Goal: Task Accomplishment & Management: Use online tool/utility

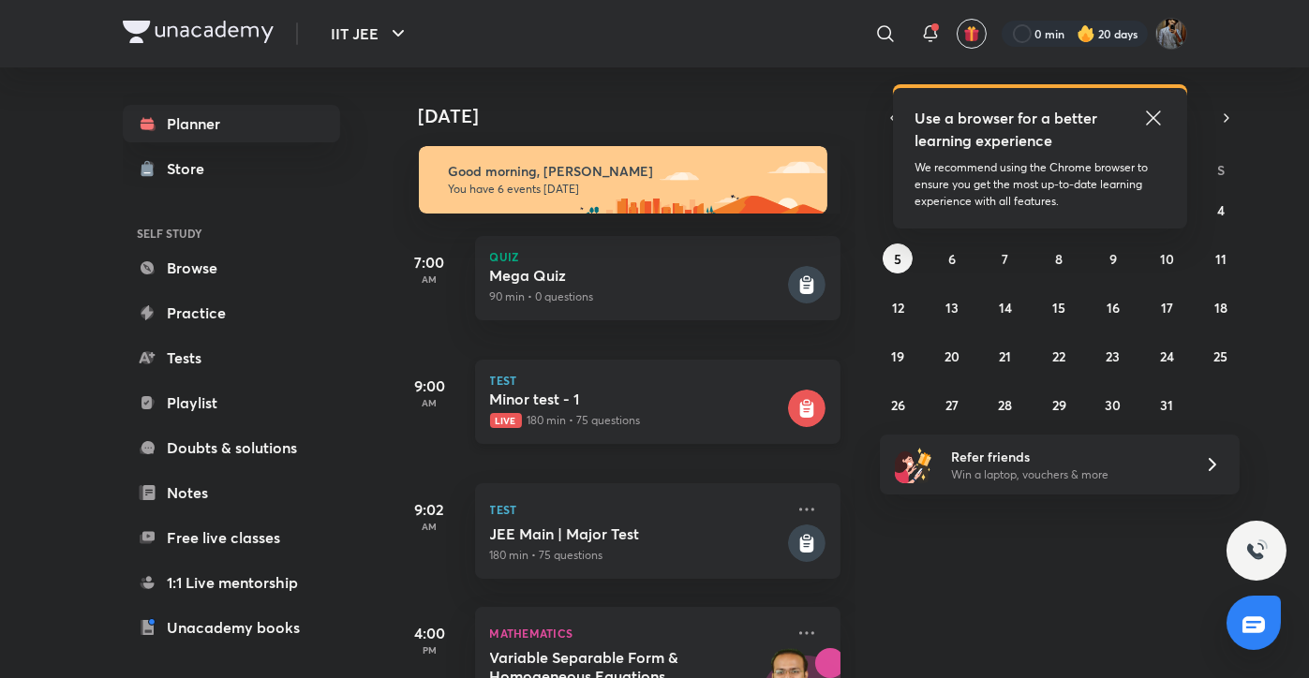
click at [633, 410] on div "[MEDICAL_DATA] - 1 Live 180 min • 75 questions" at bounding box center [637, 409] width 294 height 39
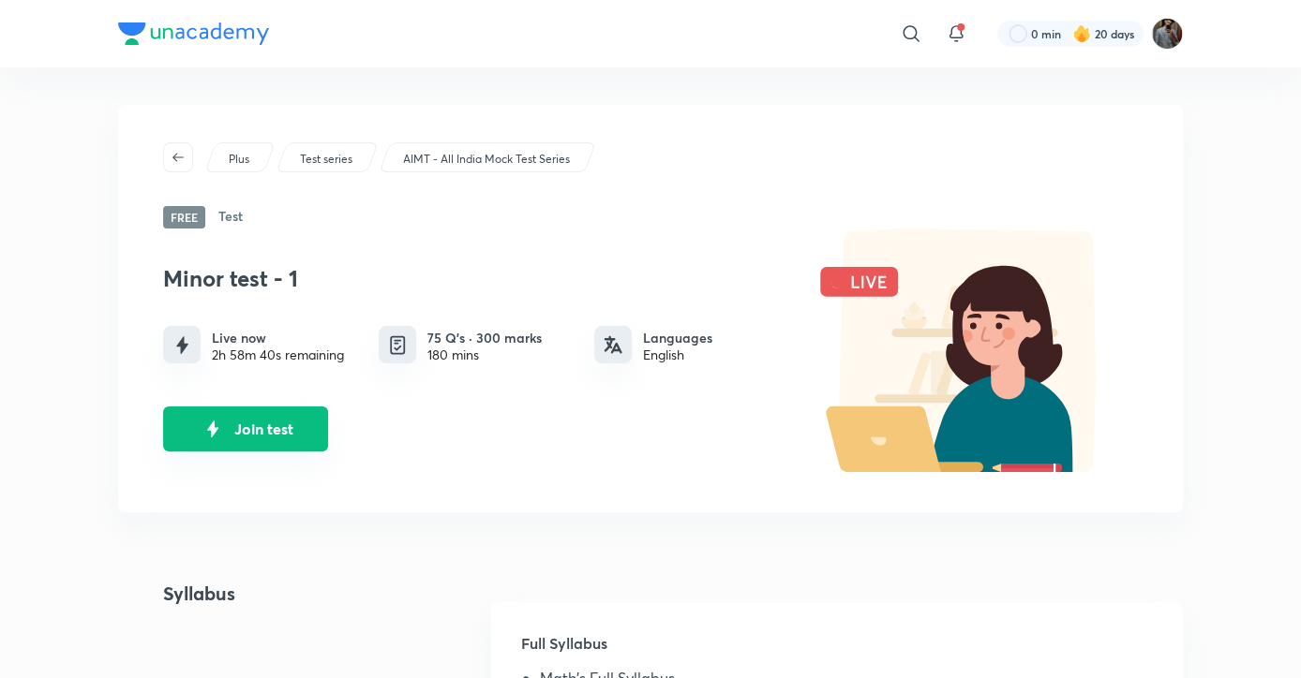
click at [274, 440] on button "Join test" at bounding box center [245, 429] width 165 height 45
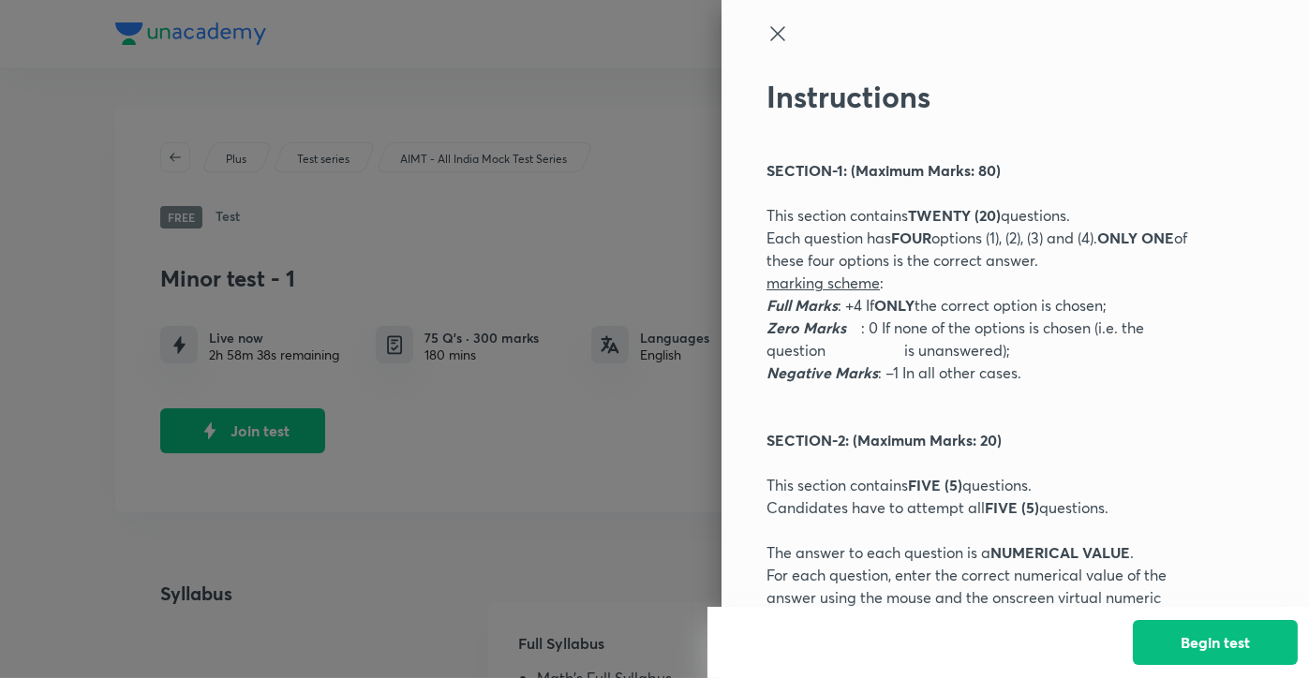
click at [1120, 586] on p "For each question, enter the correct numerical value of the answer using the mo…" at bounding box center [984, 620] width 435 height 112
click at [1174, 642] on button "Begin test" at bounding box center [1215, 640] width 165 height 45
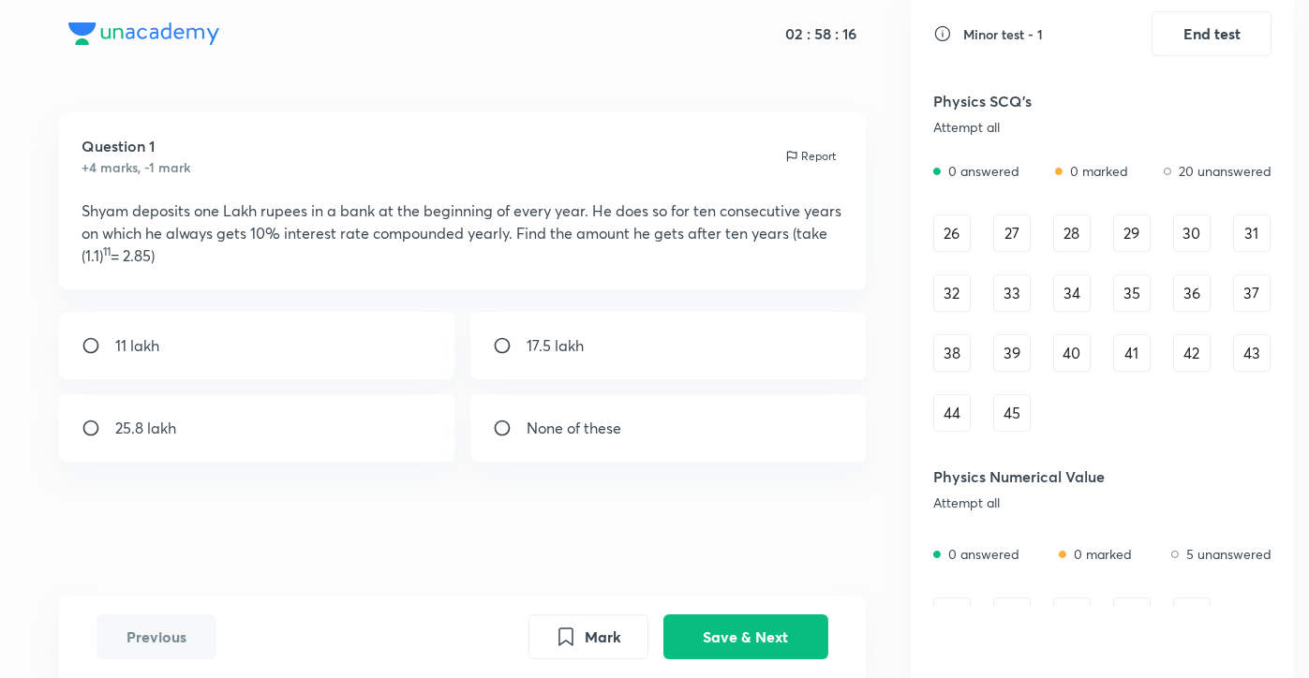
scroll to position [596, 0]
click at [953, 239] on div "26" at bounding box center [951, 231] width 37 height 37
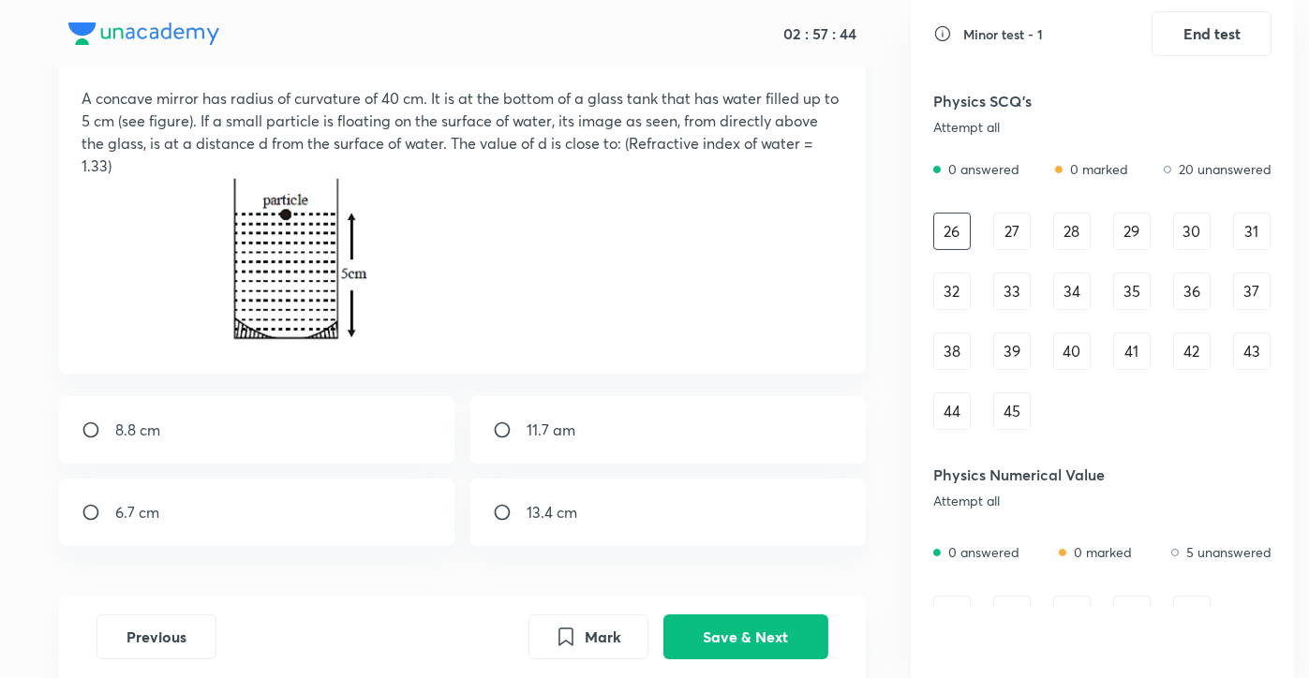
scroll to position [114, 0]
click at [566, 304] on p at bounding box center [463, 262] width 762 height 174
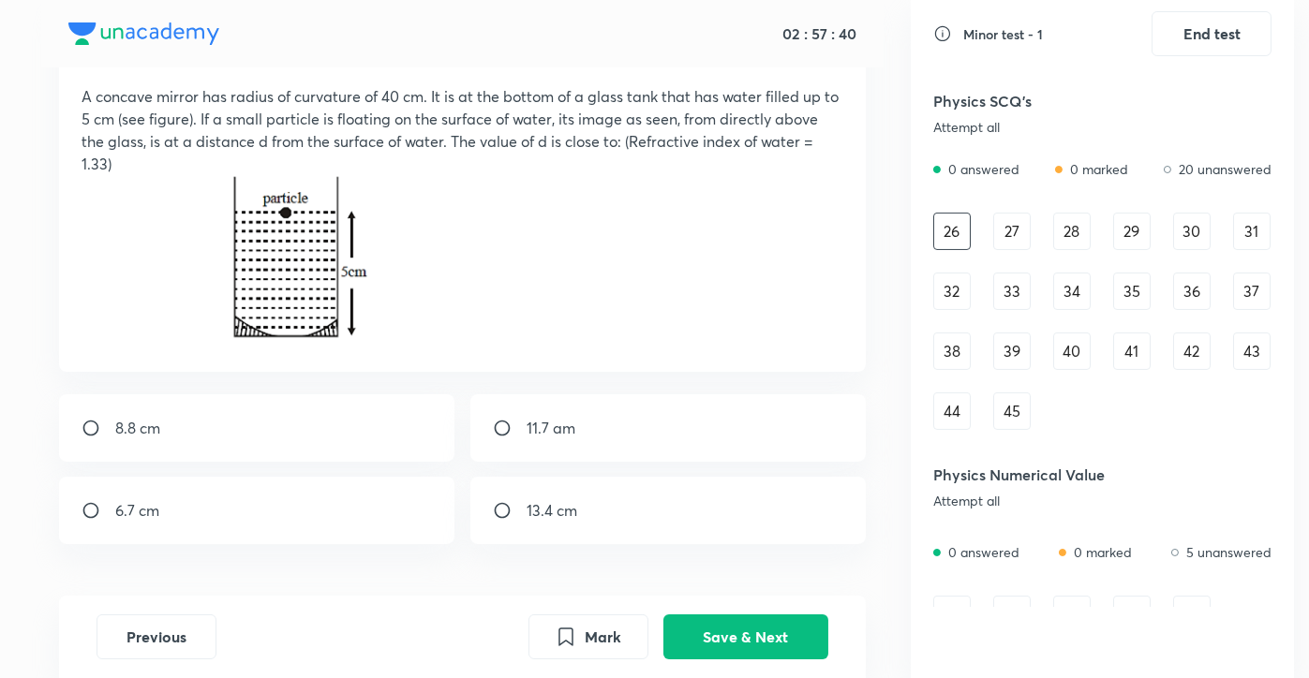
click at [566, 304] on p at bounding box center [463, 262] width 762 height 174
click at [696, 646] on button "Save & Next" at bounding box center [745, 635] width 165 height 45
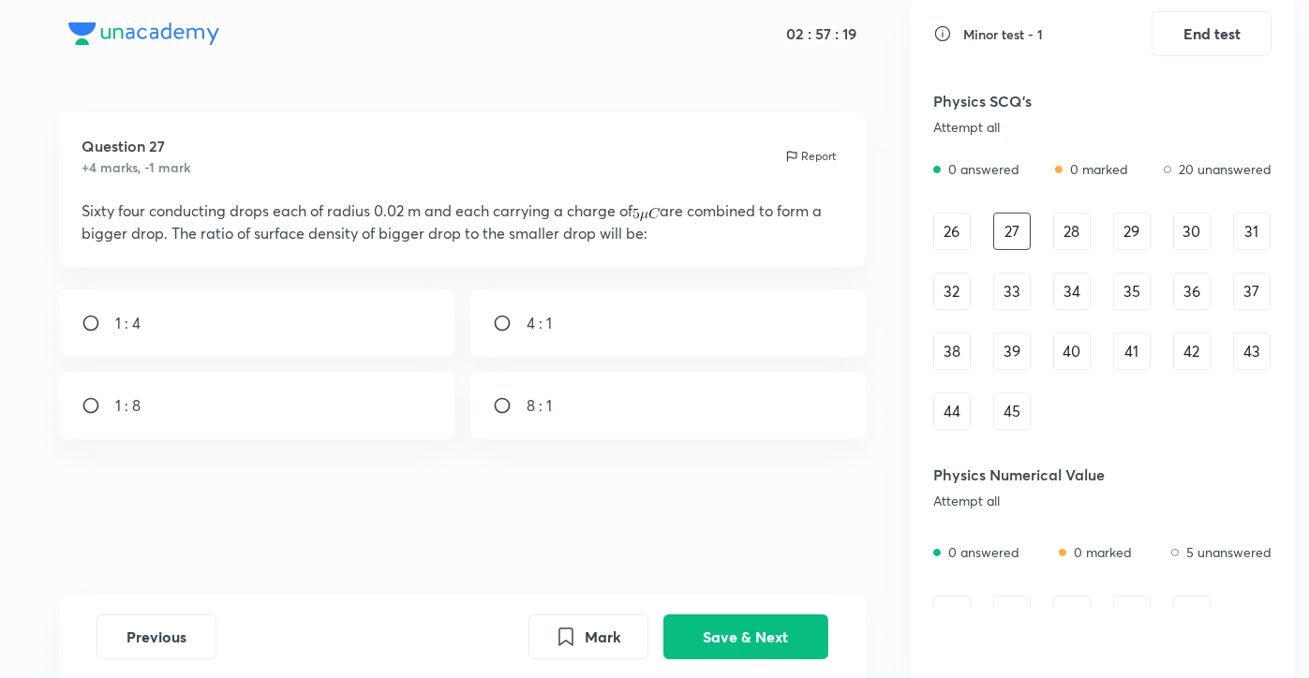
click at [420, 265] on div "Question 27 +4 marks, -1 mark Report Sixty four conducting drops each of radius…" at bounding box center [462, 189] width 807 height 155
drag, startPoint x: 420, startPoint y: 265, endPoint x: 439, endPoint y: 284, distance: 26.5
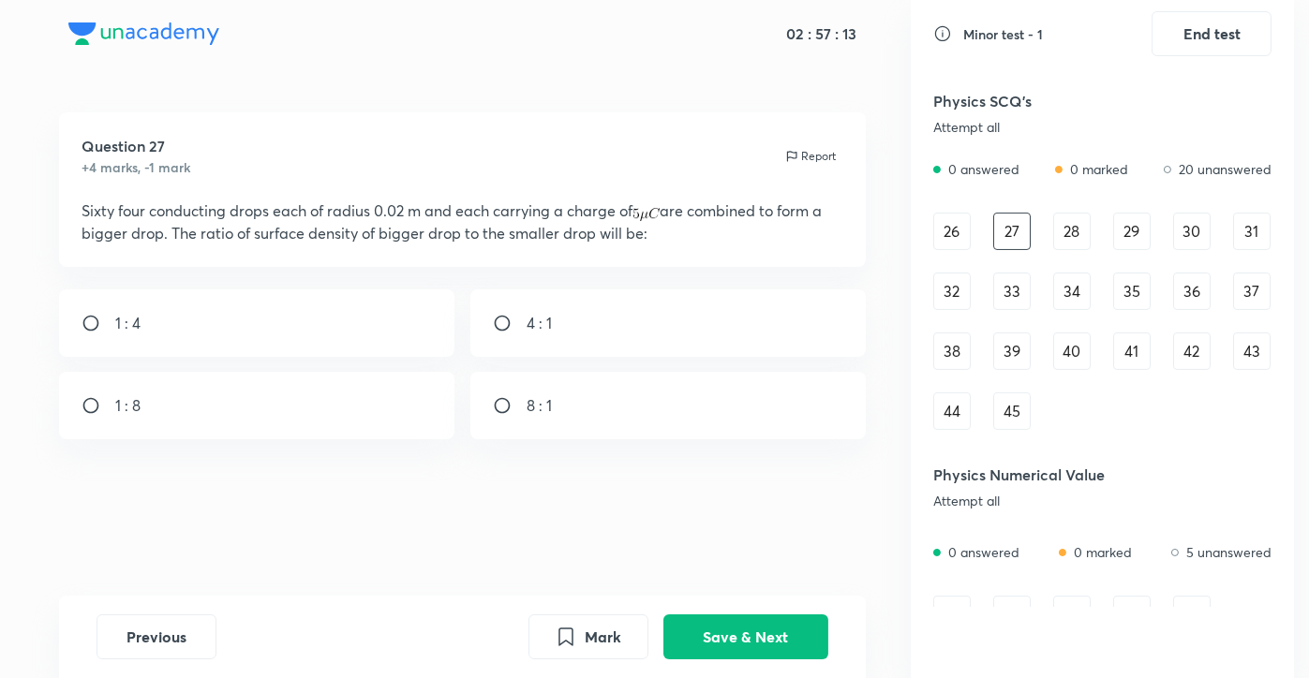
click at [439, 284] on div "Question 27 +4 marks, -1 mark Report Sixty four conducting drops each of radius…" at bounding box center [463, 354] width 896 height 484
click at [272, 295] on div "1 : 4" at bounding box center [256, 323] width 395 height 67
click at [676, 315] on div "4 : 1" at bounding box center [667, 323] width 395 height 67
radio input "false"
radio input "true"
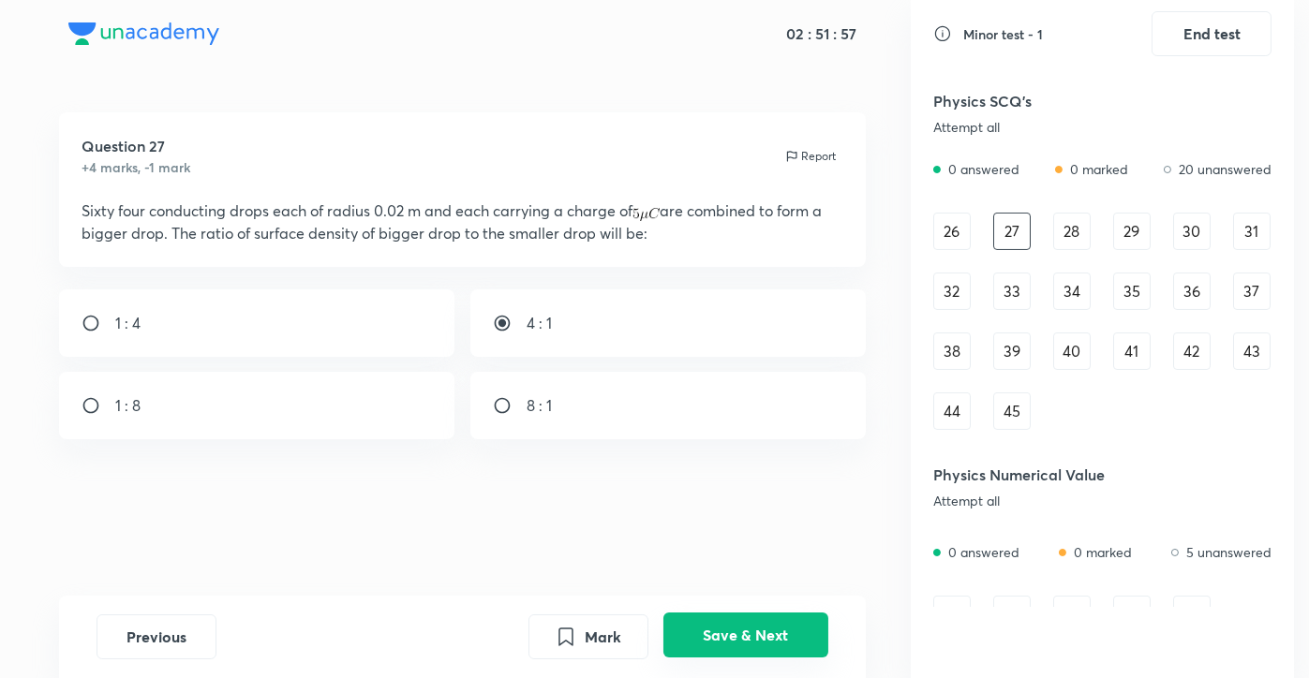
click at [709, 645] on button "Save & Next" at bounding box center [745, 635] width 165 height 45
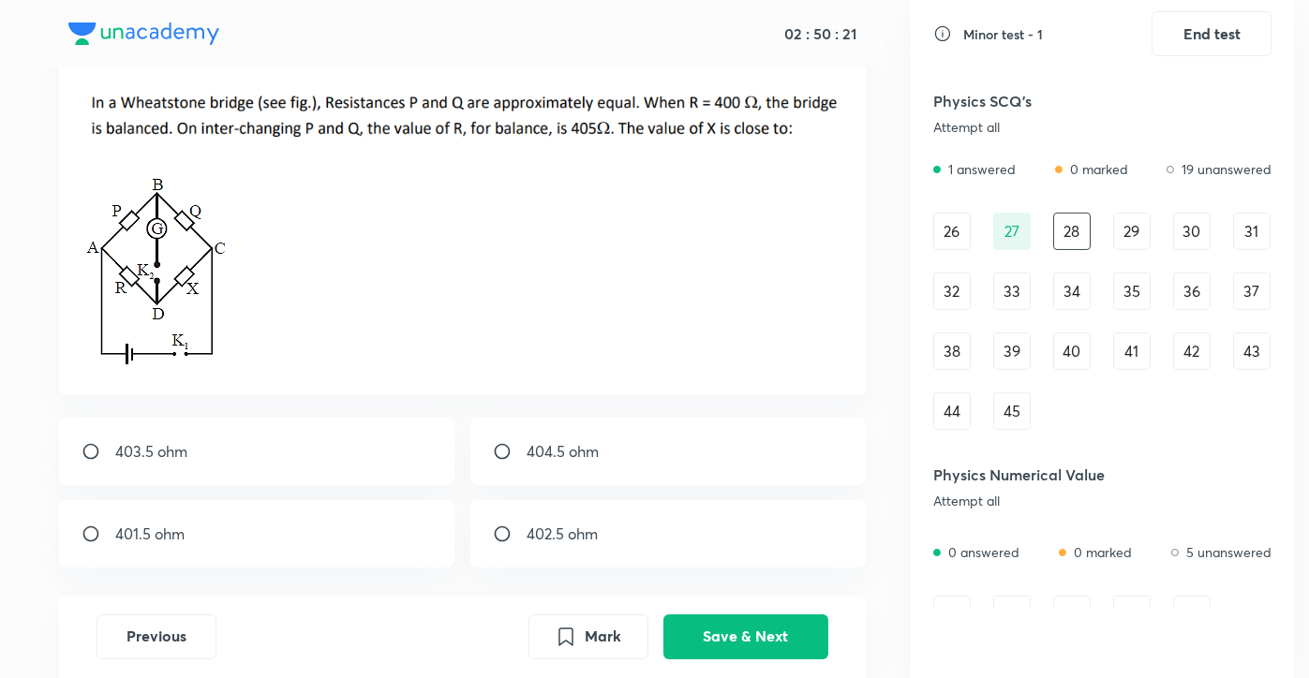
scroll to position [110, 0]
click at [617, 430] on div "404.5 ohm" at bounding box center [667, 451] width 395 height 67
radio input "true"
click at [705, 647] on button "Save & Next" at bounding box center [745, 635] width 165 height 45
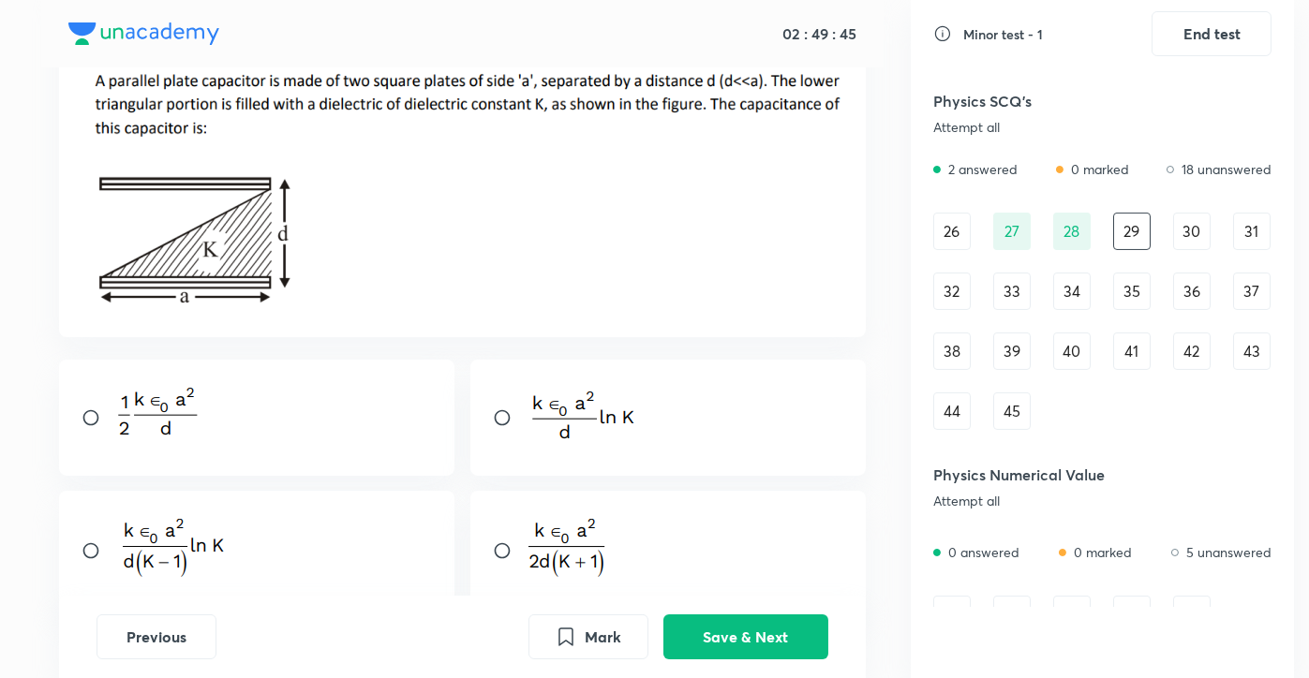
scroll to position [132, 0]
click at [98, 517] on div at bounding box center [256, 551] width 395 height 121
radio input "true"
click at [782, 622] on button "Save & Next" at bounding box center [745, 635] width 165 height 45
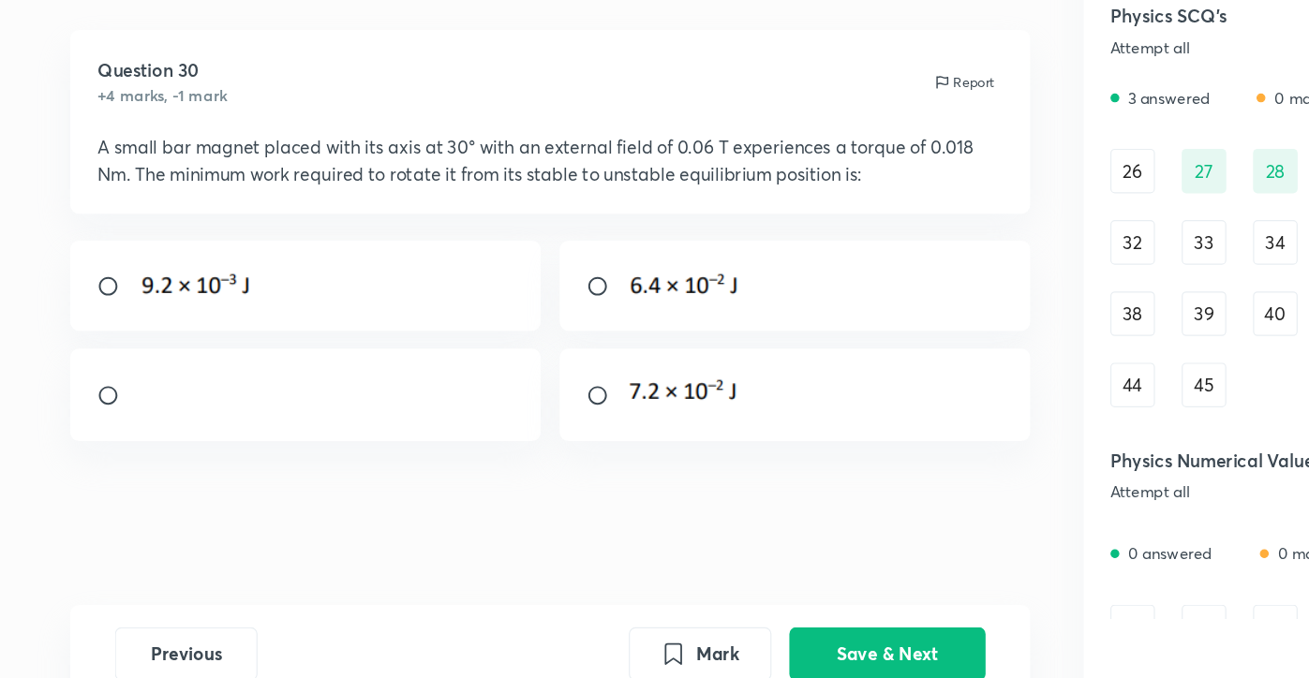
click at [645, 410] on div at bounding box center [667, 419] width 395 height 78
radio input "true"
click at [737, 633] on button "Save & Next" at bounding box center [745, 635] width 165 height 45
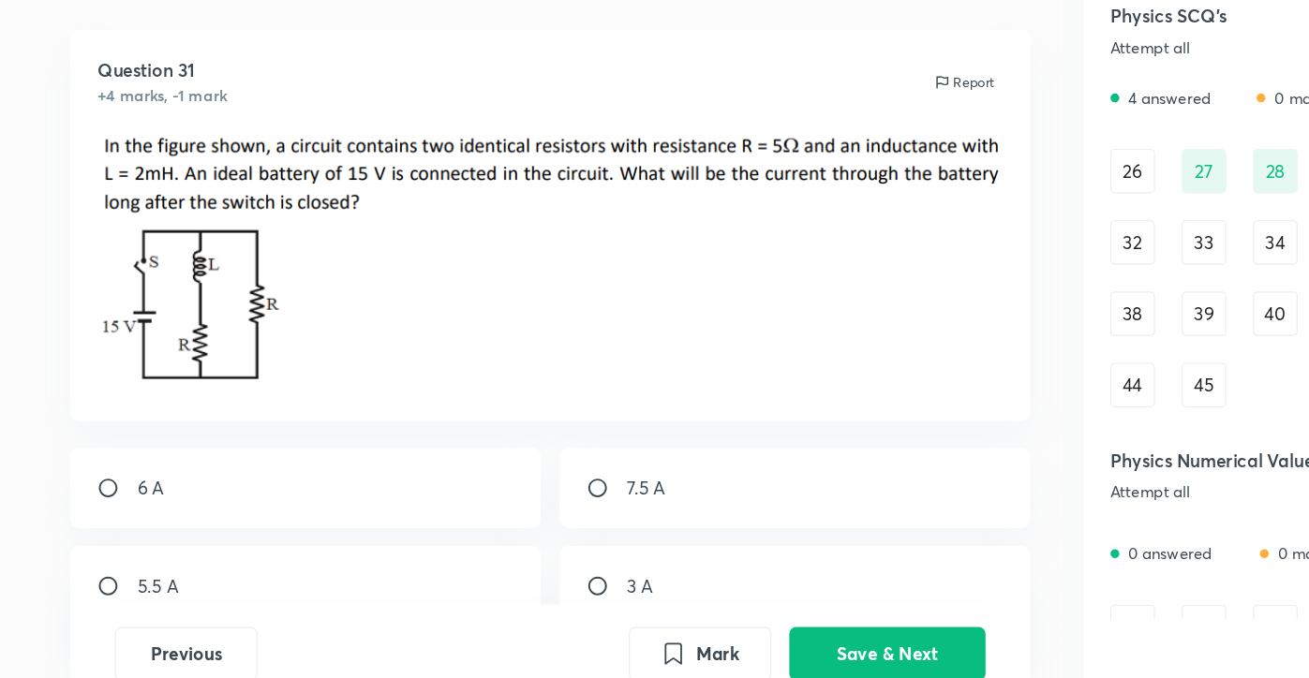
scroll to position [34, 0]
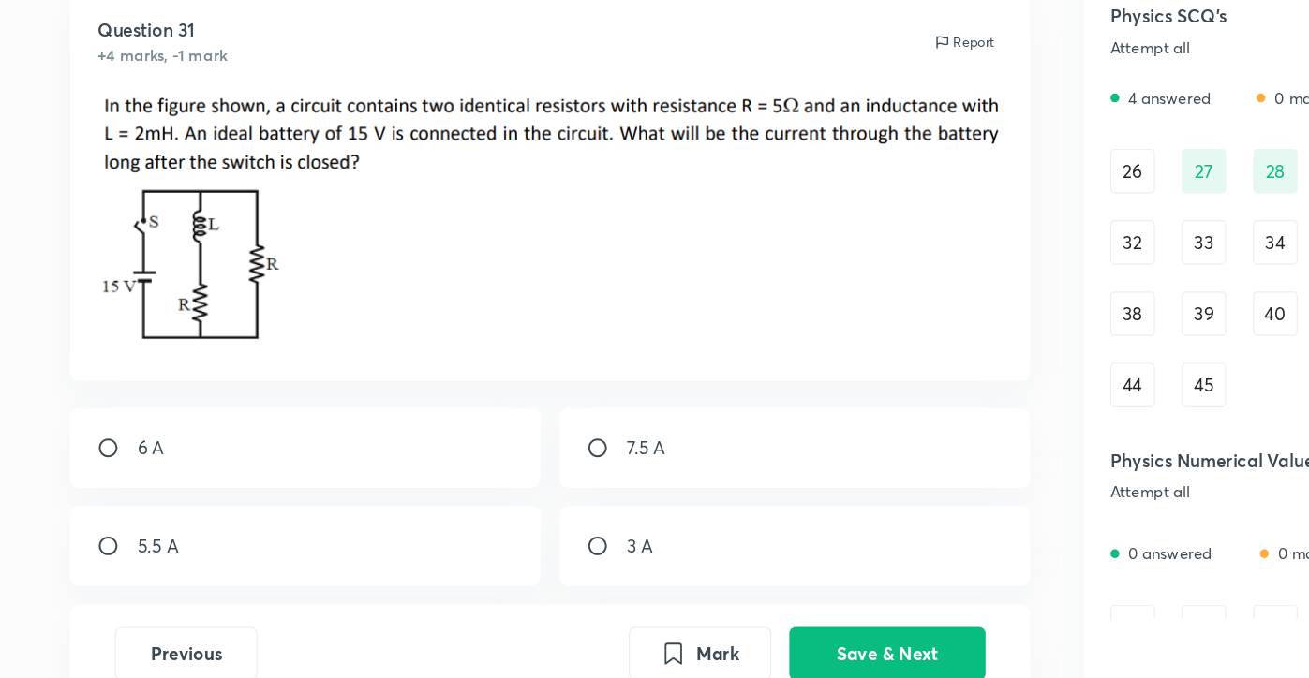
click at [252, 475] on div "6 A" at bounding box center [256, 463] width 395 height 67
radio input "true"
click at [739, 645] on button "Save & Next" at bounding box center [745, 635] width 165 height 45
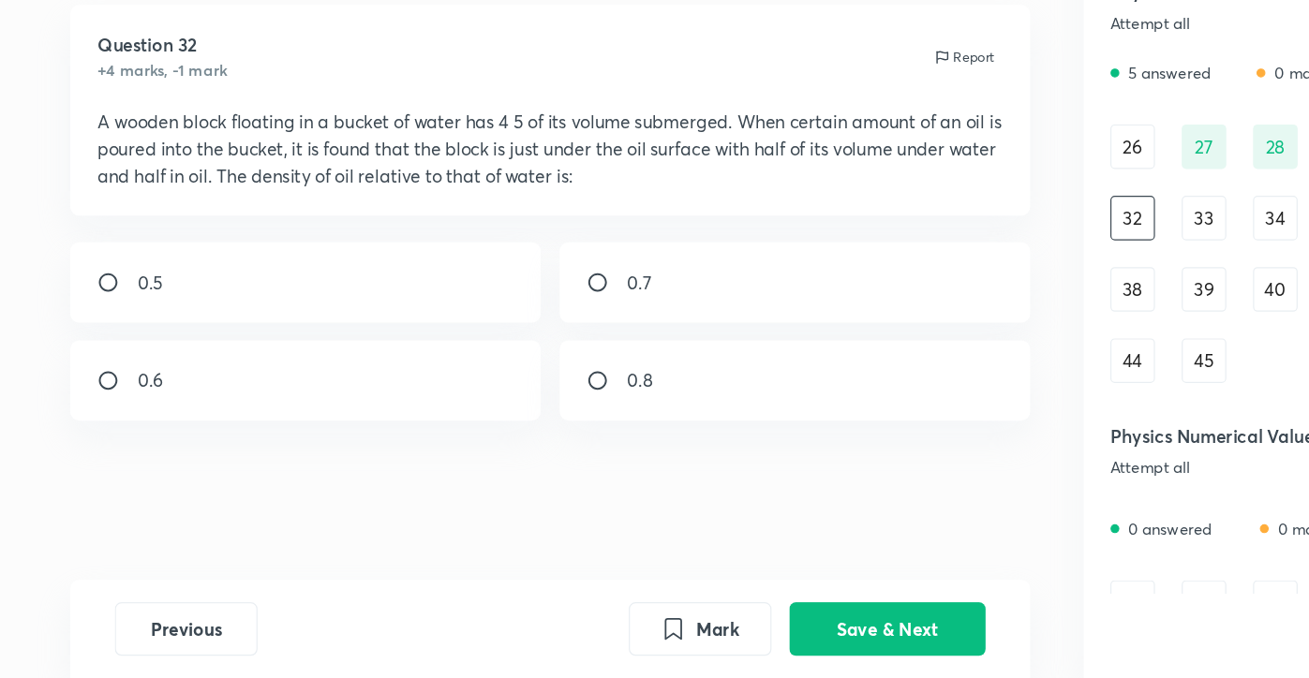
scroll to position [0, 0]
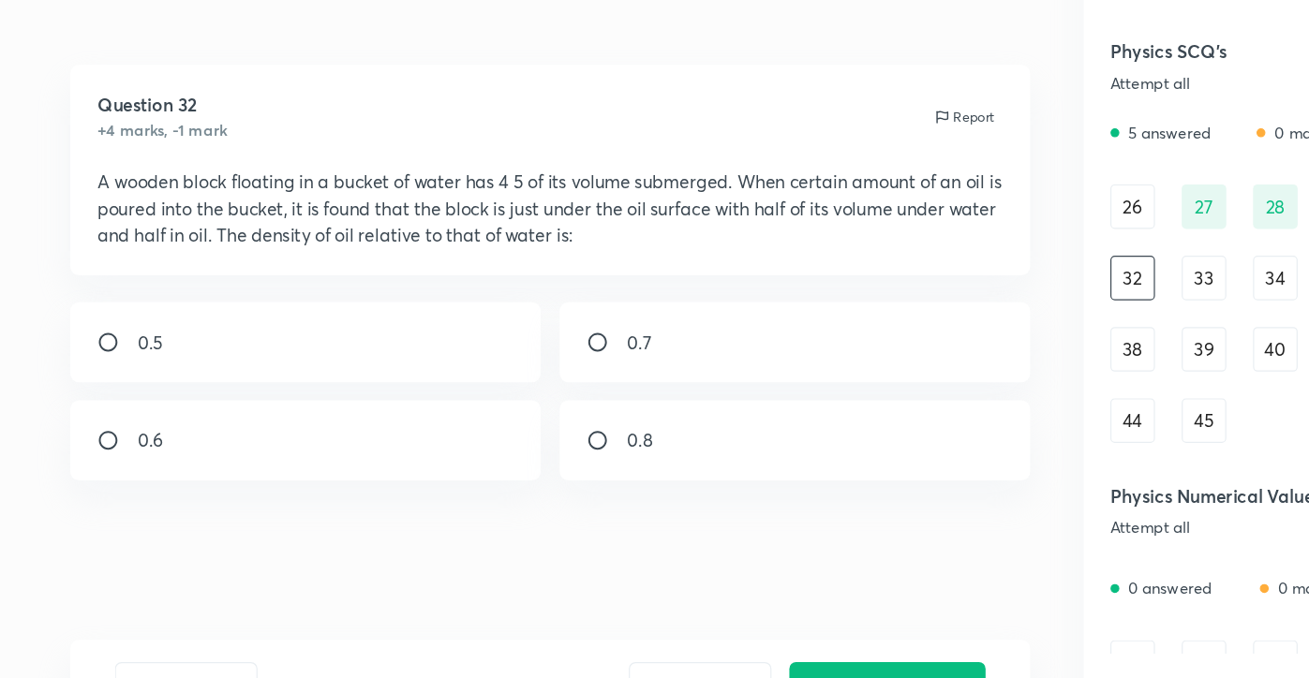
click at [676, 243] on p "A wooden block floating in a bucket of water has 4 5 of its volume submerged. W…" at bounding box center [463, 233] width 762 height 67
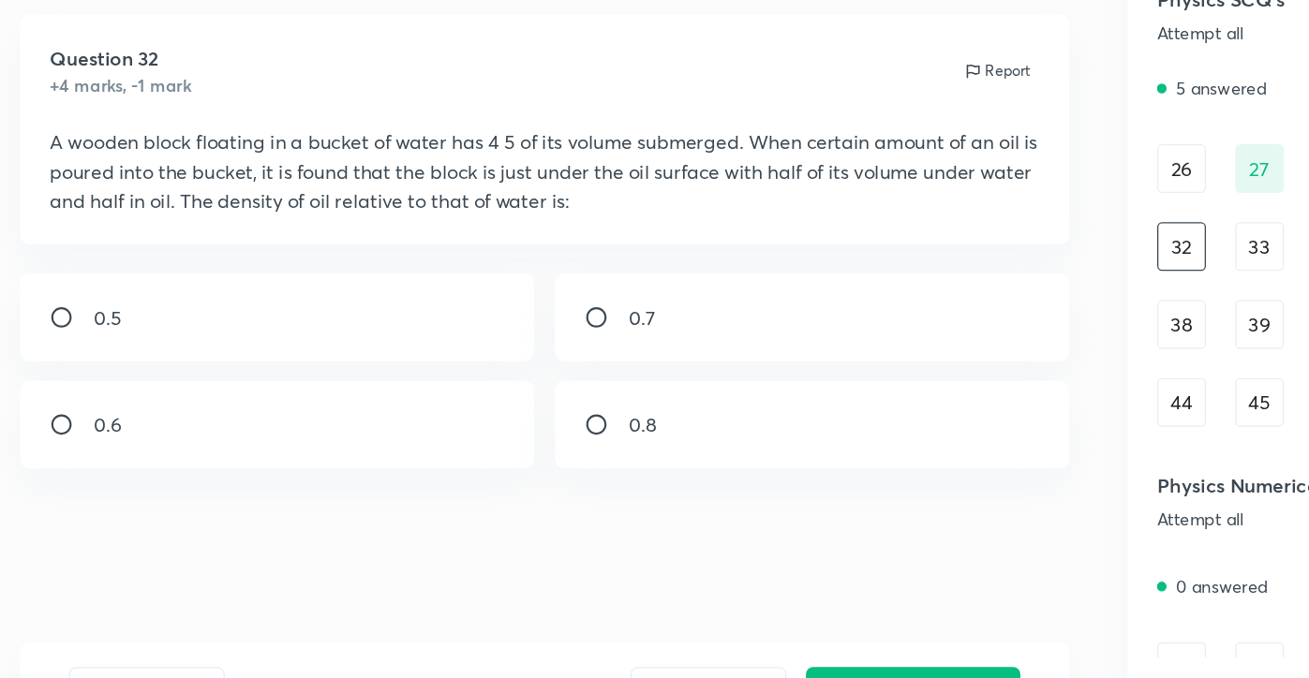
click at [277, 446] on div "0.6" at bounding box center [256, 428] width 395 height 67
radio input "true"
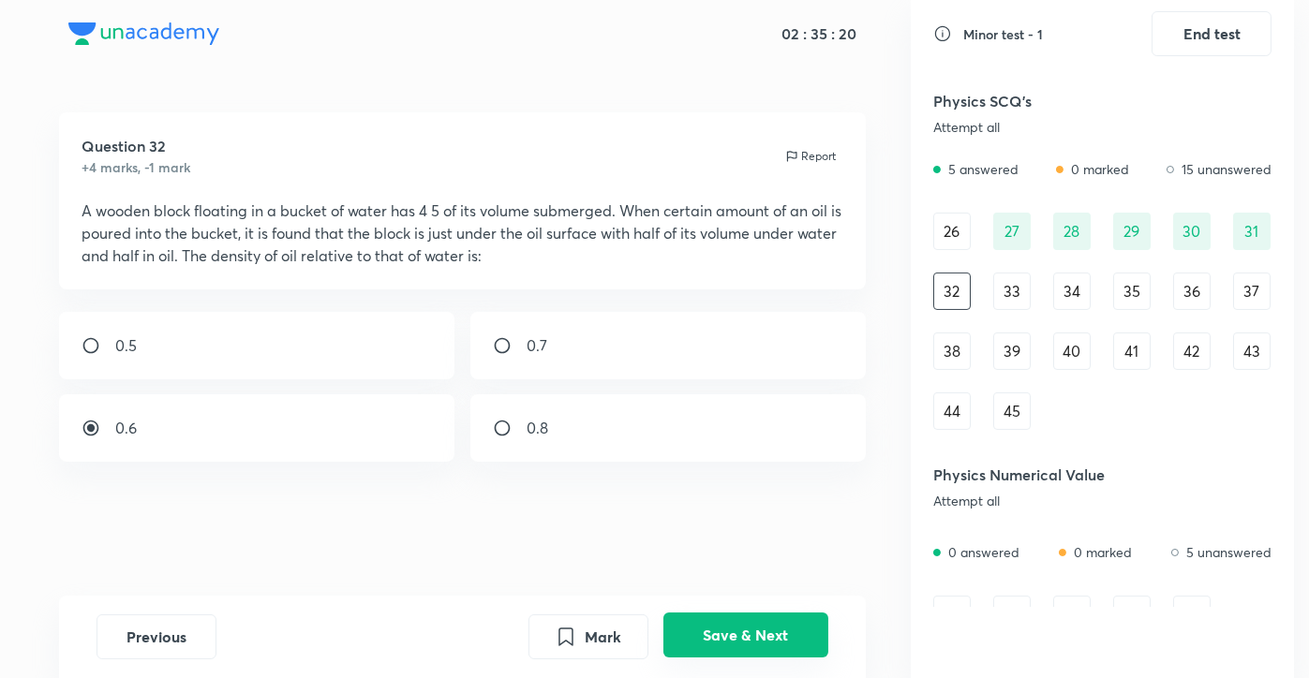
click at [771, 642] on button "Save & Next" at bounding box center [745, 635] width 165 height 45
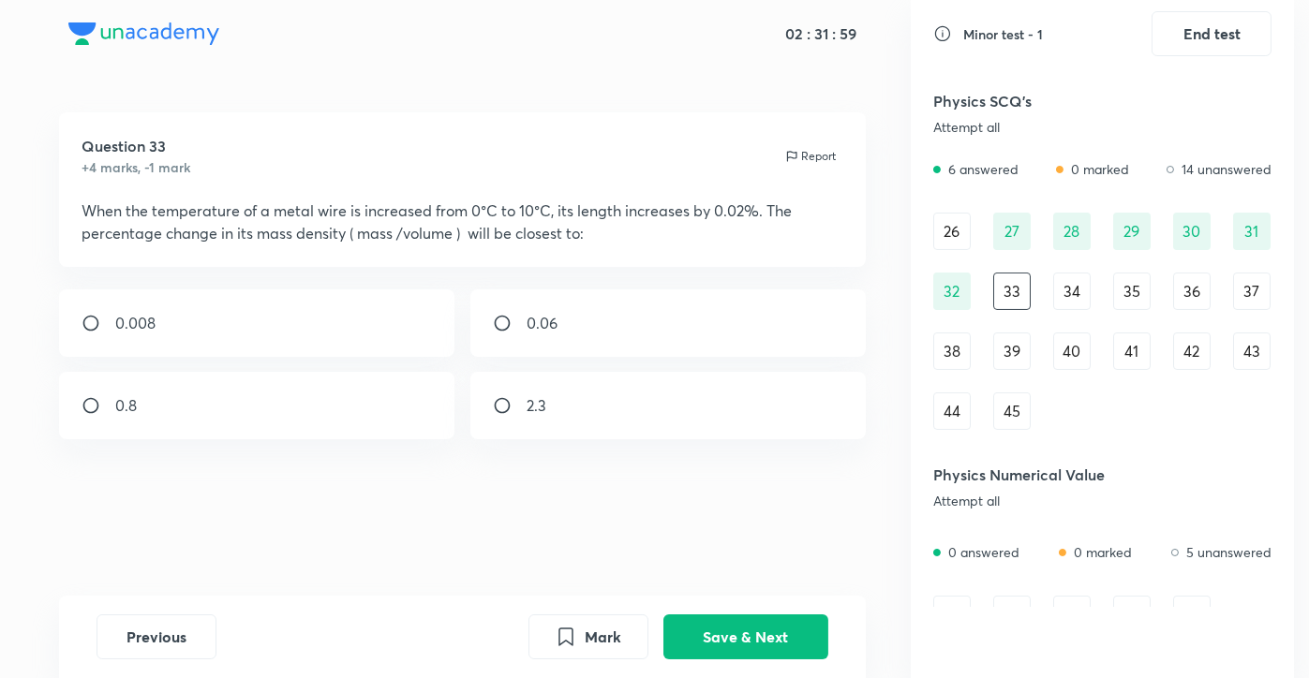
click at [564, 327] on div "0.06" at bounding box center [667, 323] width 395 height 67
radio input "true"
click at [735, 622] on button "Save & Next" at bounding box center [745, 635] width 165 height 45
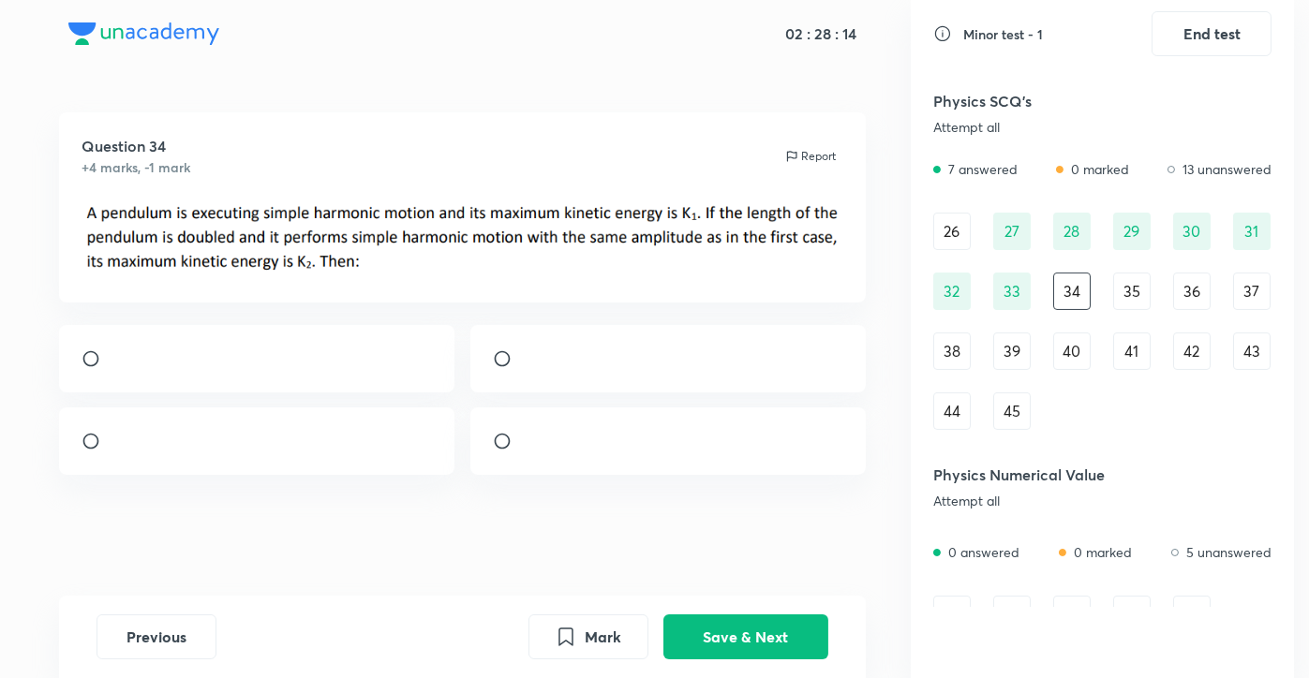
click at [646, 393] on div at bounding box center [667, 358] width 395 height 67
radio input "true"
click at [698, 630] on button "Save & Next" at bounding box center [745, 635] width 165 height 45
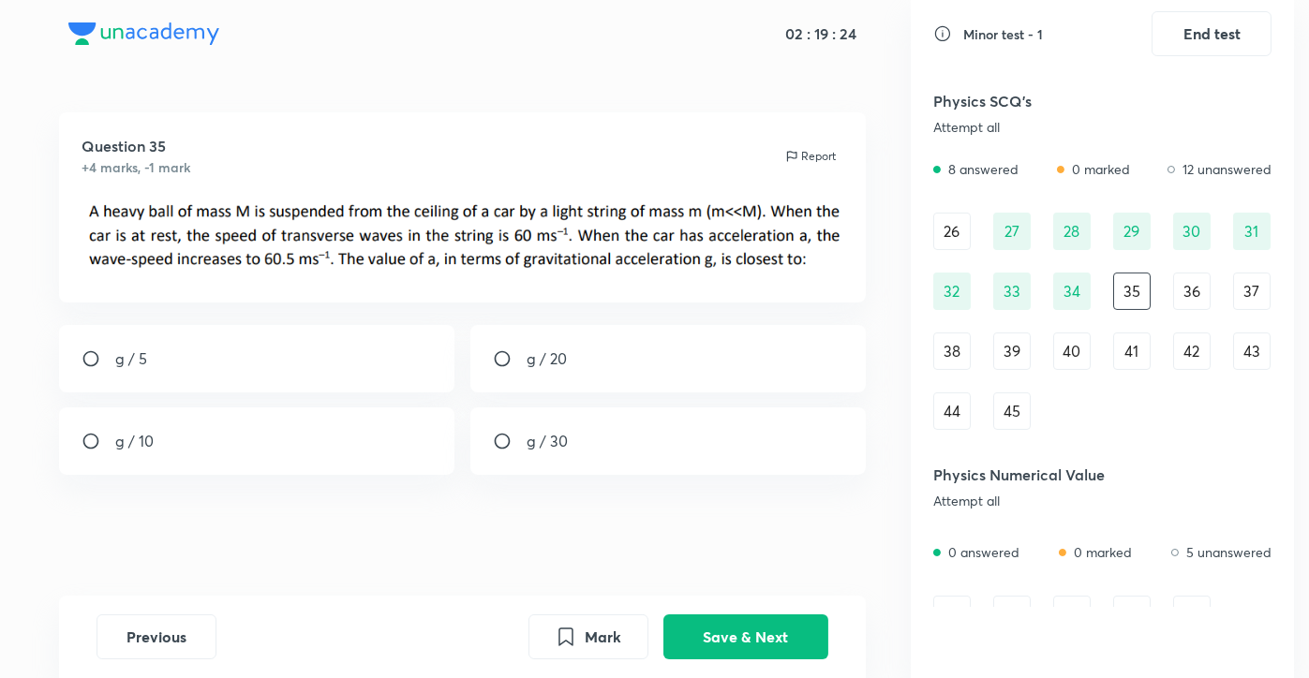
click at [1012, 616] on div "[MEDICAL_DATA] - 1 End test Mathematics SCQ's Attempt all 0 answered 0 marked 2…" at bounding box center [1103, 339] width 384 height 678
click at [308, 319] on div "Question 35 +4 marks, -1 mark Report g / 5 g / 20 g / 10 g / 30" at bounding box center [463, 354] width 896 height 484
click at [305, 358] on div "g / 5" at bounding box center [256, 358] width 395 height 67
radio input "true"
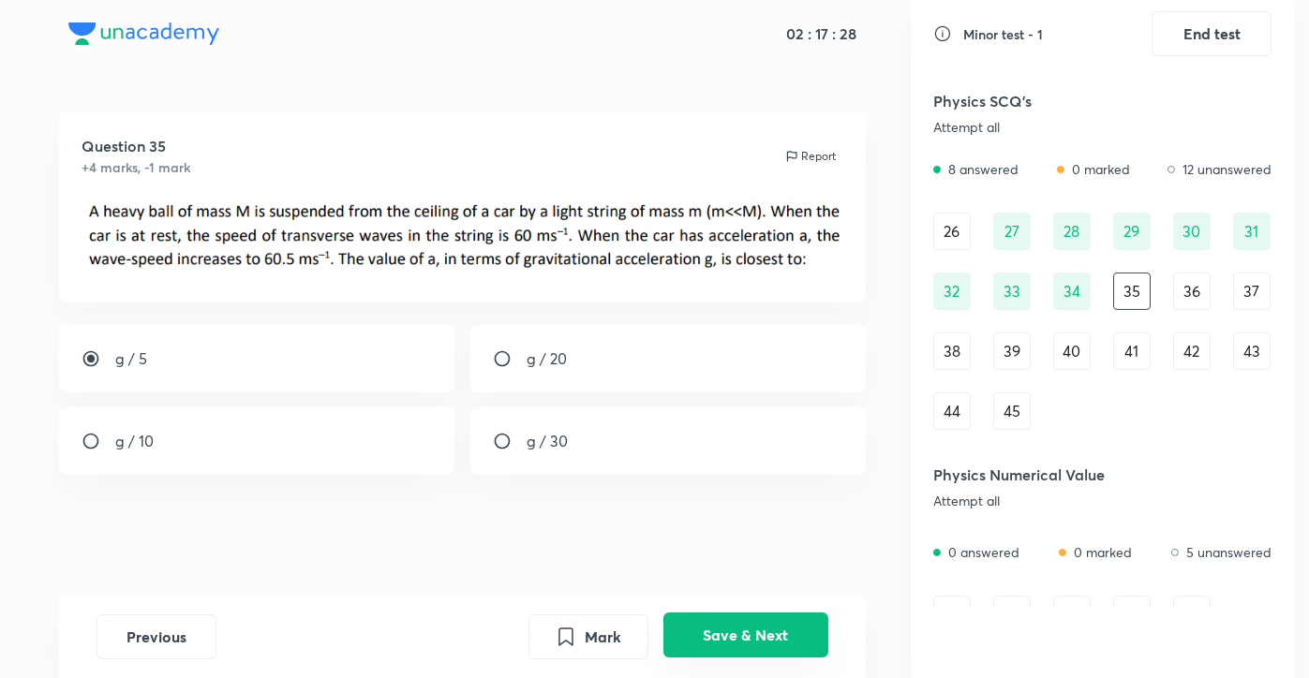
click at [706, 629] on button "Save & Next" at bounding box center [745, 635] width 165 height 45
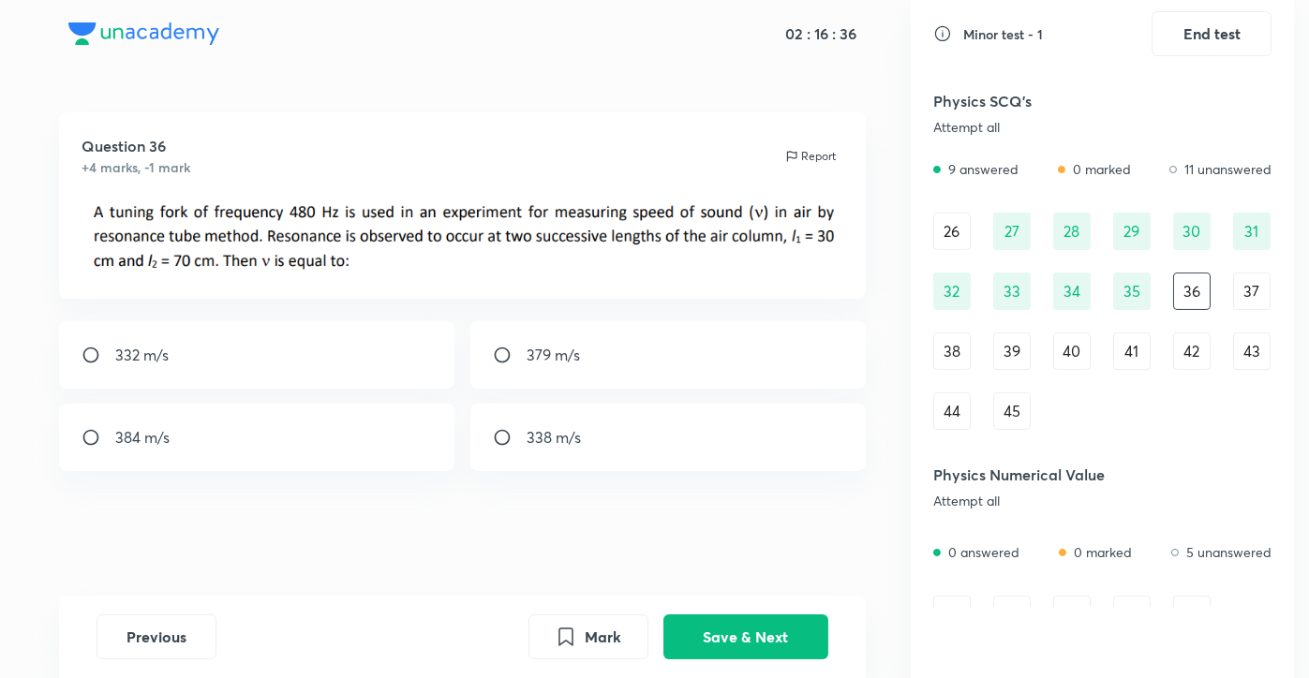
click at [377, 431] on div "384 m/s" at bounding box center [256, 437] width 395 height 67
radio input "true"
click at [686, 643] on button "Save & Next" at bounding box center [745, 635] width 165 height 45
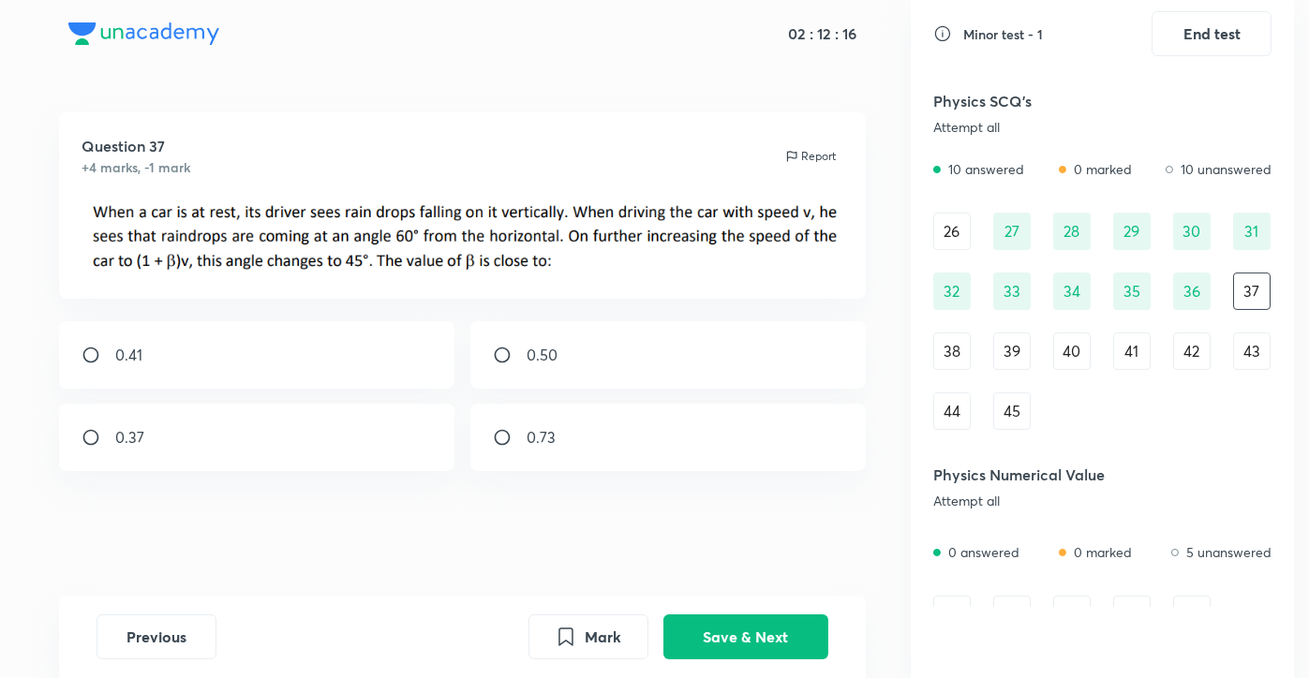
click at [600, 453] on div "0.73" at bounding box center [667, 437] width 395 height 67
radio input "true"
click at [722, 623] on button "Save & Next" at bounding box center [745, 635] width 165 height 45
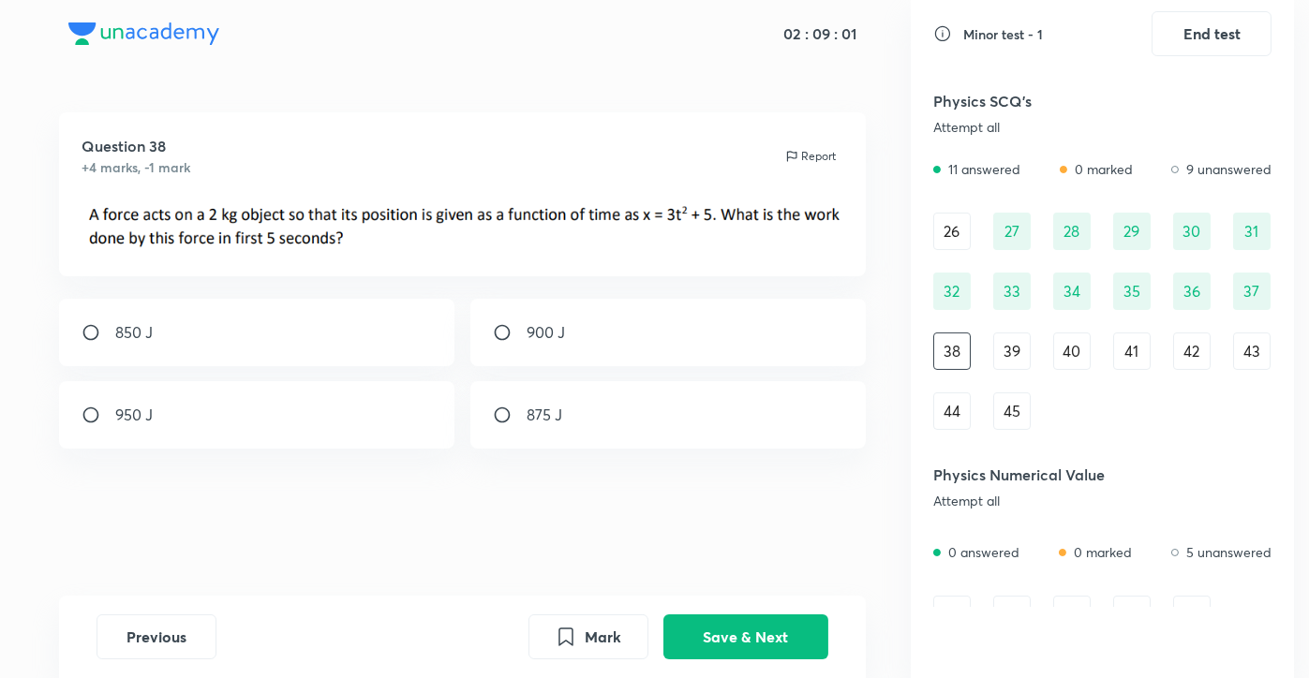
click at [731, 329] on div "900 J" at bounding box center [667, 332] width 395 height 67
radio input "true"
click at [739, 631] on button "Save & Next" at bounding box center [745, 635] width 165 height 45
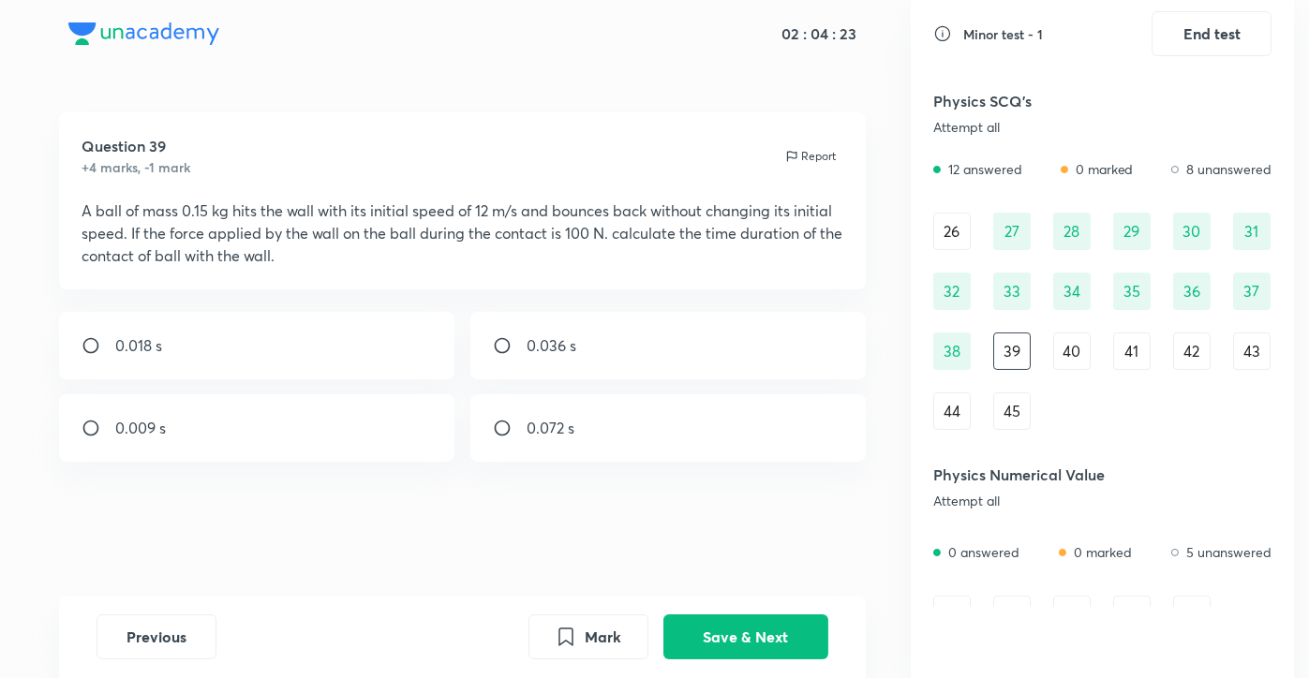
click at [134, 336] on p "0.018 s" at bounding box center [138, 346] width 47 height 22
radio input "true"
click at [766, 640] on button "Save & Next" at bounding box center [745, 635] width 165 height 45
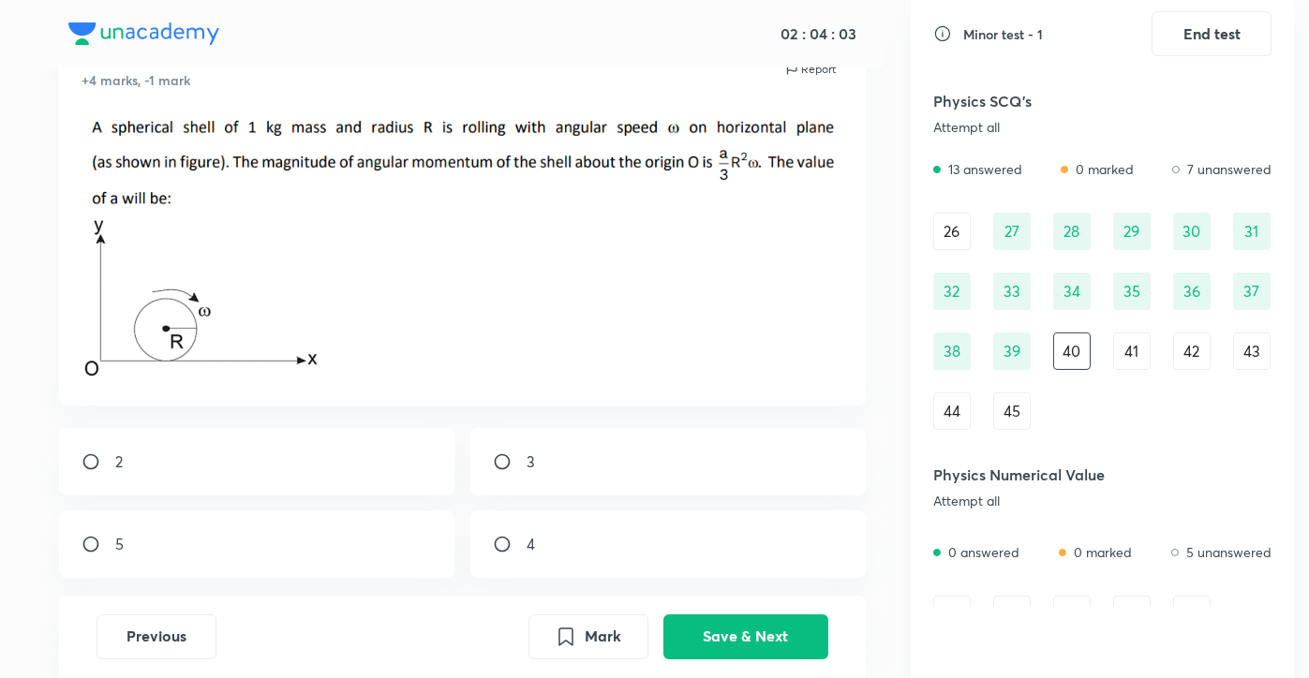
scroll to position [90, 0]
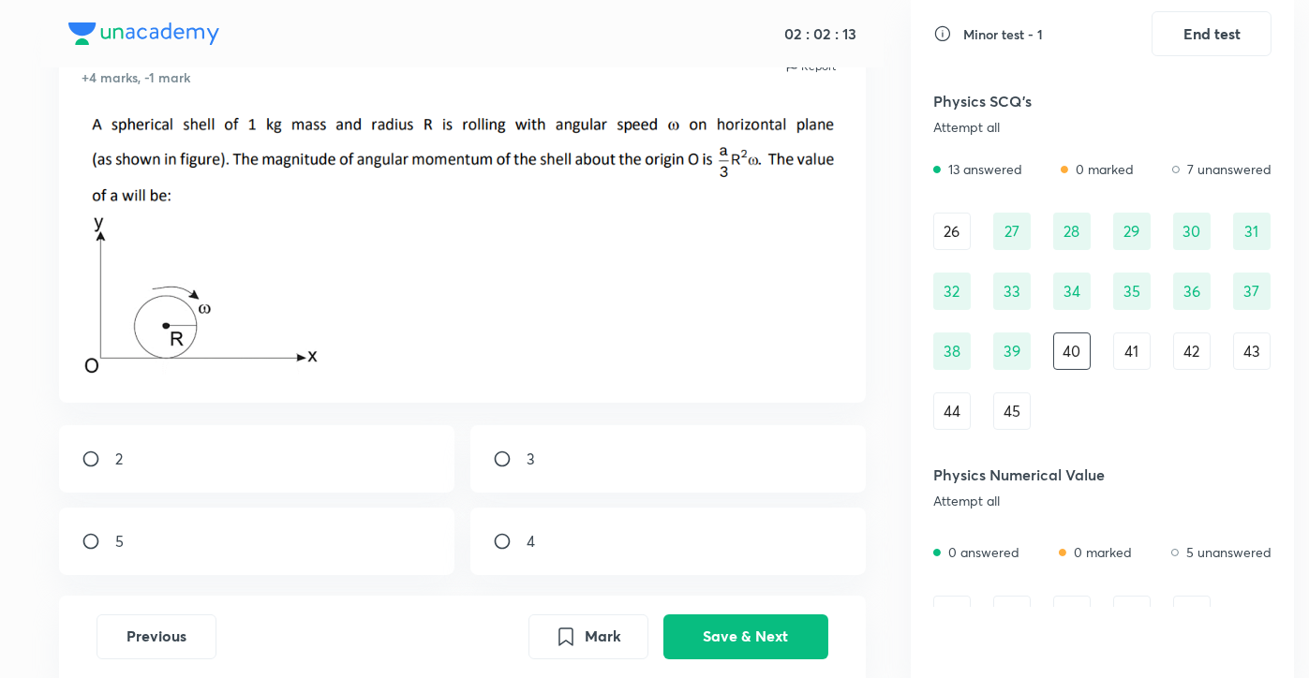
click at [285, 535] on div "5" at bounding box center [256, 541] width 395 height 67
radio input "true"
click at [740, 644] on button "Save & Next" at bounding box center [745, 635] width 165 height 45
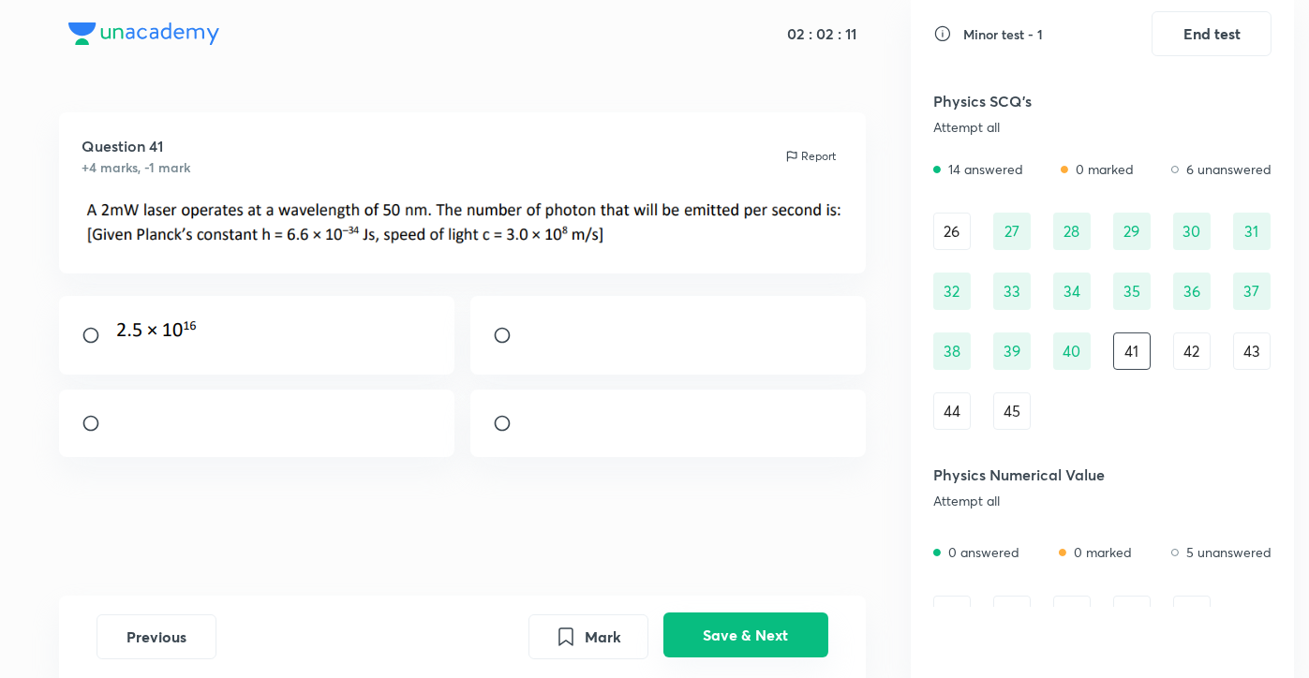
scroll to position [0, 0]
click at [280, 425] on div at bounding box center [256, 423] width 395 height 67
radio input "true"
click at [778, 639] on button "Save & Next" at bounding box center [745, 635] width 165 height 45
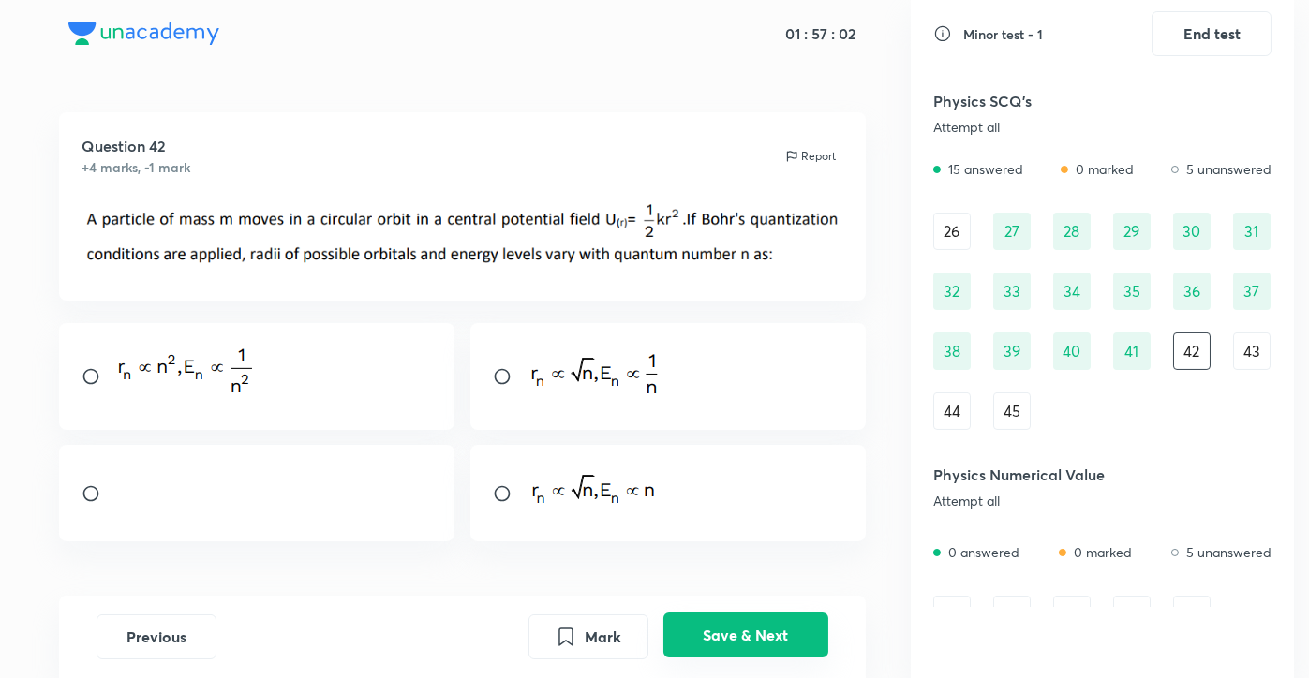
click at [778, 639] on button "Save & Next" at bounding box center [745, 635] width 165 height 45
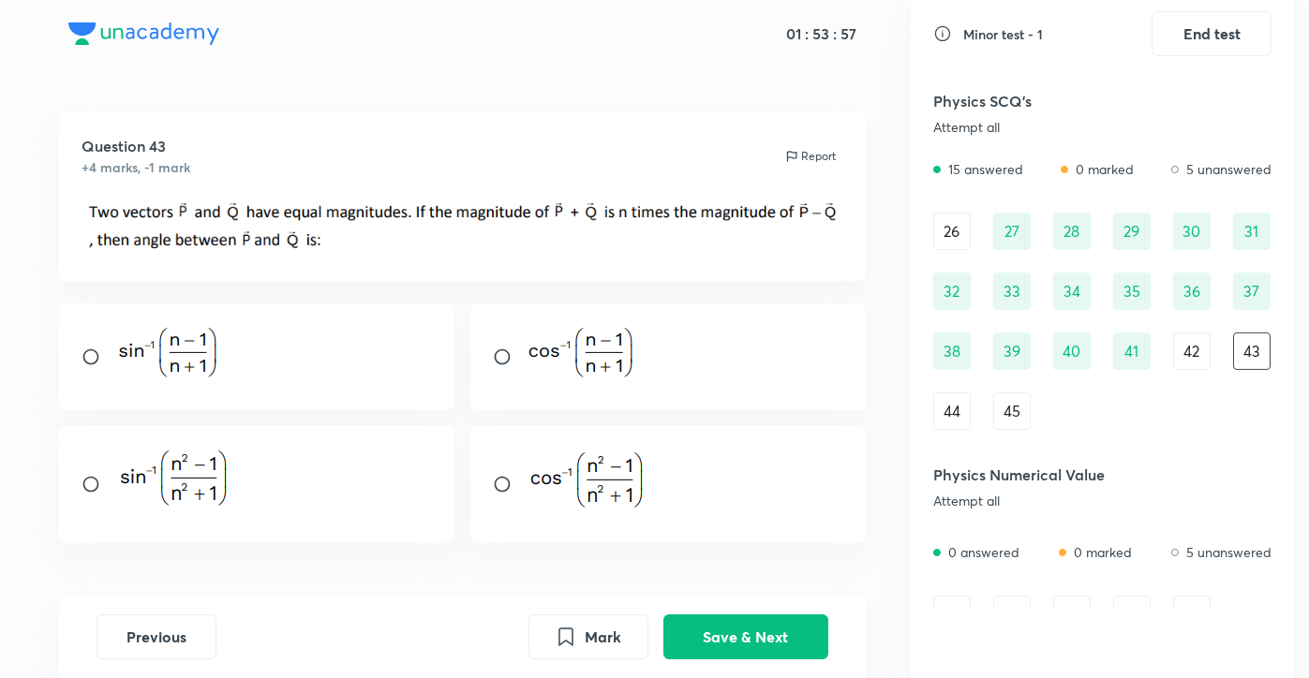
click at [648, 485] on div at bounding box center [667, 484] width 395 height 118
radio input "true"
click at [739, 628] on button "Save & Next" at bounding box center [745, 635] width 165 height 45
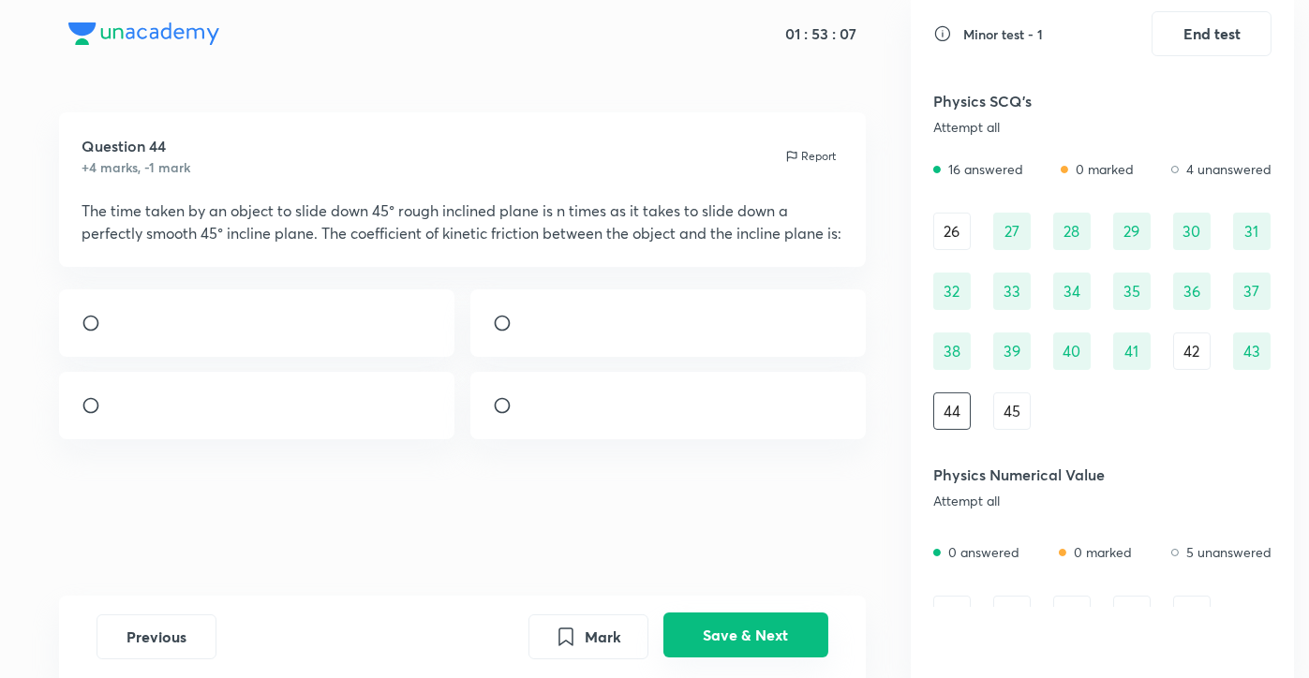
click at [759, 630] on button "Save & Next" at bounding box center [745, 635] width 165 height 45
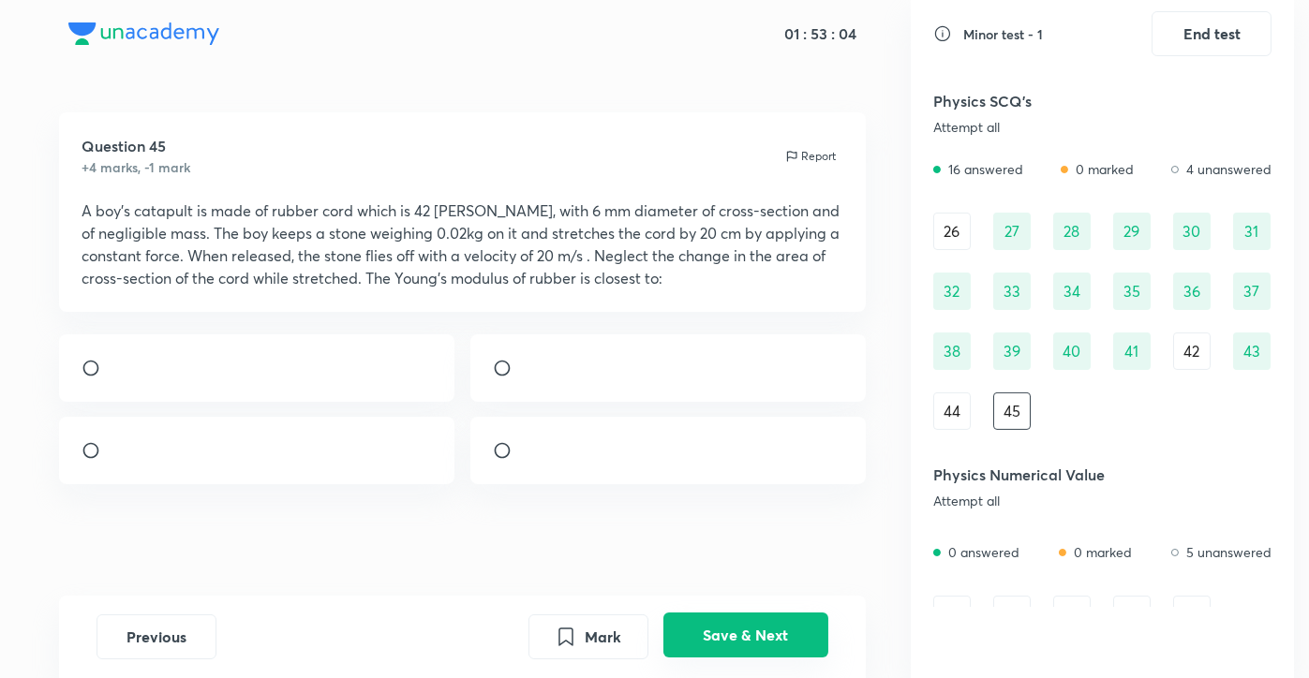
click at [759, 630] on button "Save & Next" at bounding box center [745, 635] width 165 height 45
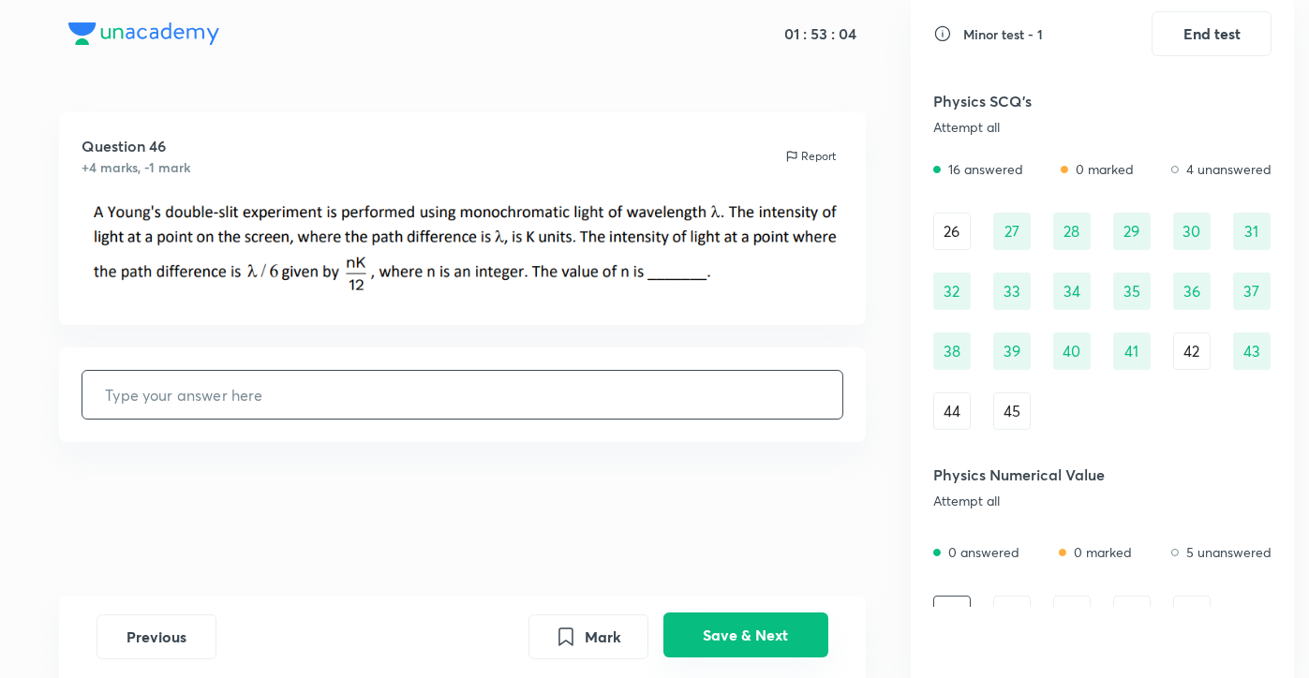
scroll to position [622, 0]
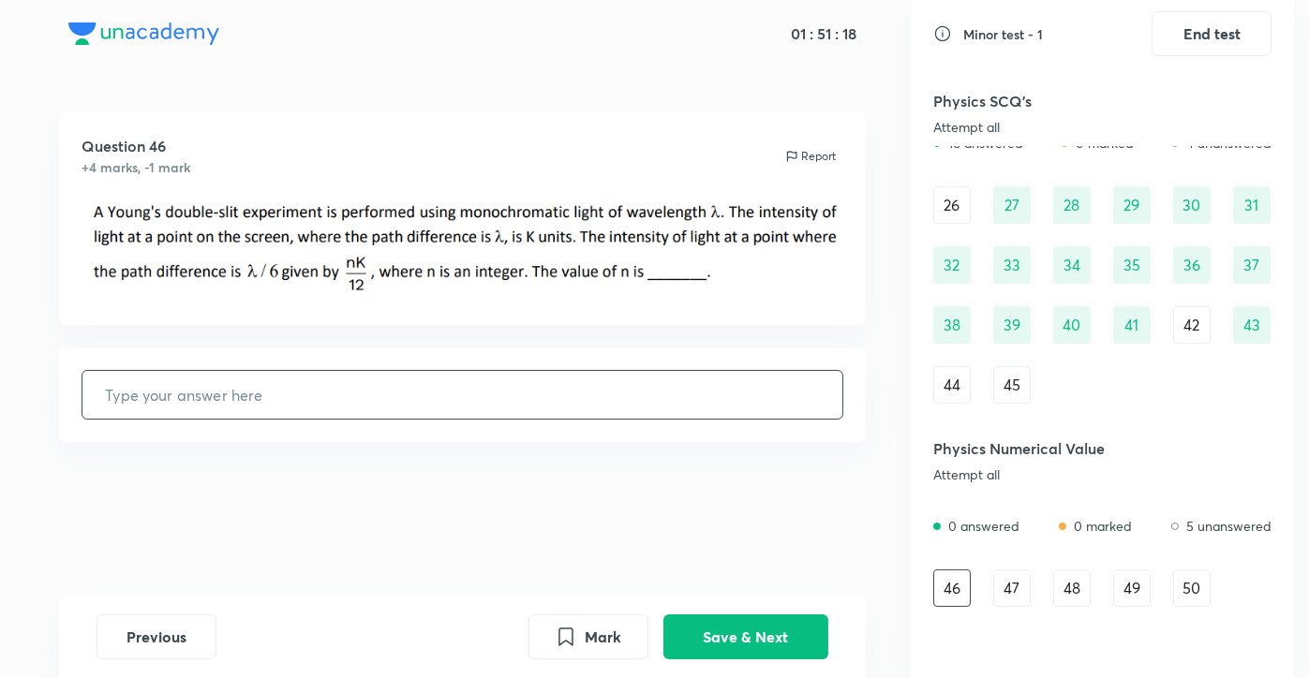
click at [484, 393] on input "text" at bounding box center [462, 395] width 760 height 48
type input "9"
click at [752, 621] on button "Save & Next" at bounding box center [745, 635] width 165 height 45
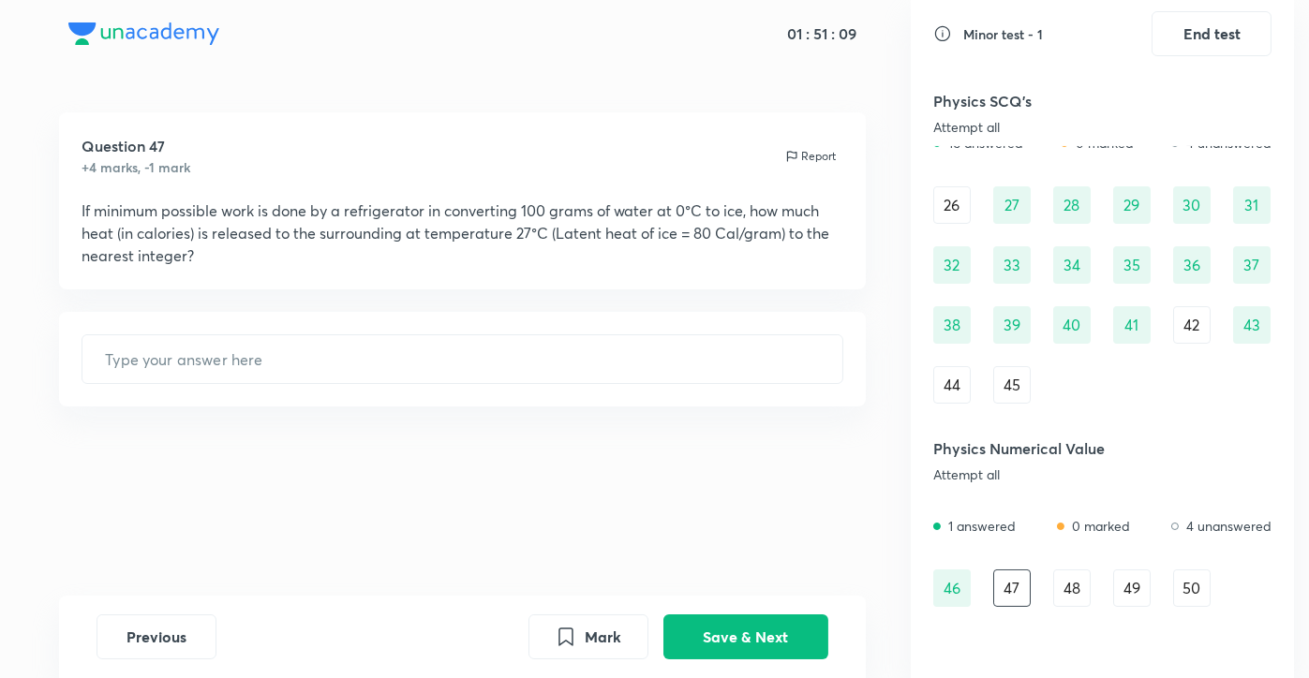
click at [488, 386] on div "​" at bounding box center [462, 359] width 807 height 95
click at [688, 635] on button "Save & Next" at bounding box center [745, 635] width 165 height 45
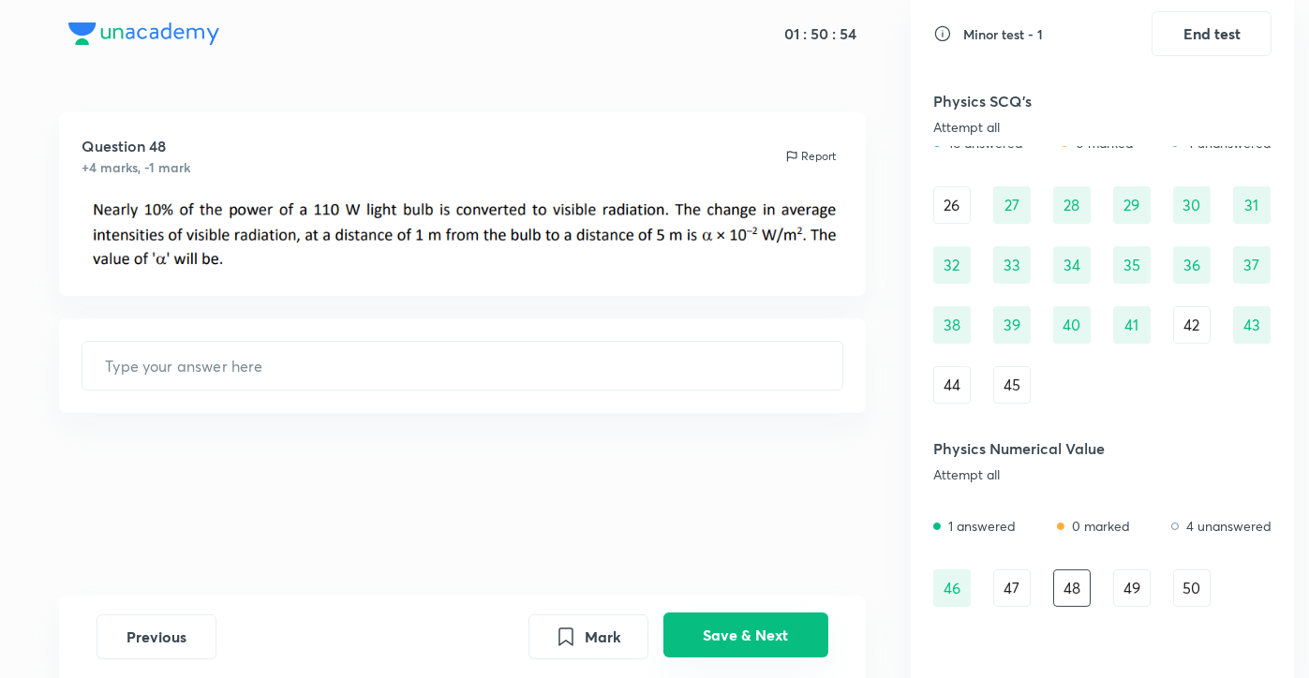
click at [725, 651] on button "Save & Next" at bounding box center [745, 635] width 165 height 45
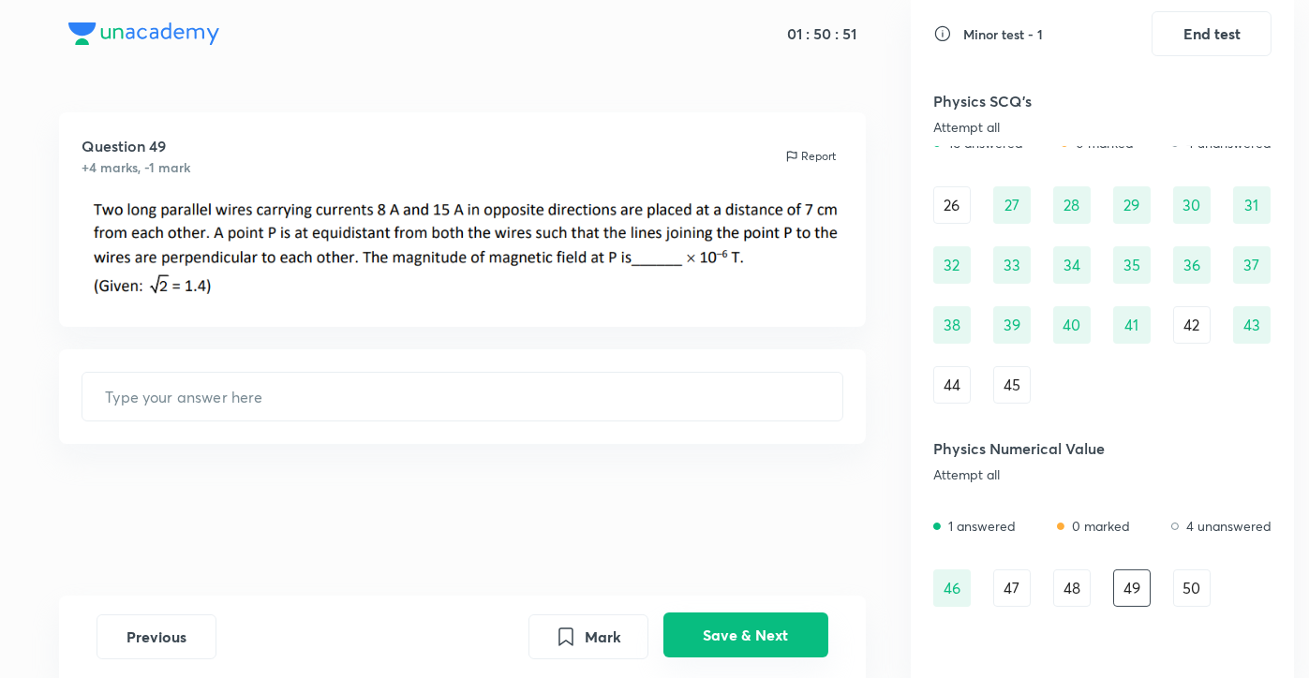
click at [717, 640] on button "Save & Next" at bounding box center [745, 635] width 165 height 45
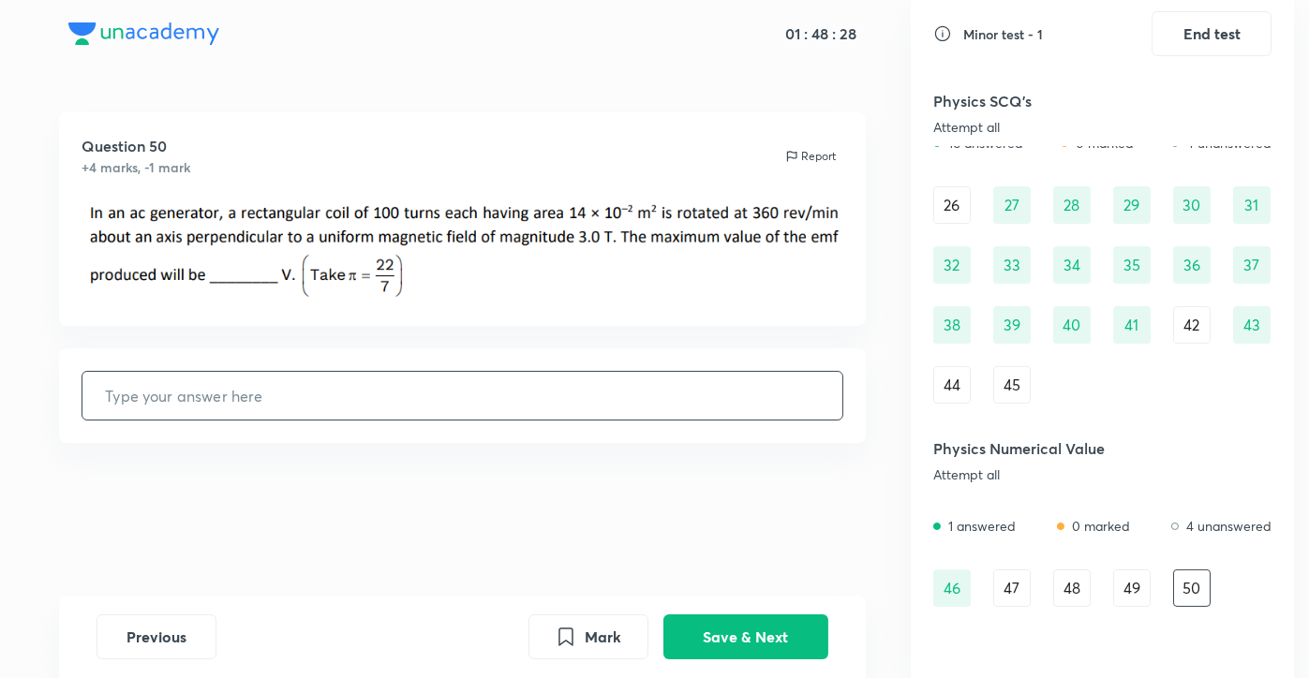
click at [210, 397] on input "text" at bounding box center [462, 396] width 760 height 48
type input "1584"
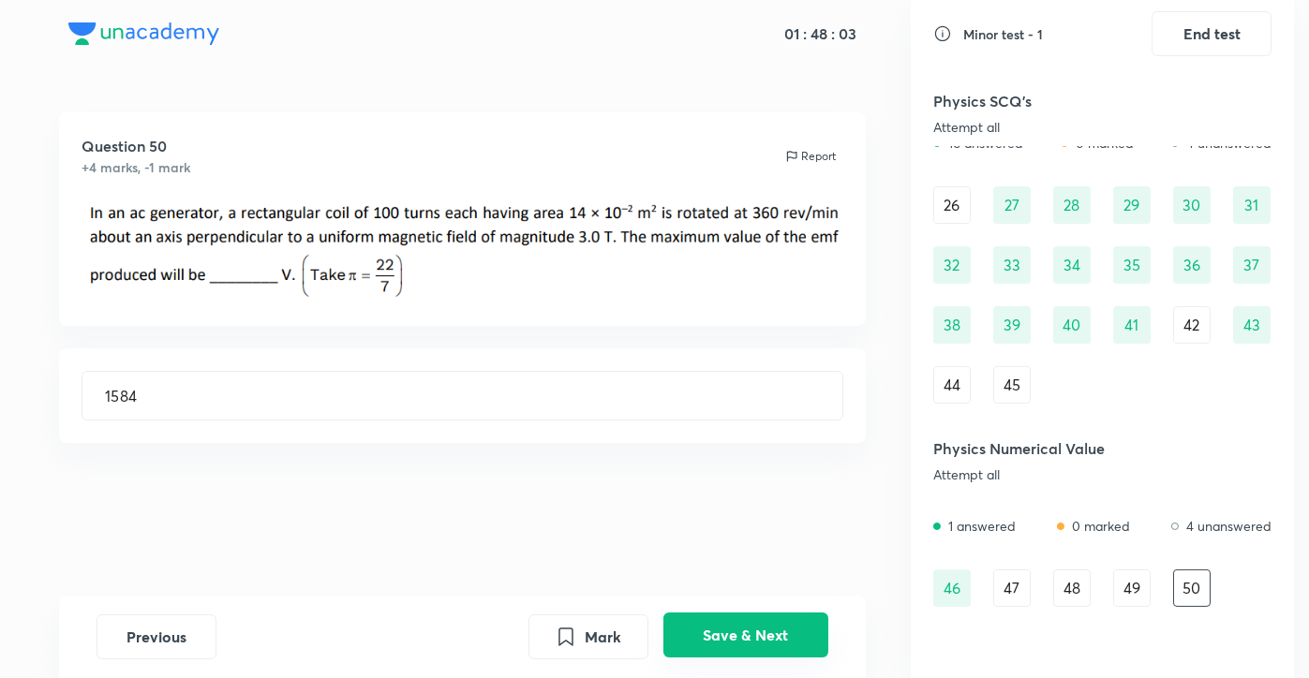
click at [775, 632] on button "Save & Next" at bounding box center [745, 635] width 165 height 45
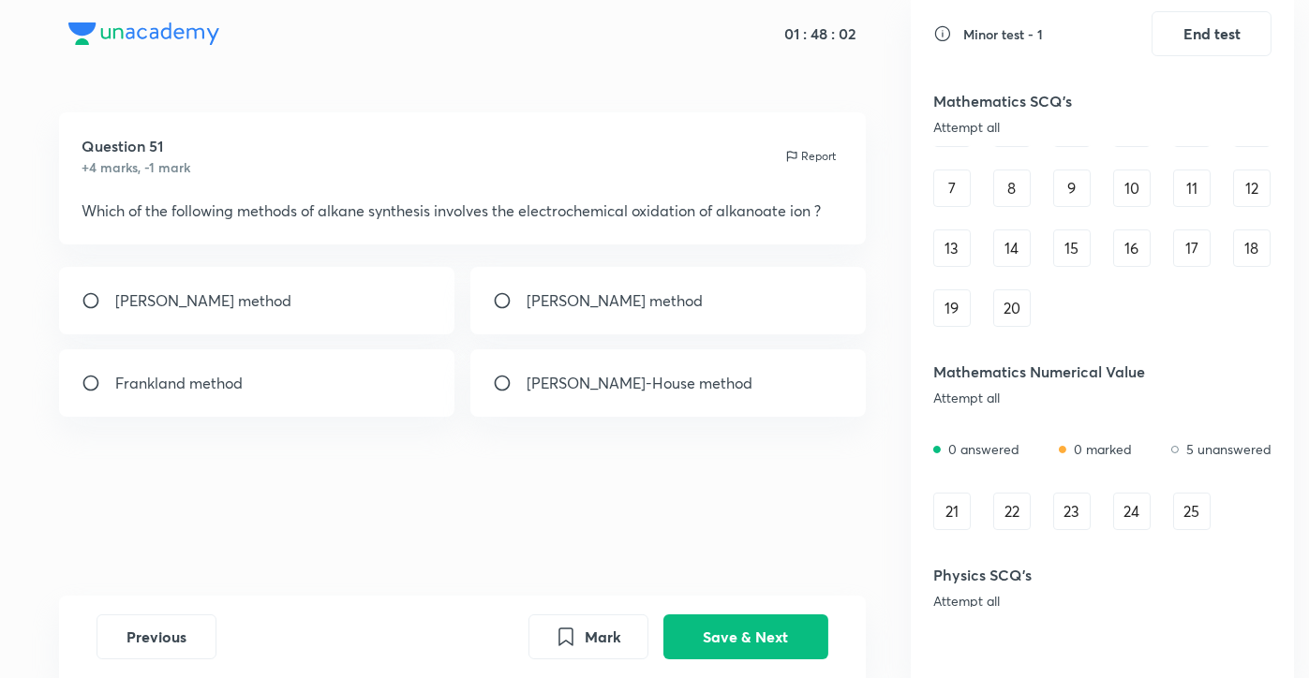
scroll to position [0, 0]
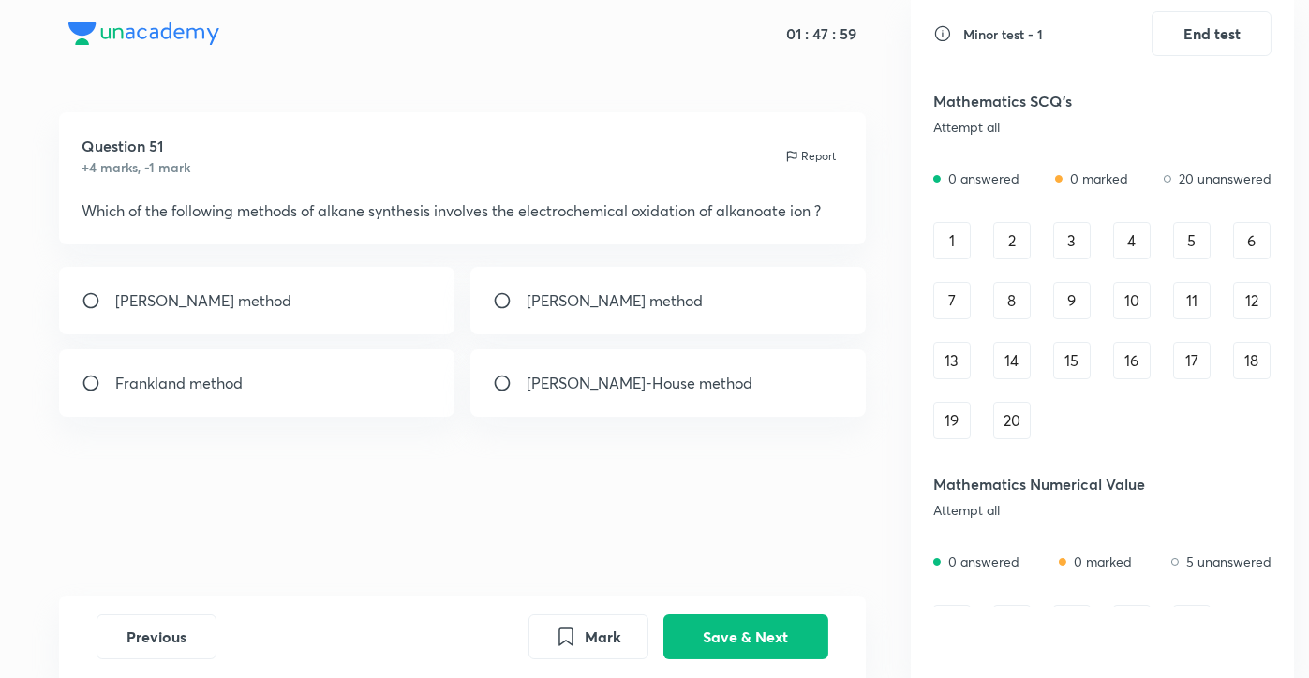
click at [946, 240] on div "1" at bounding box center [951, 240] width 37 height 37
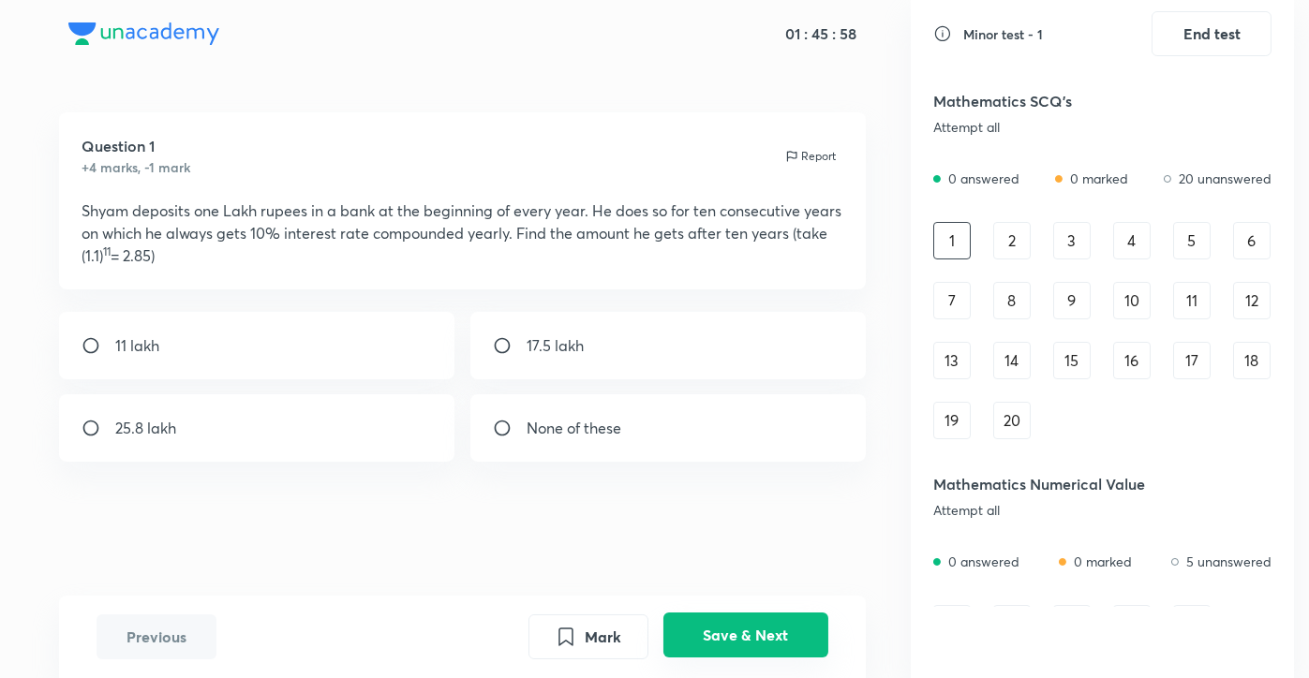
click at [781, 640] on button "Save & Next" at bounding box center [745, 635] width 165 height 45
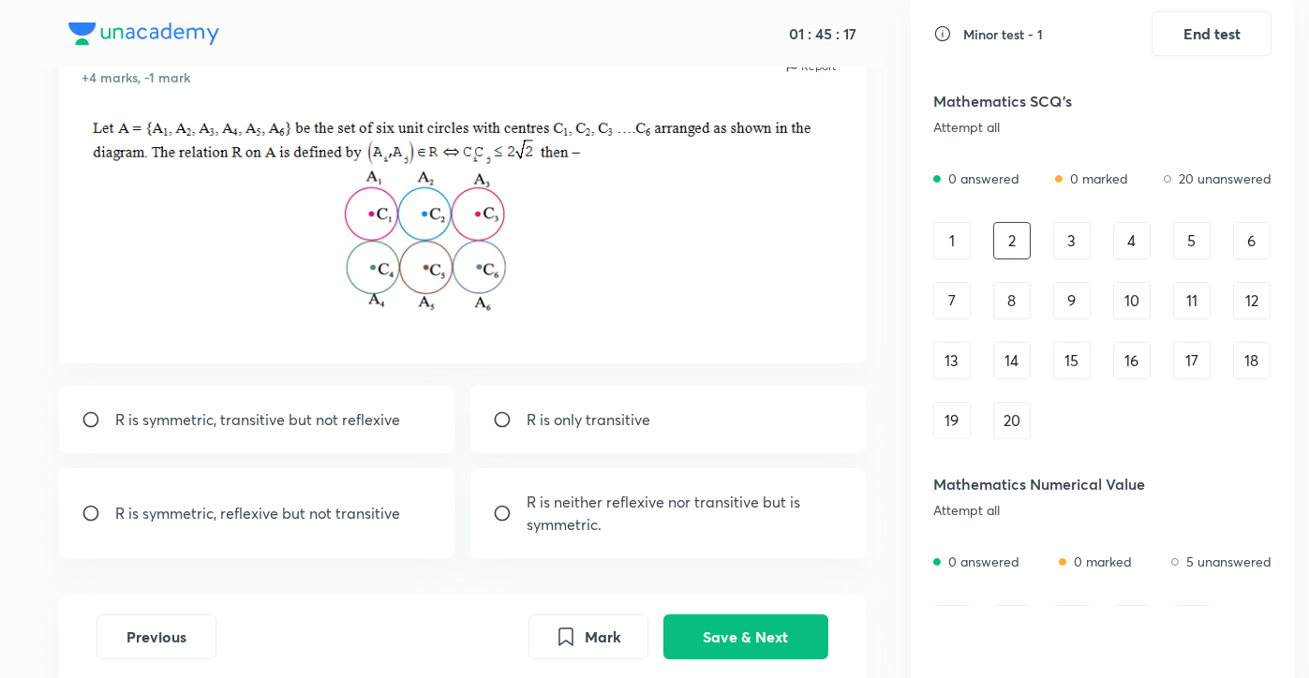
scroll to position [92, 0]
click at [276, 508] on p "R is symmetric, reflexive but not transitive" at bounding box center [257, 511] width 285 height 22
radio input "true"
click at [751, 628] on button "Save & Next" at bounding box center [745, 635] width 165 height 45
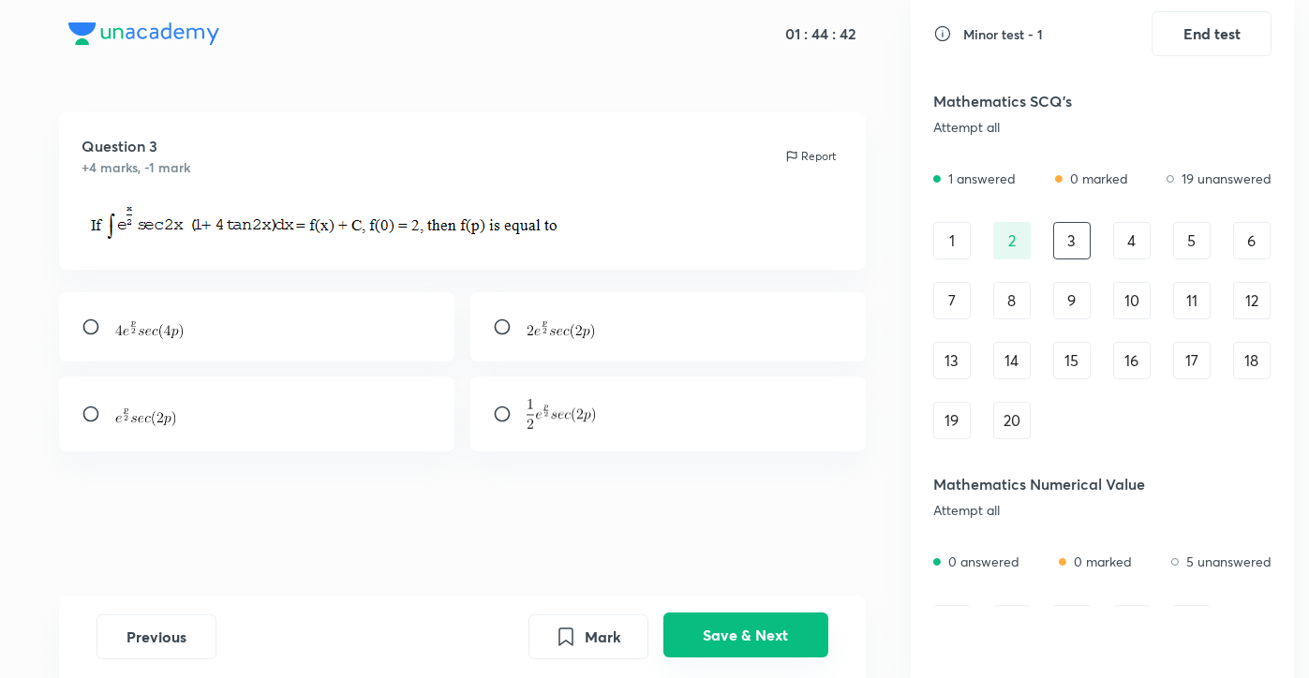
scroll to position [0, 0]
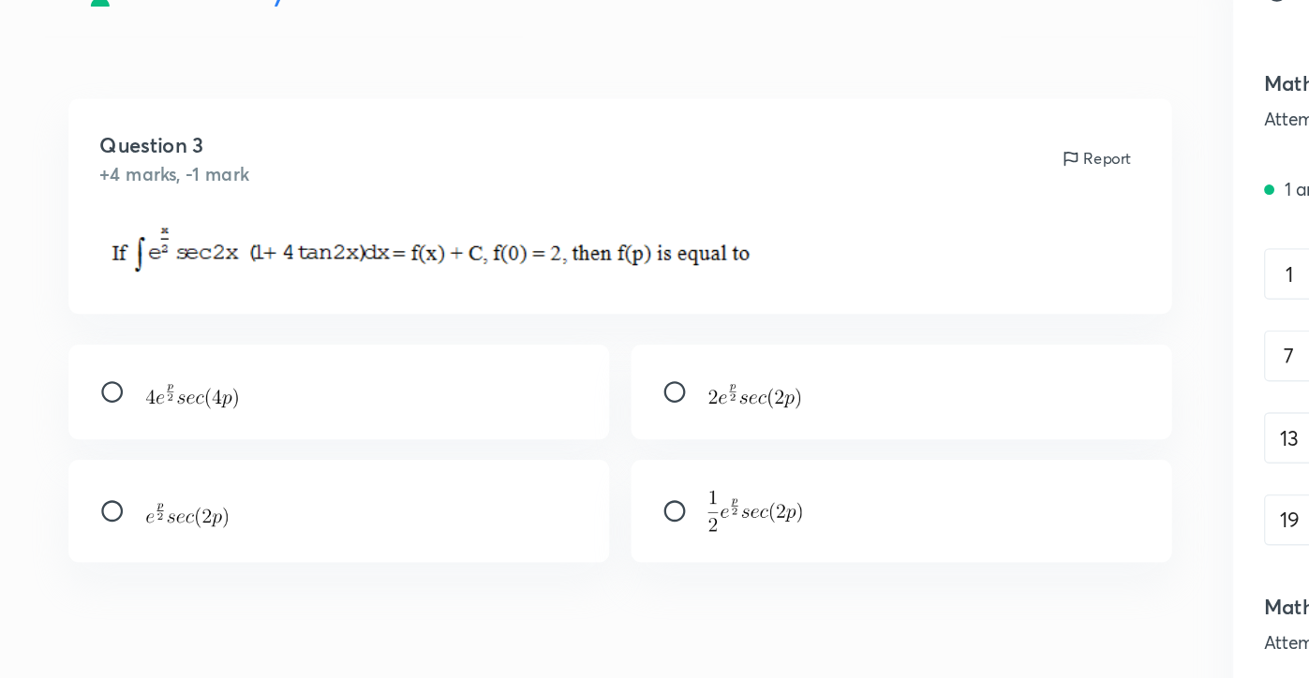
click at [508, 323] on input "radio" at bounding box center [510, 327] width 34 height 19
radio input "true"
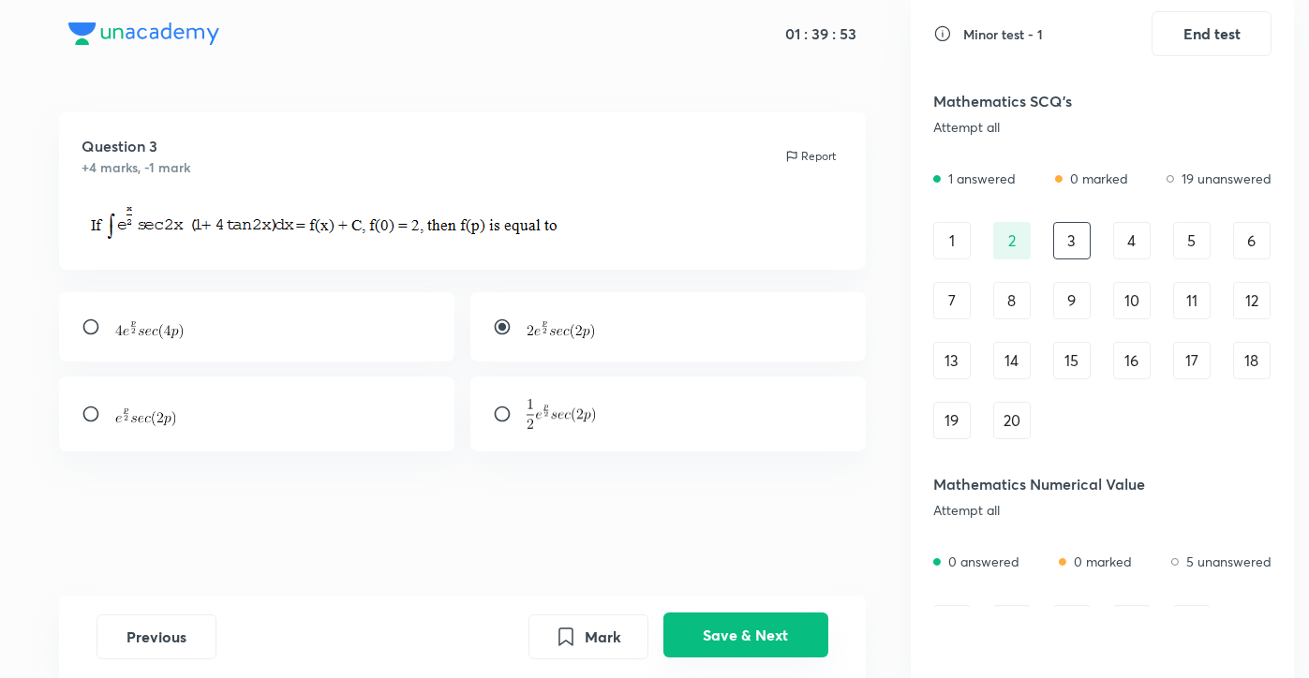
click at [739, 643] on button "Save & Next" at bounding box center [745, 635] width 165 height 45
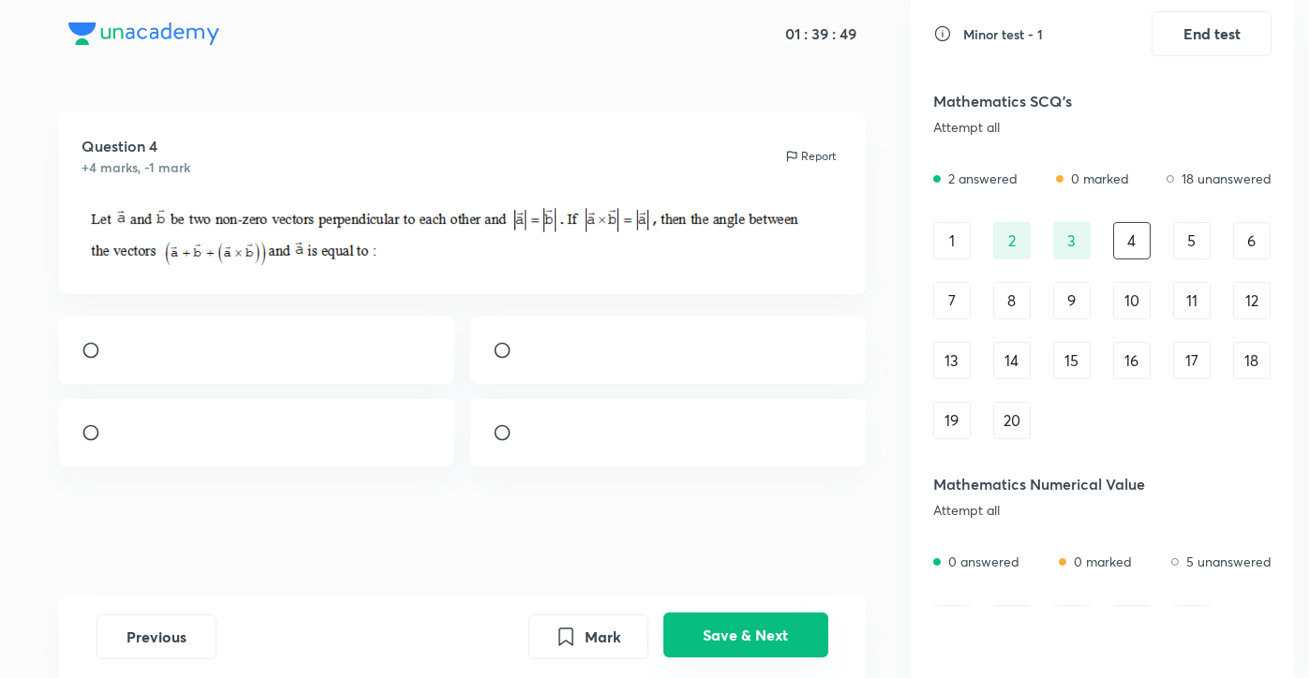
click at [739, 643] on button "Save & Next" at bounding box center [745, 635] width 165 height 45
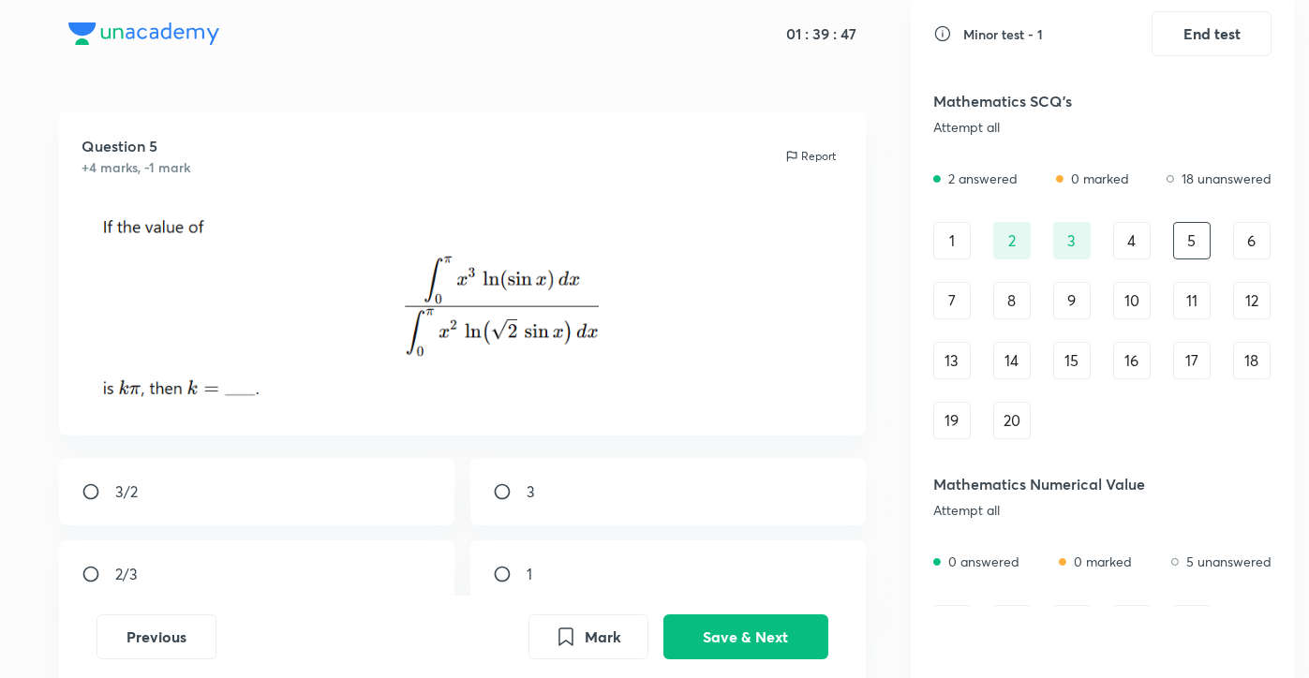
click at [1134, 224] on div "4" at bounding box center [1131, 240] width 37 height 37
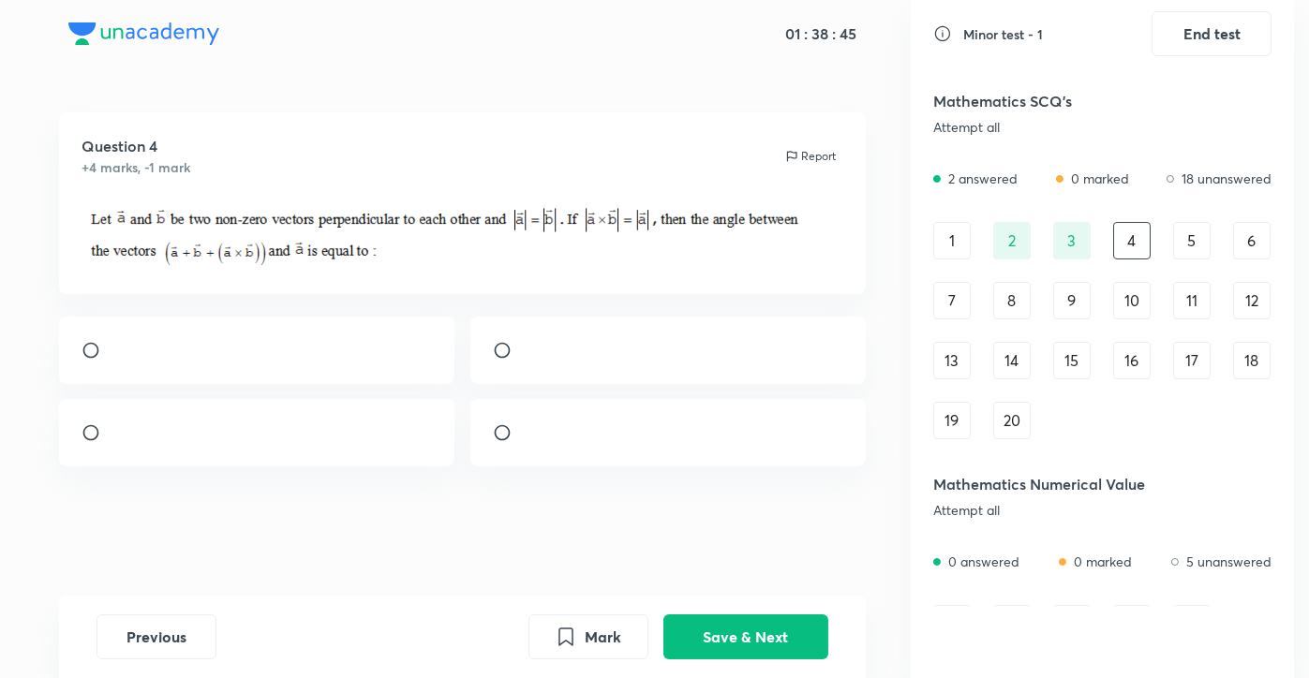
click at [528, 356] on img at bounding box center [527, 355] width 1 height 1
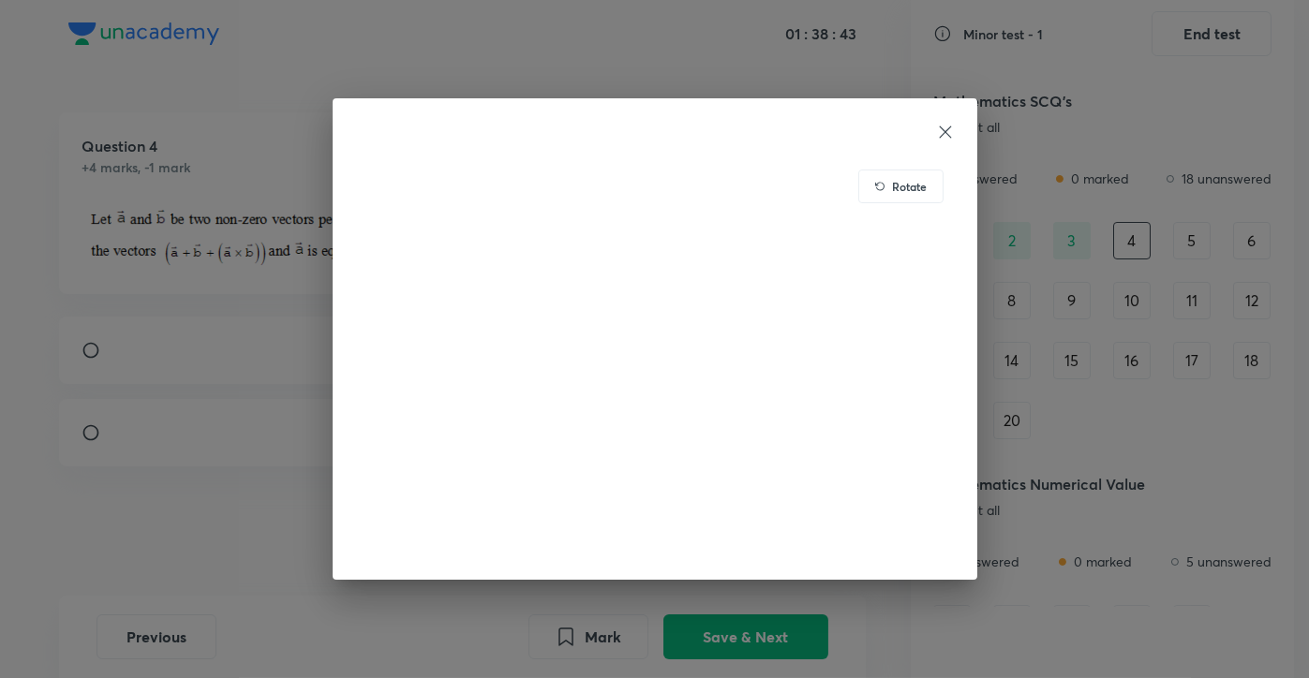
click at [944, 127] on icon at bounding box center [945, 132] width 19 height 19
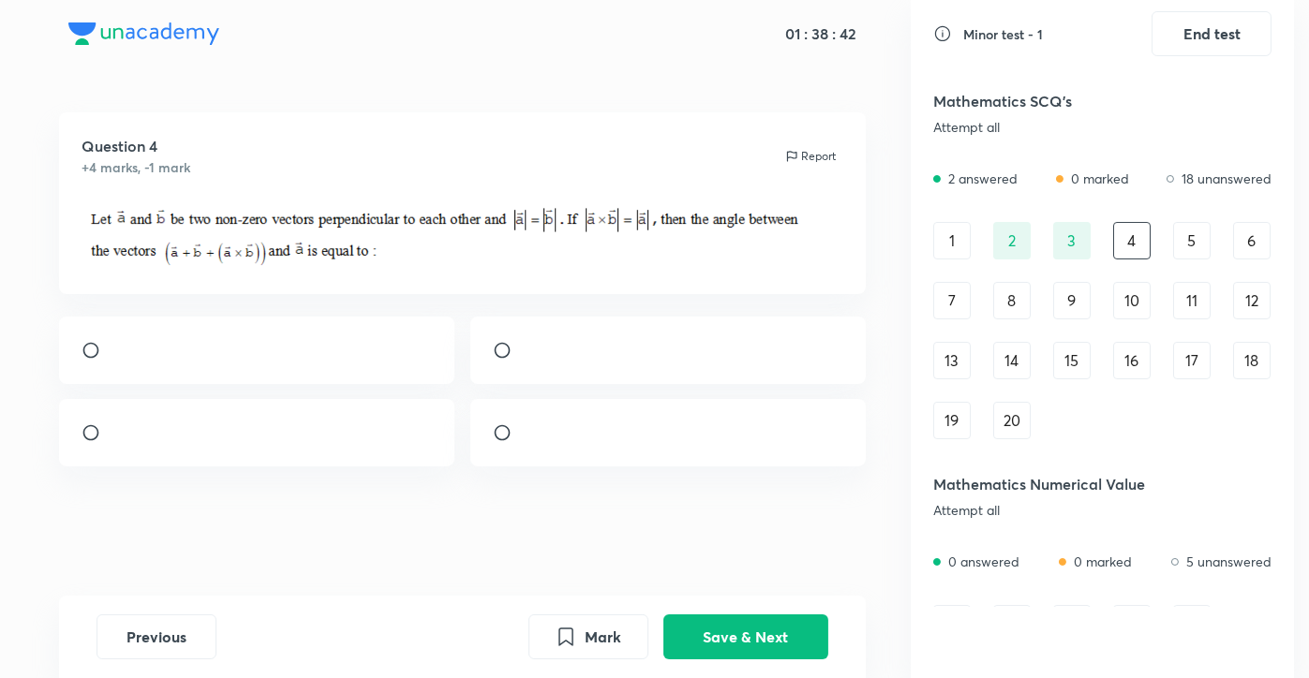
click at [497, 360] on input "radio" at bounding box center [510, 350] width 34 height 19
radio input "true"
click at [713, 632] on button "Save & Next" at bounding box center [745, 635] width 165 height 45
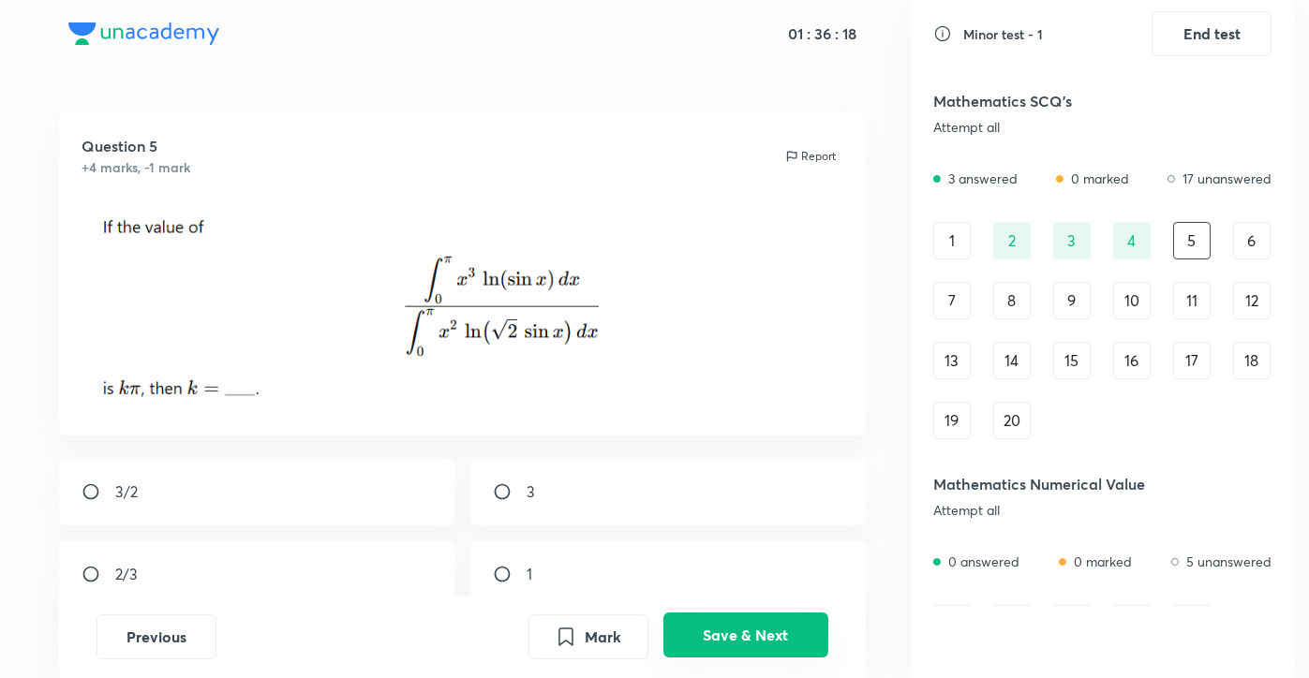
click at [756, 644] on button "Save & Next" at bounding box center [745, 635] width 165 height 45
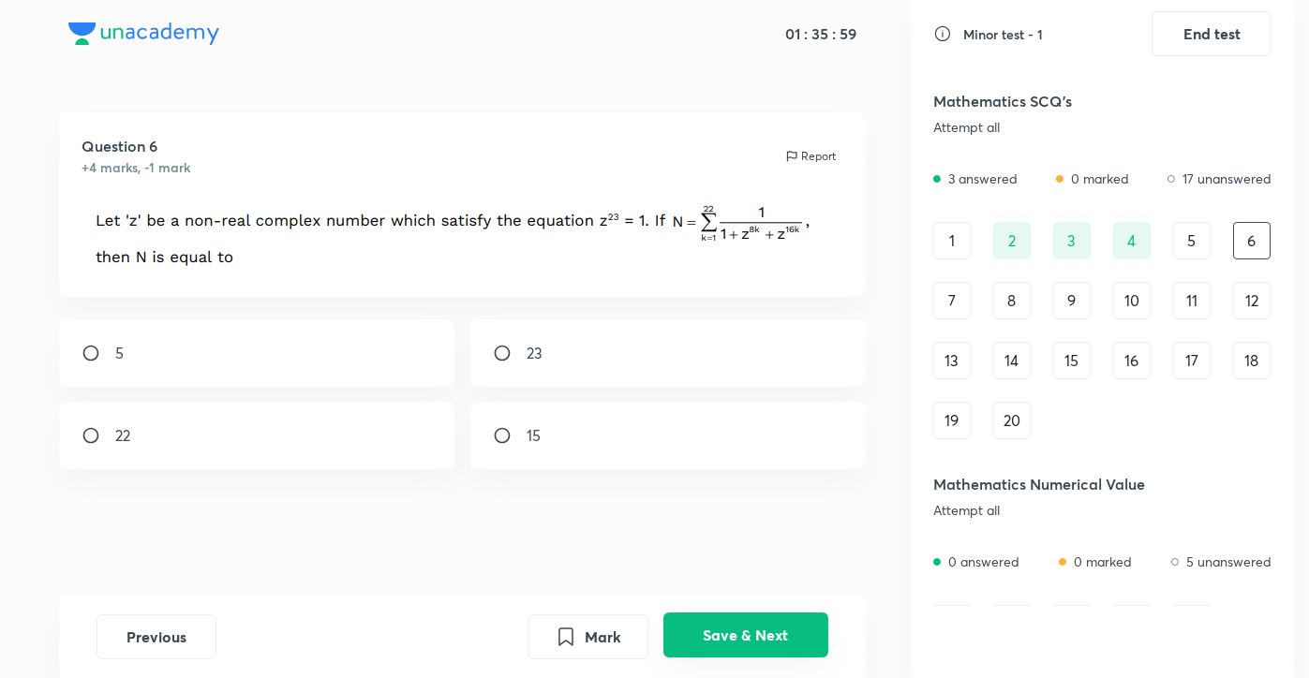
click at [756, 644] on button "Save & Next" at bounding box center [745, 635] width 165 height 45
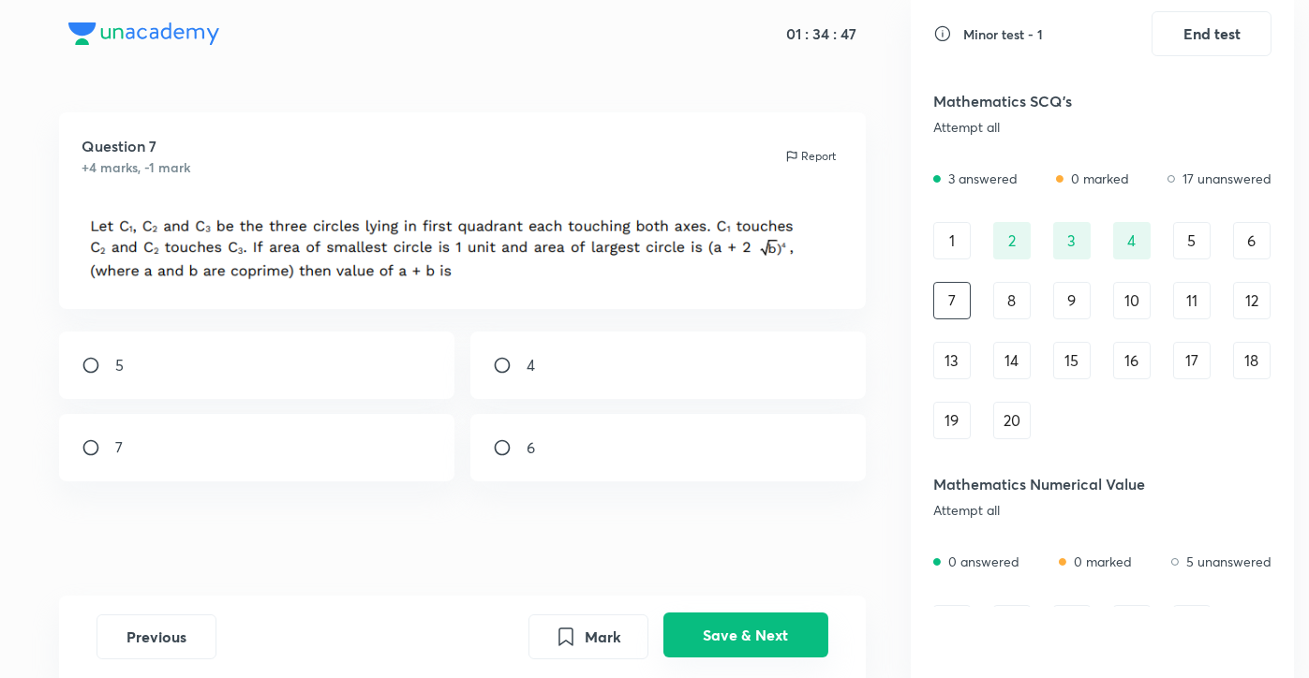
click at [756, 644] on button "Save & Next" at bounding box center [745, 635] width 165 height 45
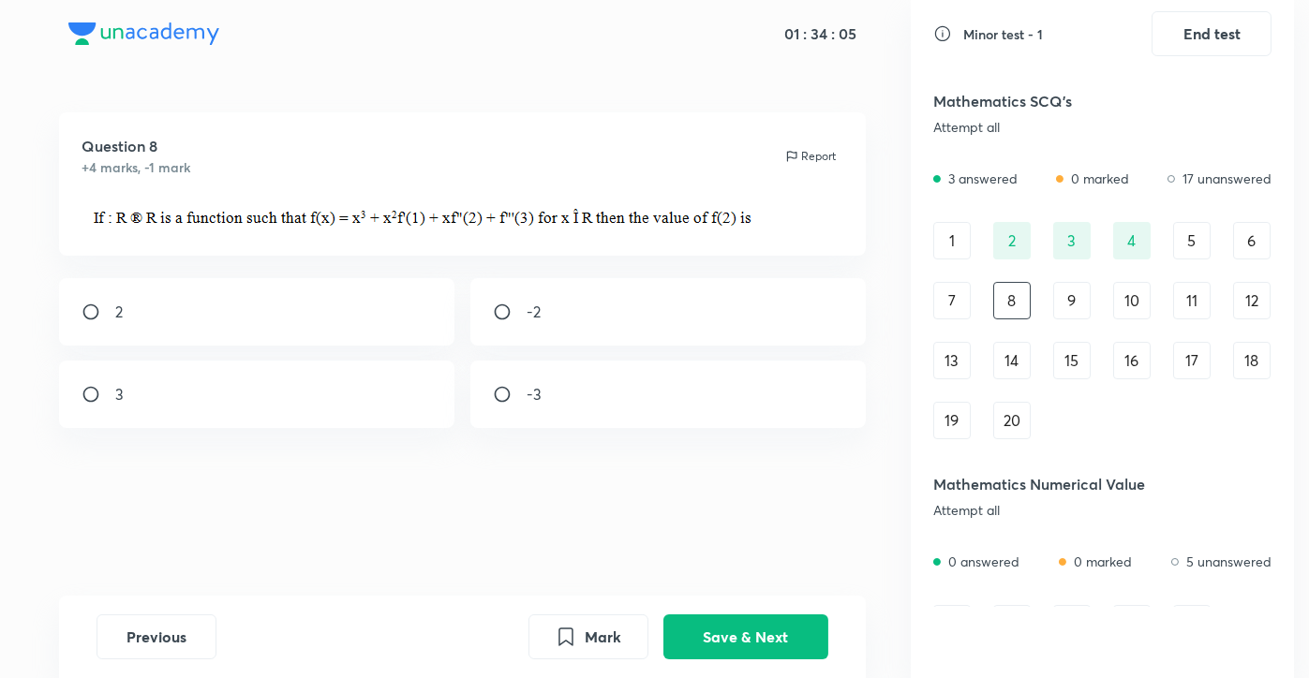
click at [687, 290] on div "-2" at bounding box center [667, 311] width 395 height 67
radio input "true"
click at [754, 653] on button "Save & Next" at bounding box center [745, 635] width 165 height 45
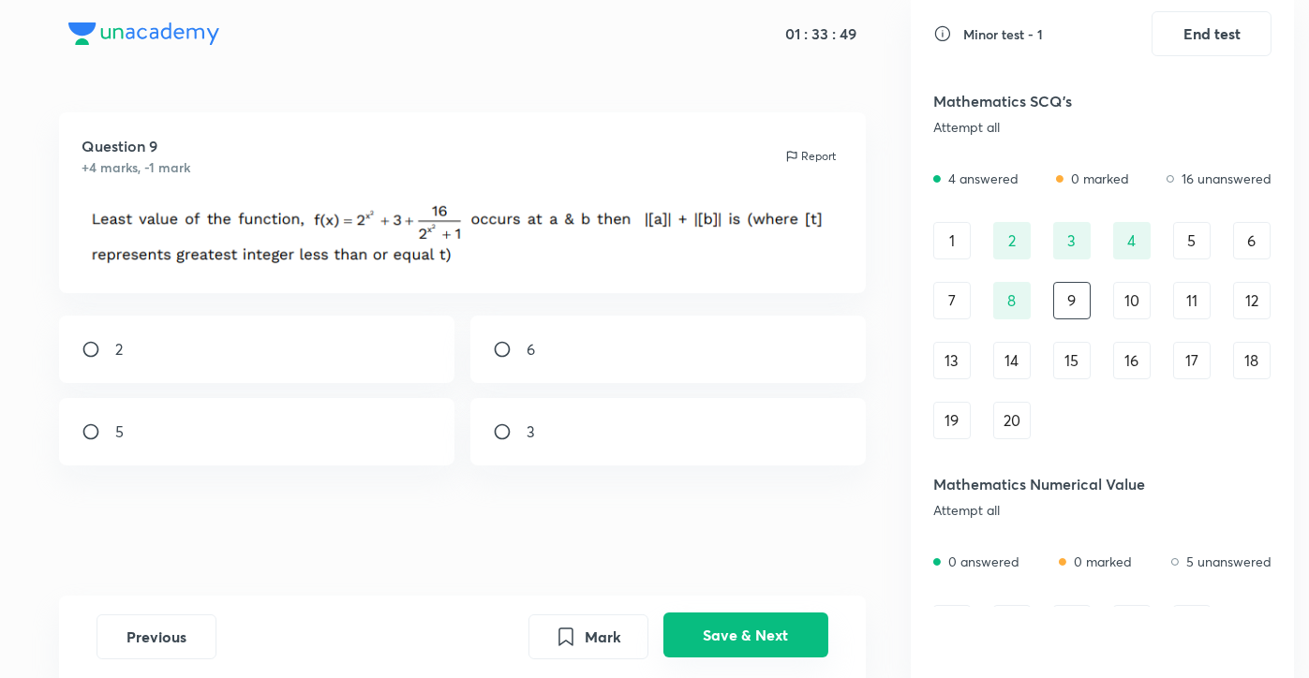
click at [716, 635] on button "Save & Next" at bounding box center [745, 635] width 165 height 45
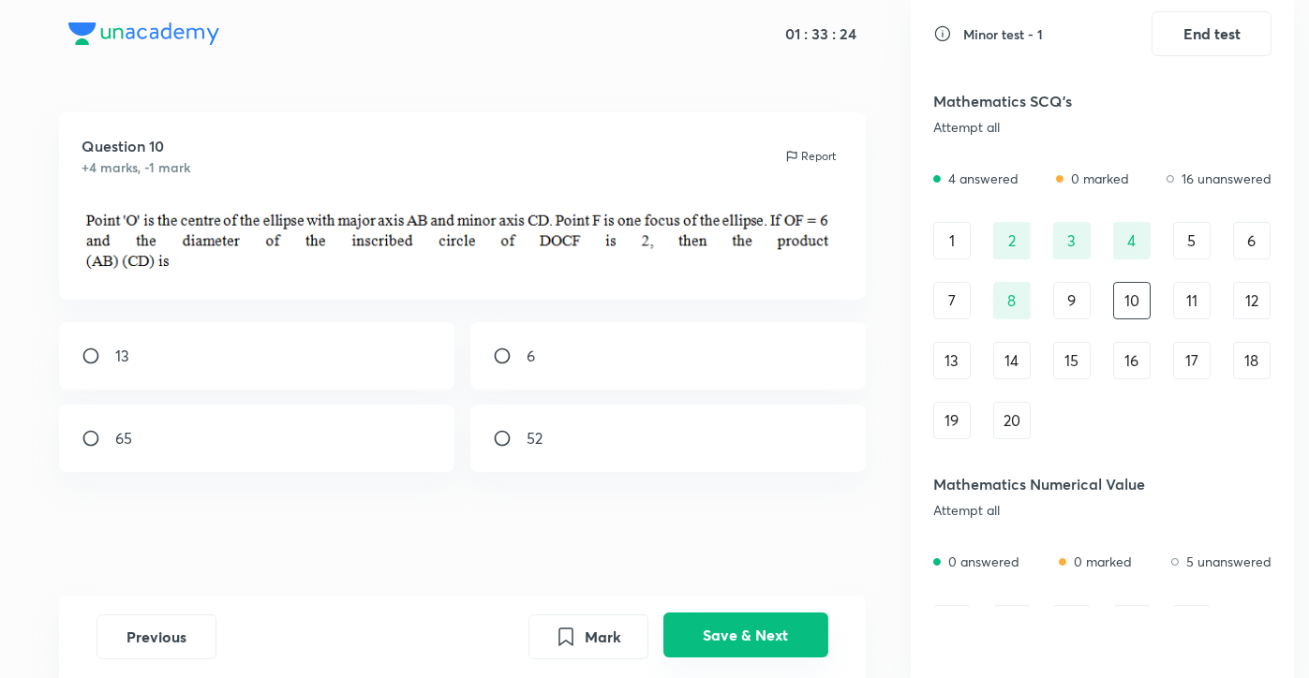
click at [767, 643] on button "Save & Next" at bounding box center [745, 635] width 165 height 45
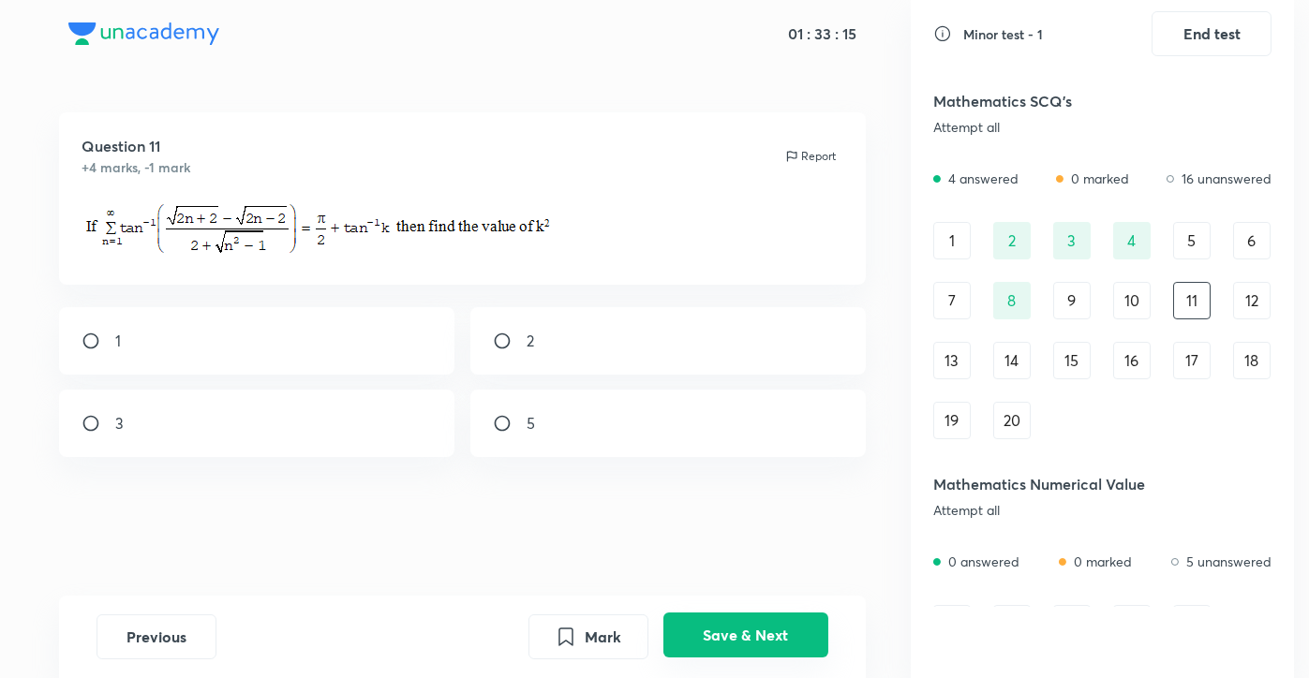
click at [767, 643] on button "Save & Next" at bounding box center [745, 635] width 165 height 45
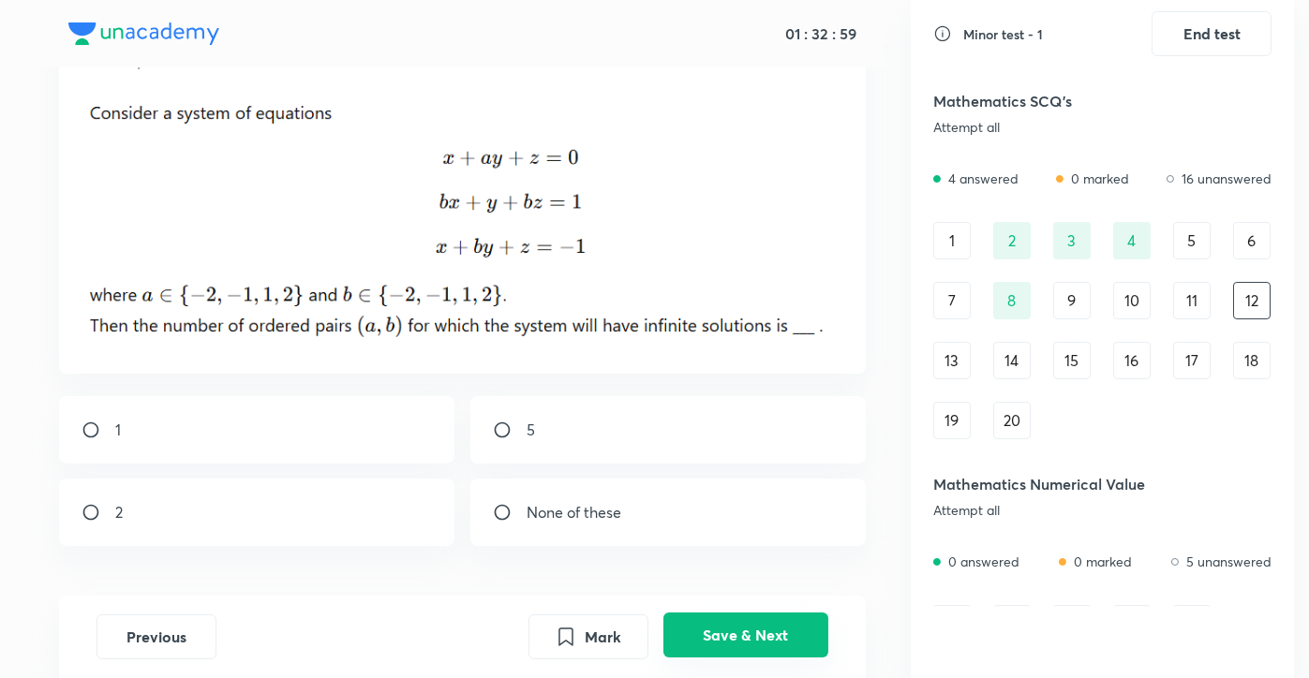
scroll to position [127, 0]
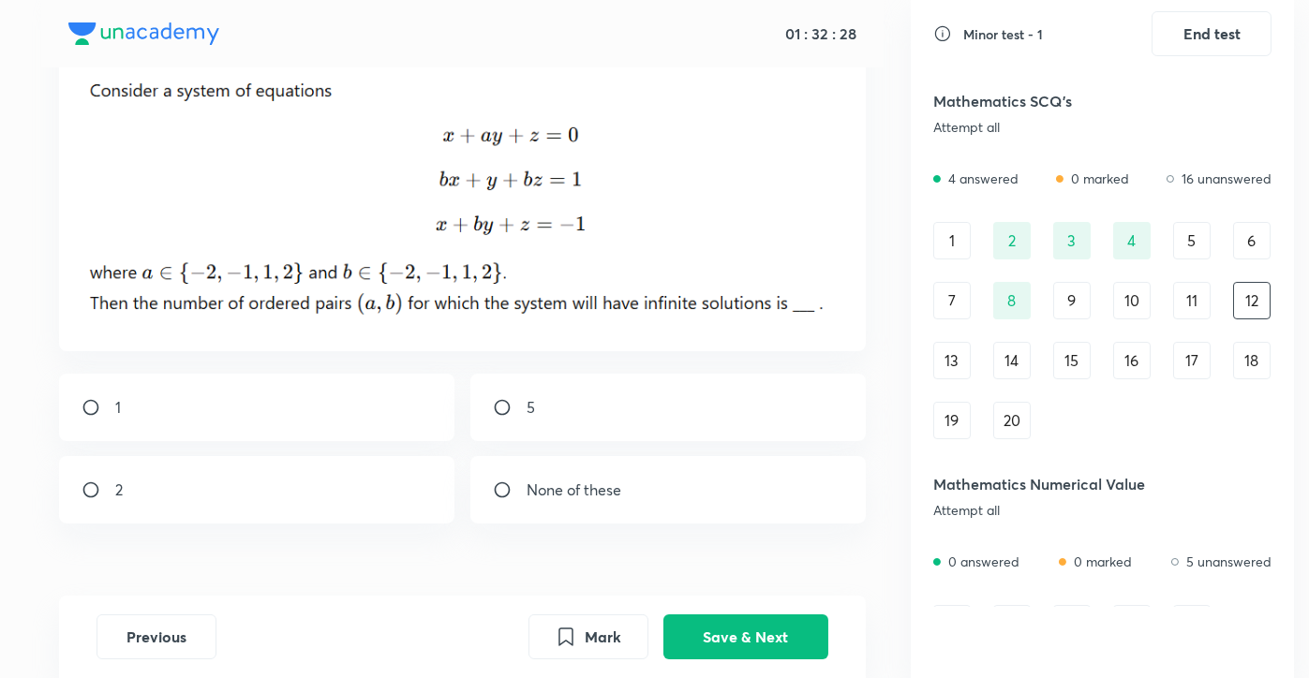
click at [672, 435] on div "5" at bounding box center [667, 407] width 395 height 67
radio input "true"
click at [744, 622] on button "Save & Next" at bounding box center [745, 635] width 165 height 45
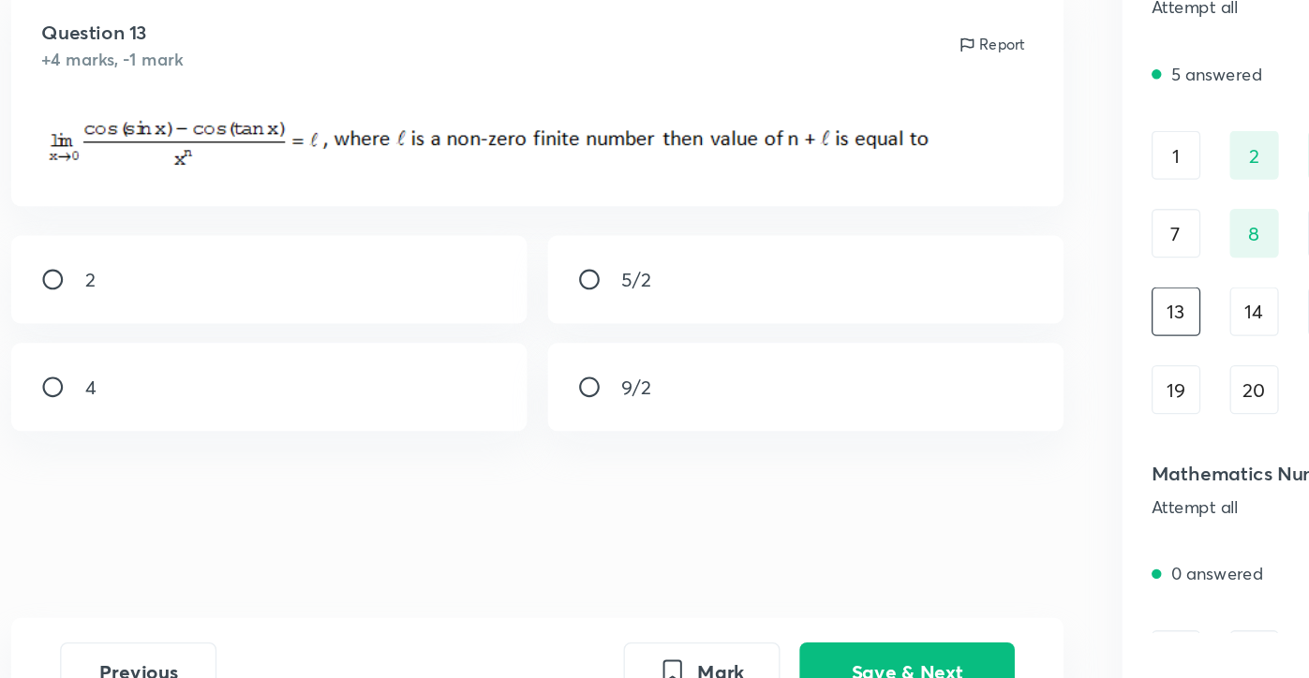
click at [499, 435] on div "9/2" at bounding box center [667, 418] width 395 height 67
radio input "true"
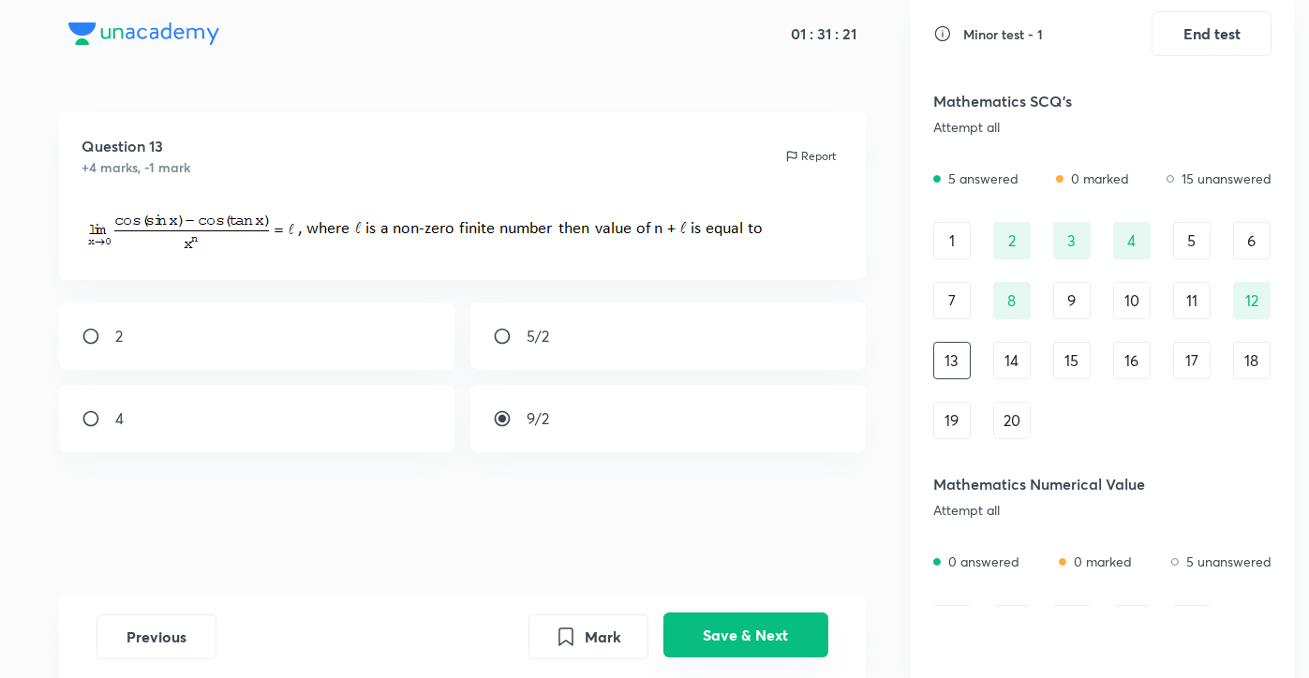
click at [742, 622] on button "Save & Next" at bounding box center [745, 635] width 165 height 45
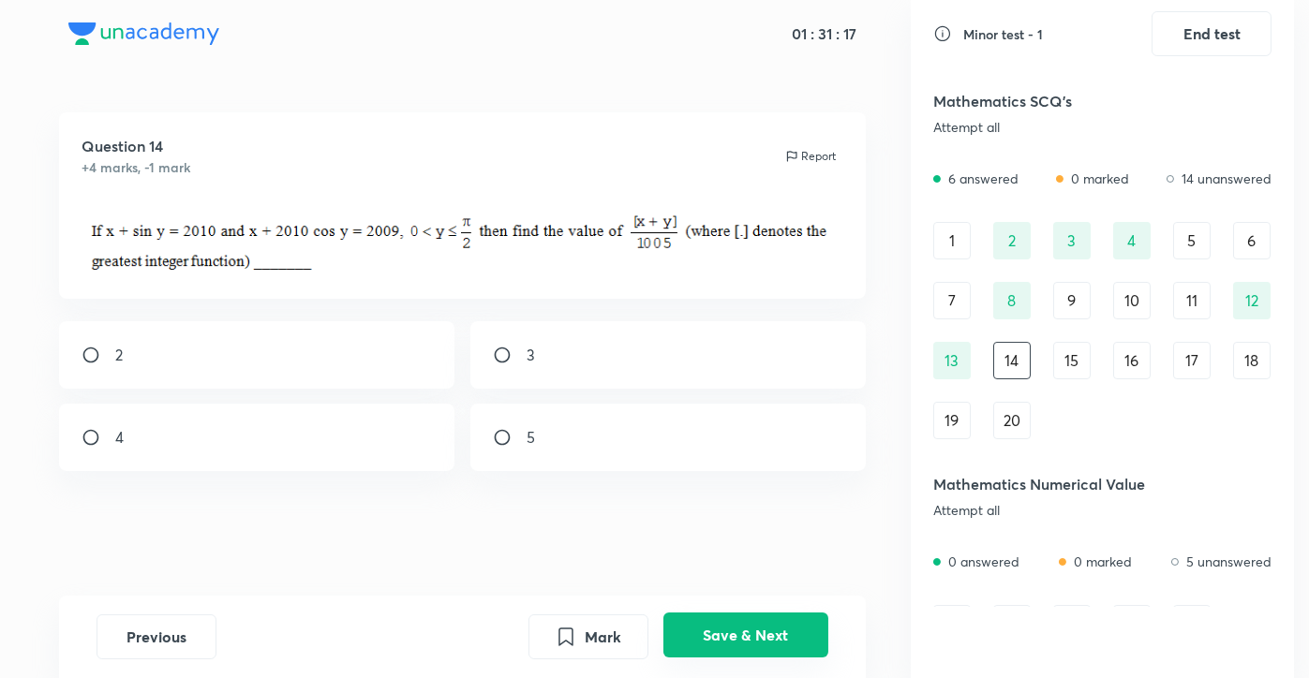
click at [742, 622] on button "Save & Next" at bounding box center [745, 635] width 165 height 45
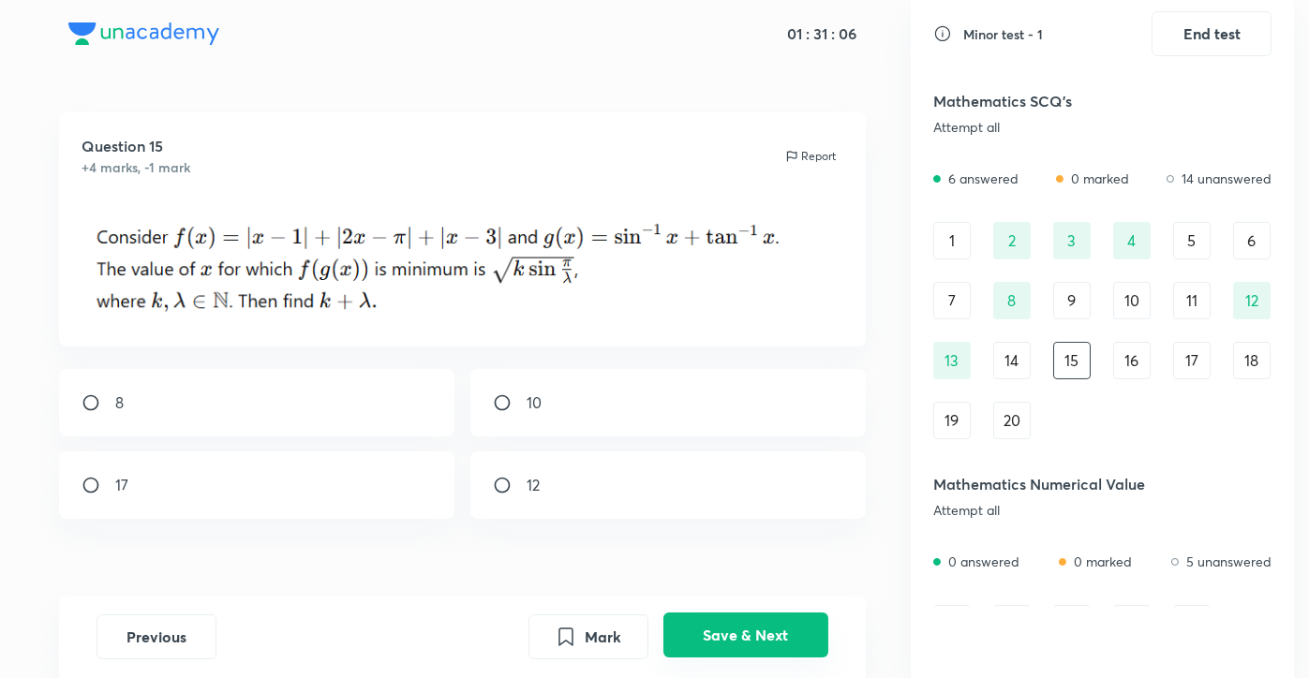
click at [766, 640] on button "Save & Next" at bounding box center [745, 635] width 165 height 45
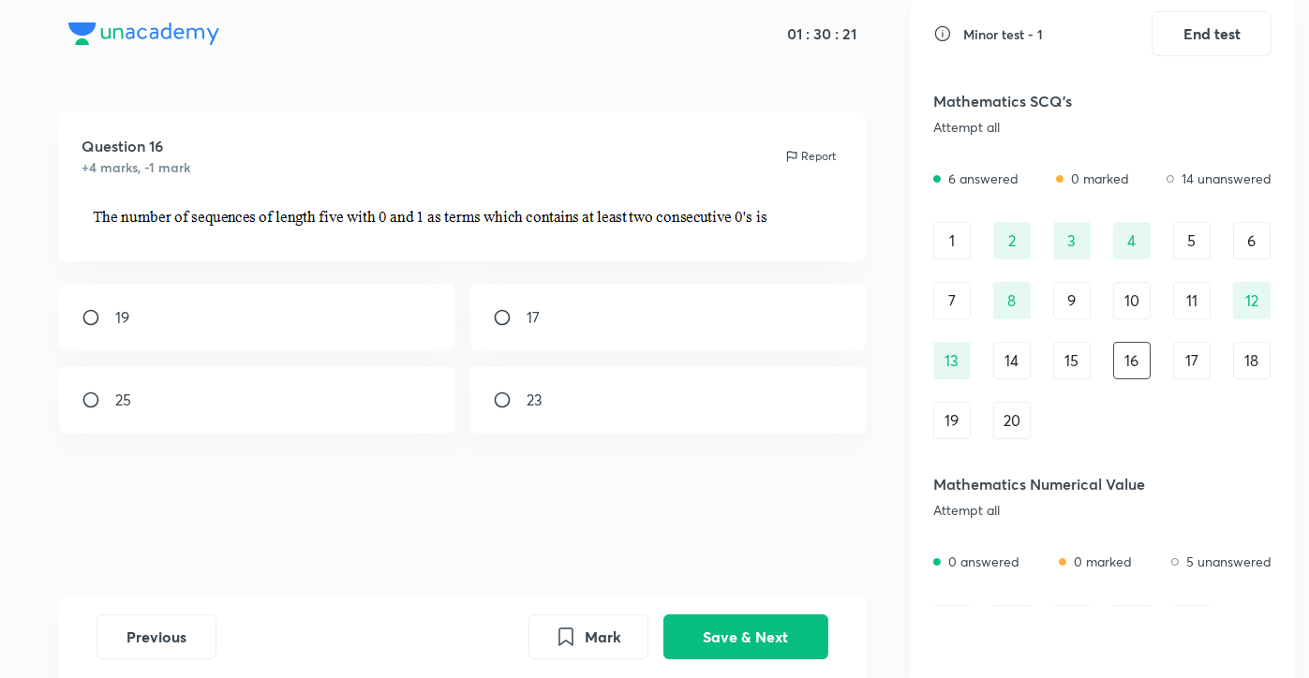
click at [339, 308] on div "19" at bounding box center [256, 317] width 395 height 67
radio input "true"
click at [770, 630] on button "Save & Next" at bounding box center [745, 635] width 165 height 45
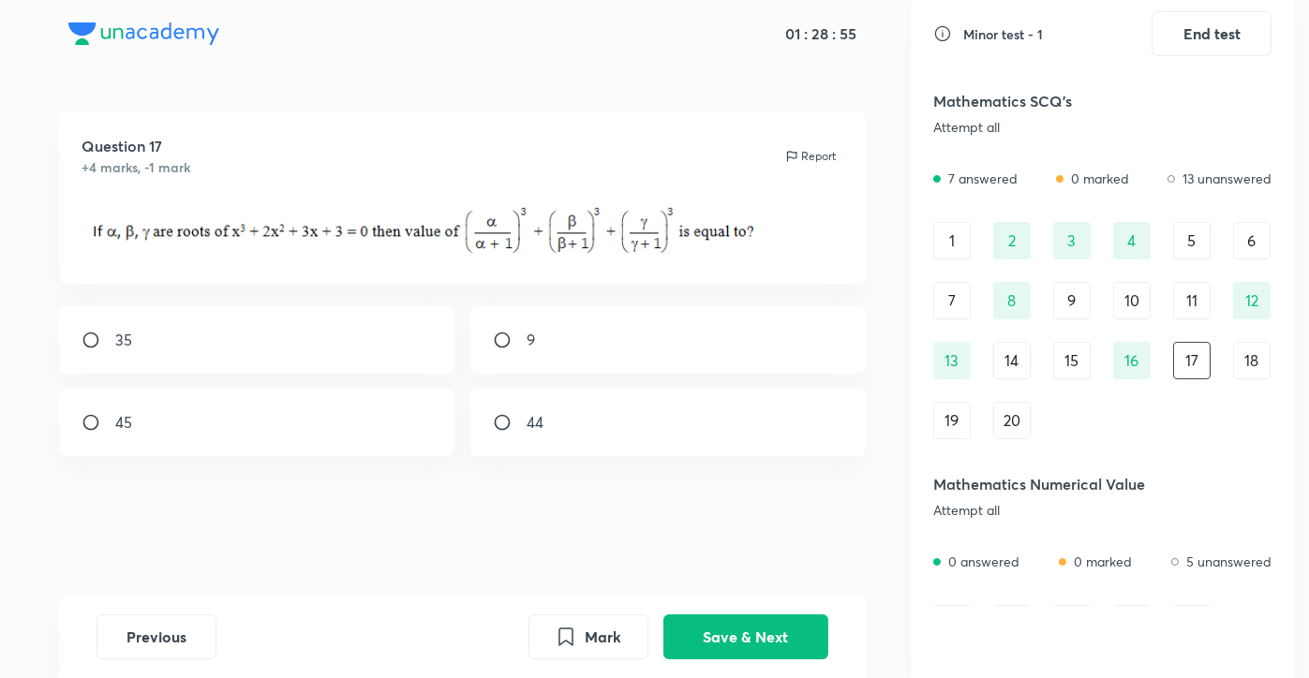
click at [244, 528] on div "Question 17 +4 marks, -1 mark Report 35 9 45 44" at bounding box center [463, 354] width 896 height 484
drag, startPoint x: 244, startPoint y: 528, endPoint x: 296, endPoint y: 710, distance: 190.1
click at [296, 678] on html "01 : 28 : 37 Question 17 +4 marks, -1 mark Report 35 9 45 44 Previous Mark Save…" at bounding box center [654, 339] width 1309 height 678
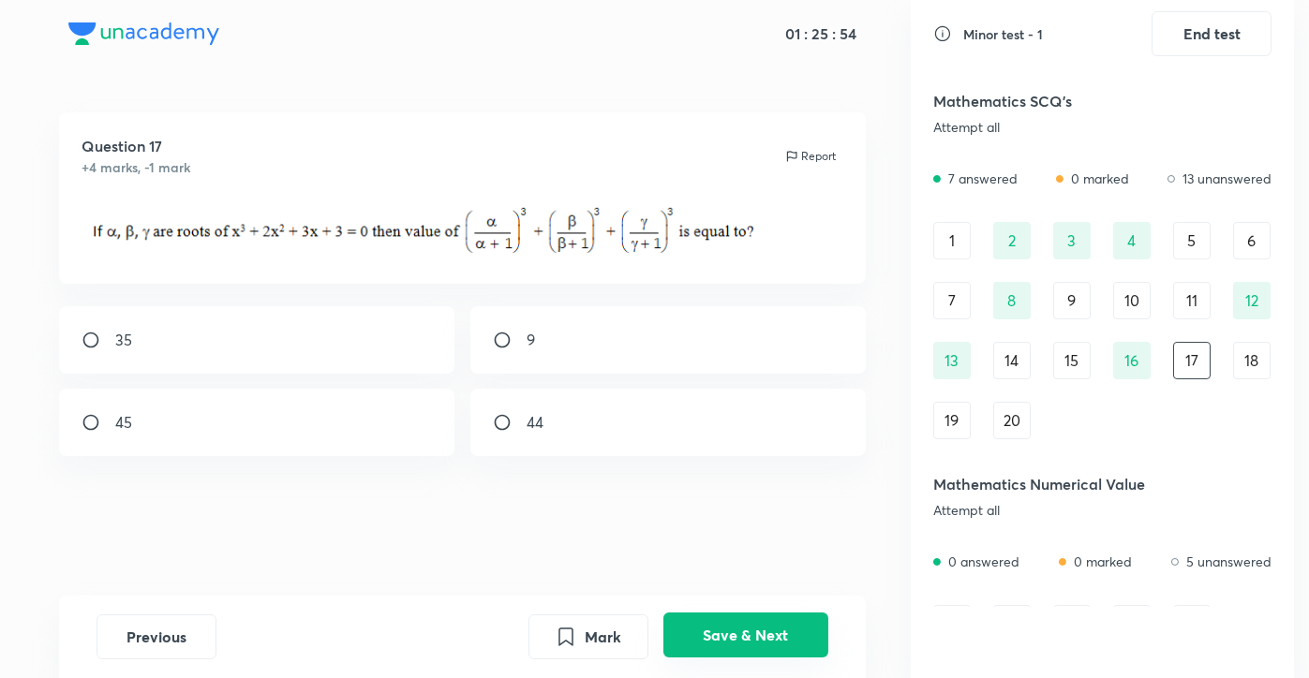
drag, startPoint x: 719, startPoint y: 672, endPoint x: 727, endPoint y: 660, distance: 14.8
click at [727, 660] on div "Previous Mark Save & Next" at bounding box center [462, 637] width 807 height 82
click at [727, 660] on div "Mark Save & Next" at bounding box center [679, 637] width 300 height 45
click at [732, 636] on button "Save & Next" at bounding box center [745, 635] width 165 height 45
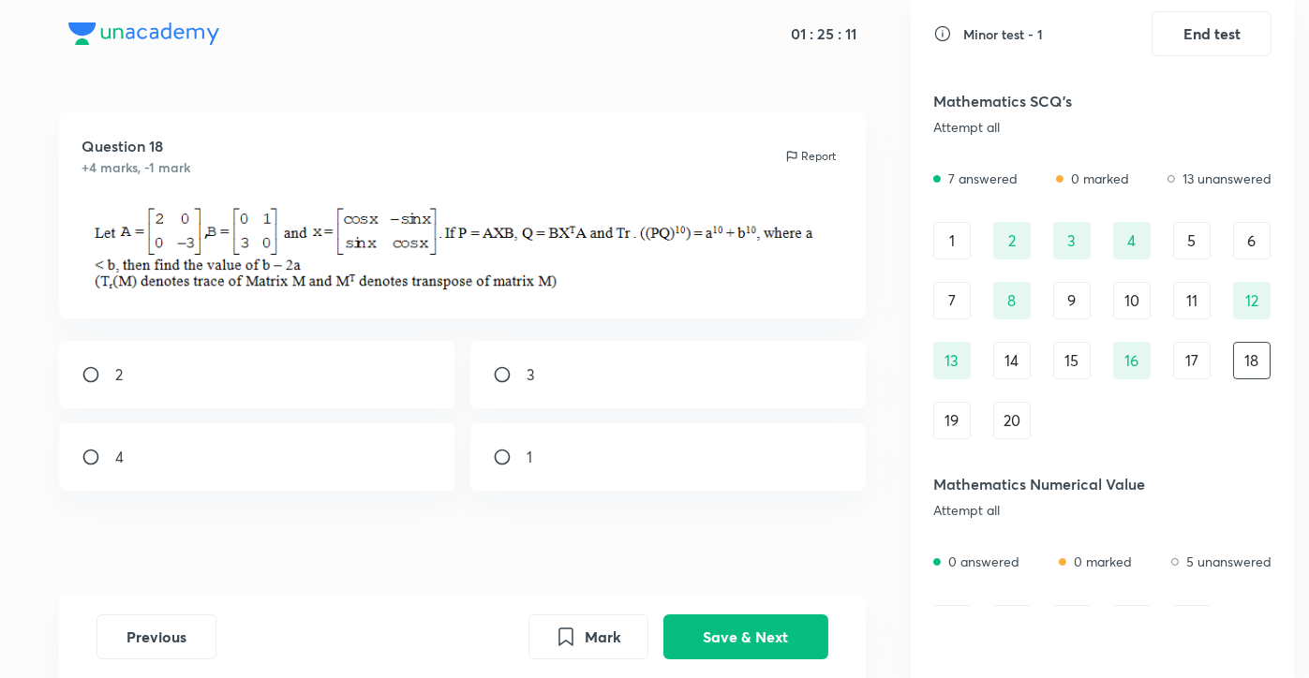
click at [320, 368] on div "2" at bounding box center [256, 374] width 395 height 67
radio input "true"
click at [762, 633] on button "Save & Next" at bounding box center [745, 635] width 165 height 45
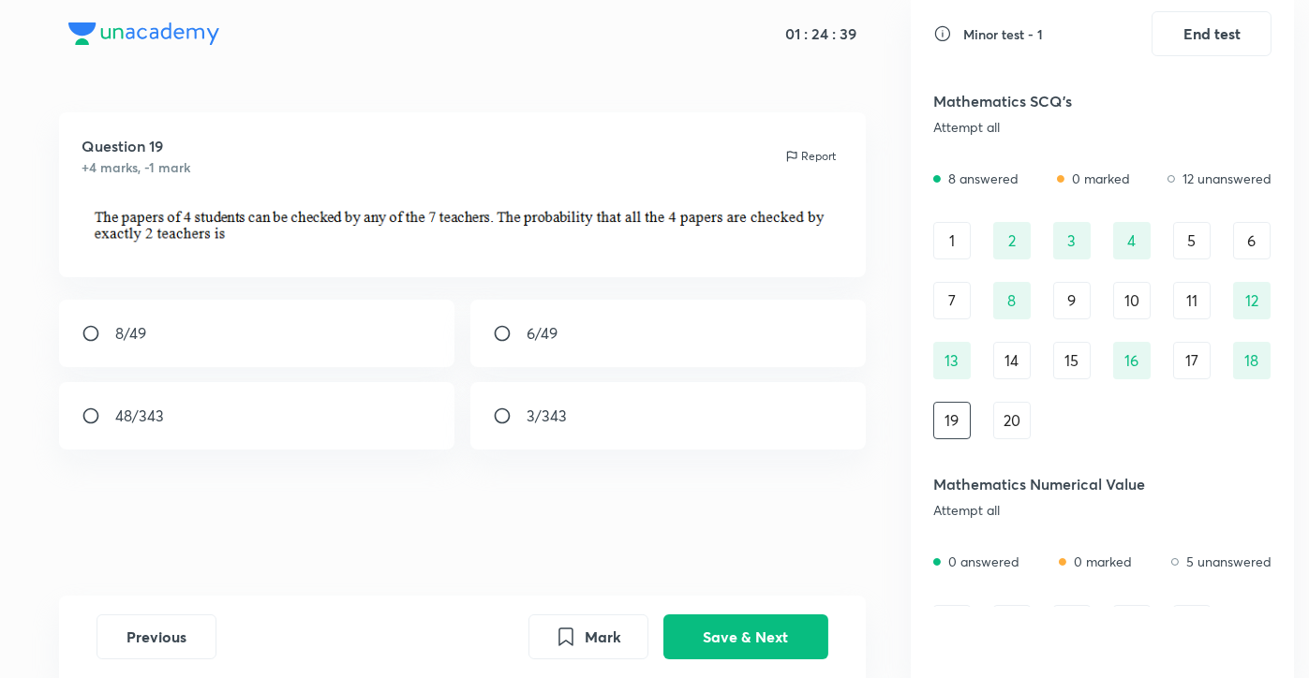
click at [670, 326] on div "6/49" at bounding box center [667, 333] width 395 height 67
radio input "true"
click at [809, 636] on button "Save & Next" at bounding box center [745, 635] width 165 height 45
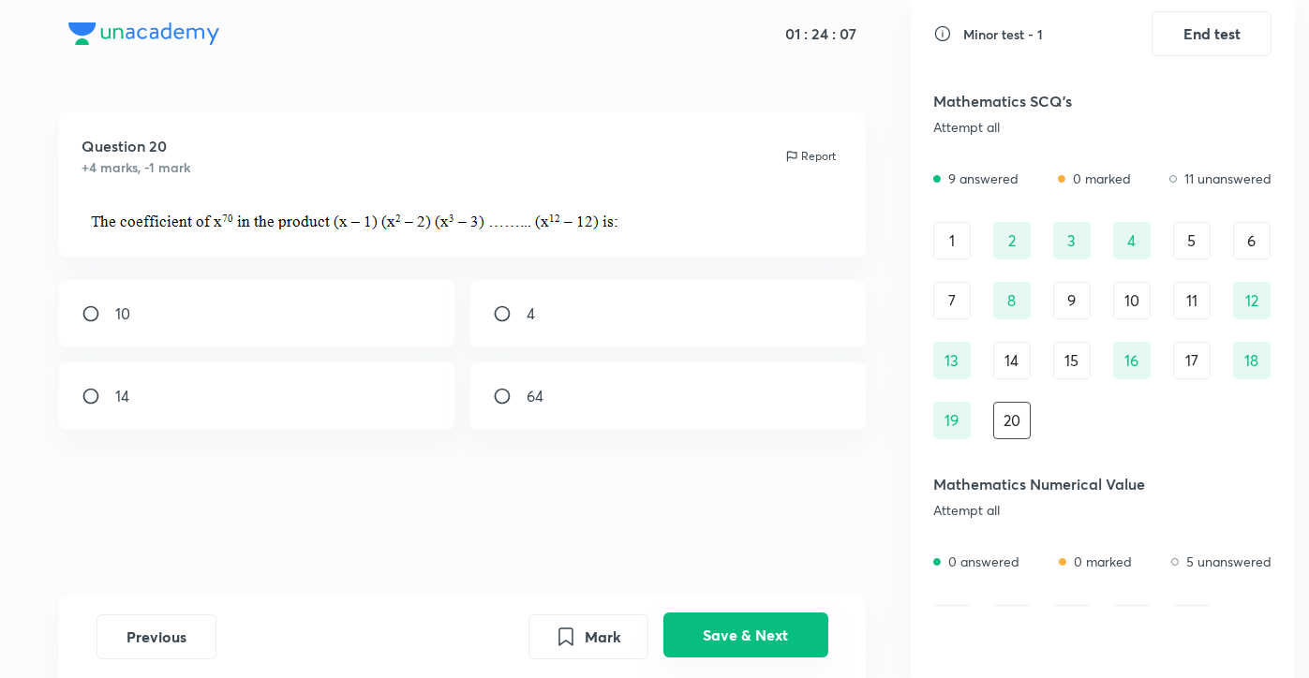
click at [809, 636] on button "Save & Next" at bounding box center [745, 635] width 165 height 45
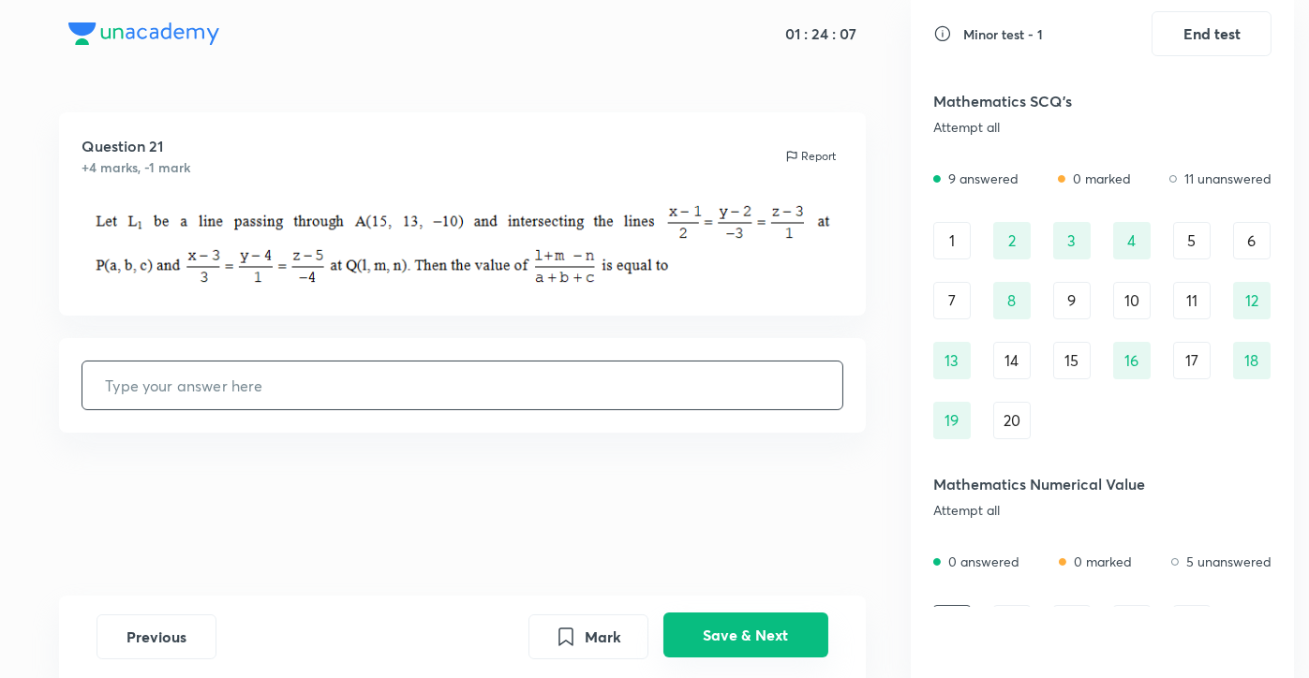
scroll to position [35, 0]
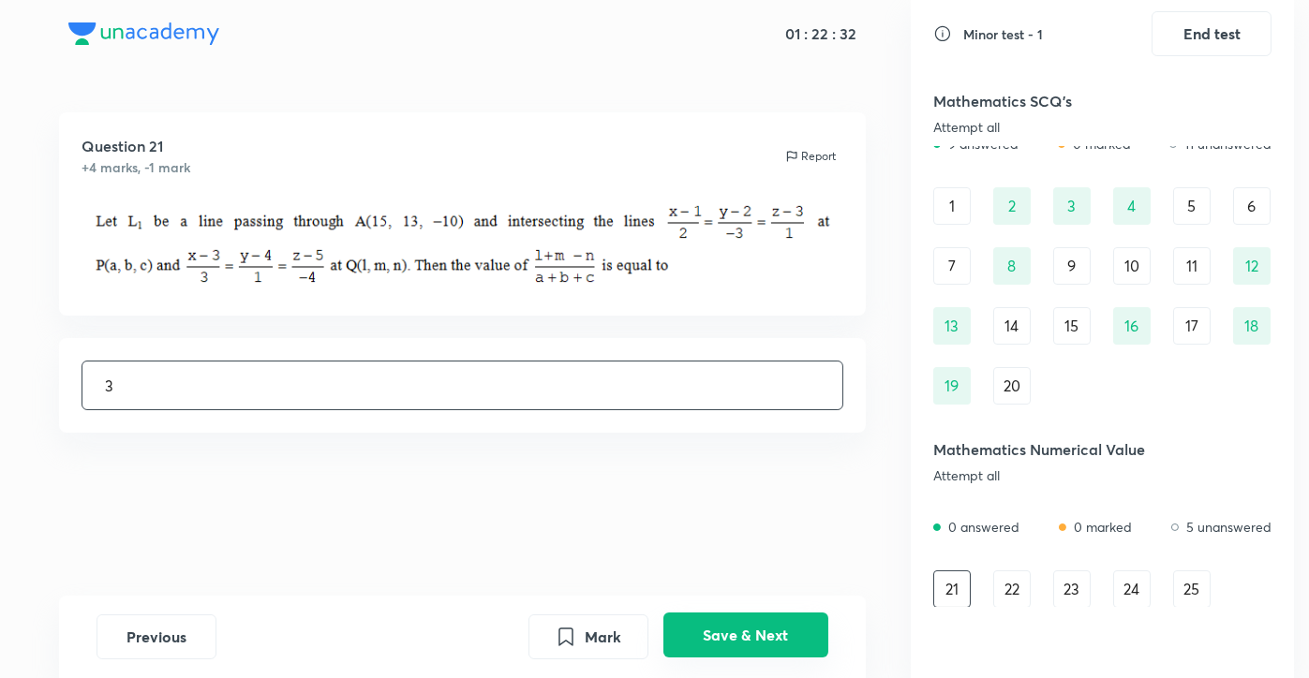
type input "3"
click at [753, 645] on button "Save & Next" at bounding box center [745, 635] width 165 height 45
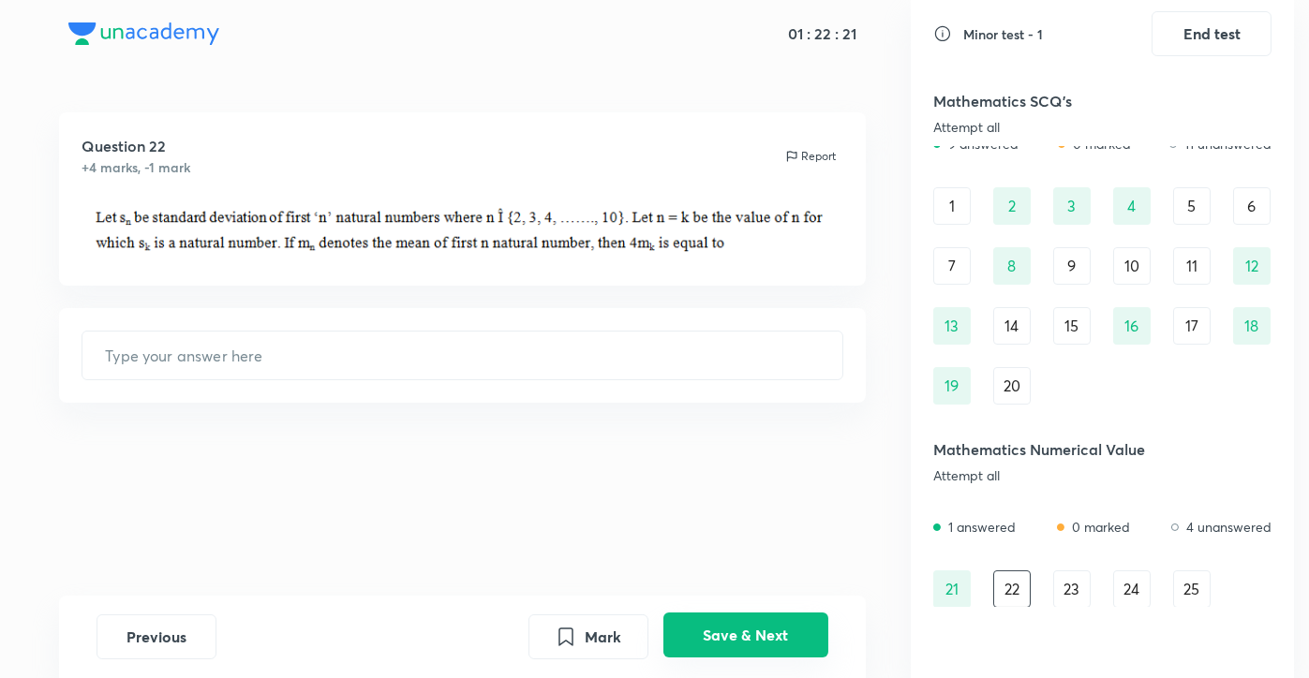
click at [753, 645] on button "Save & Next" at bounding box center [745, 635] width 165 height 45
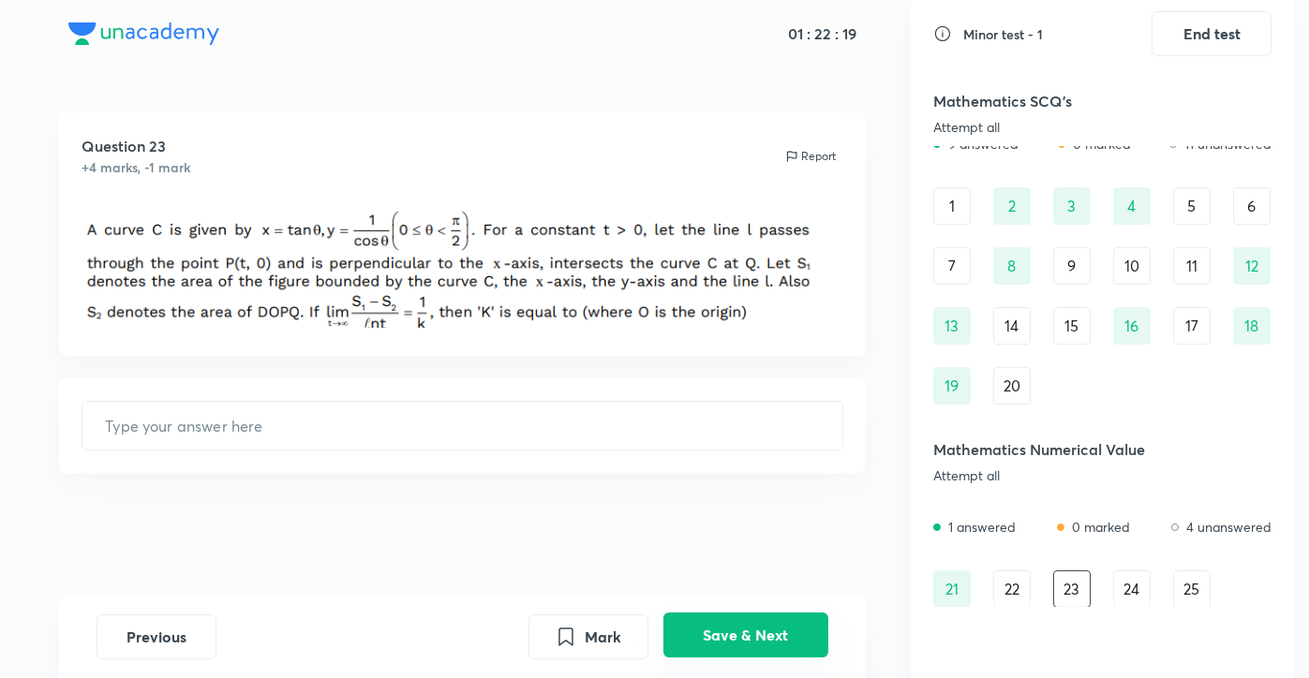
click at [753, 645] on button "Save & Next" at bounding box center [745, 635] width 165 height 45
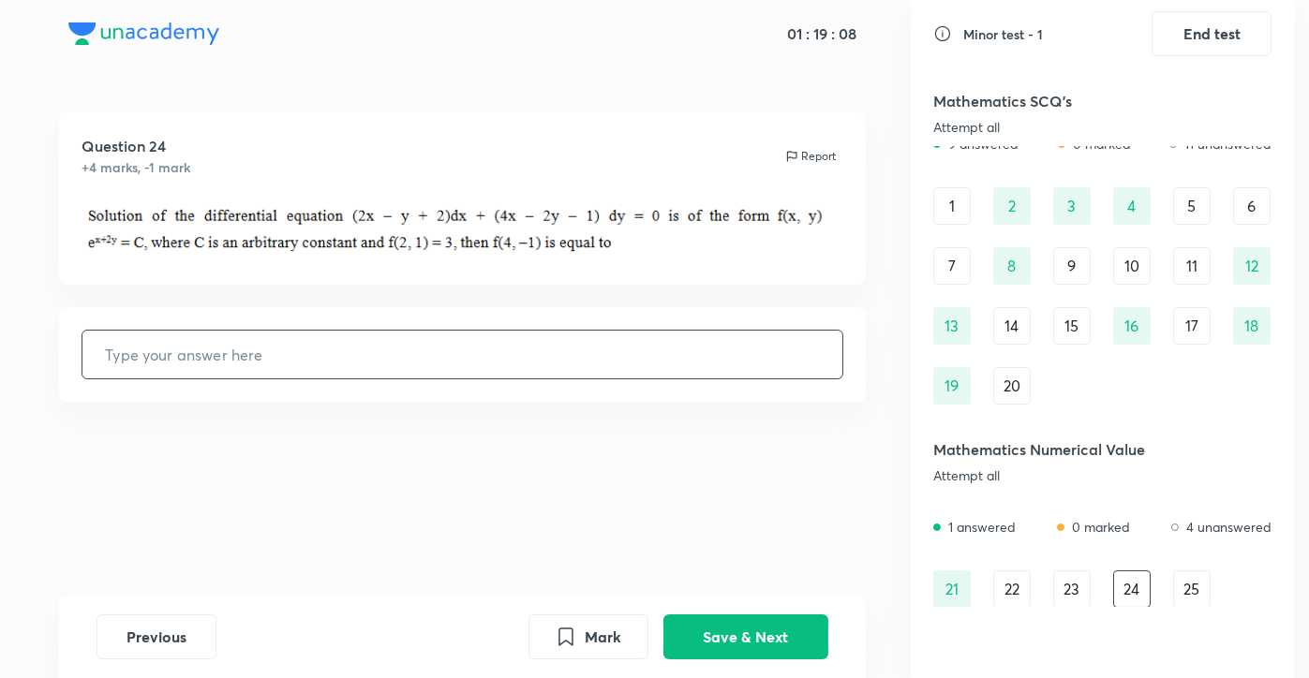
click at [669, 358] on input "text" at bounding box center [462, 355] width 760 height 48
type input "3"
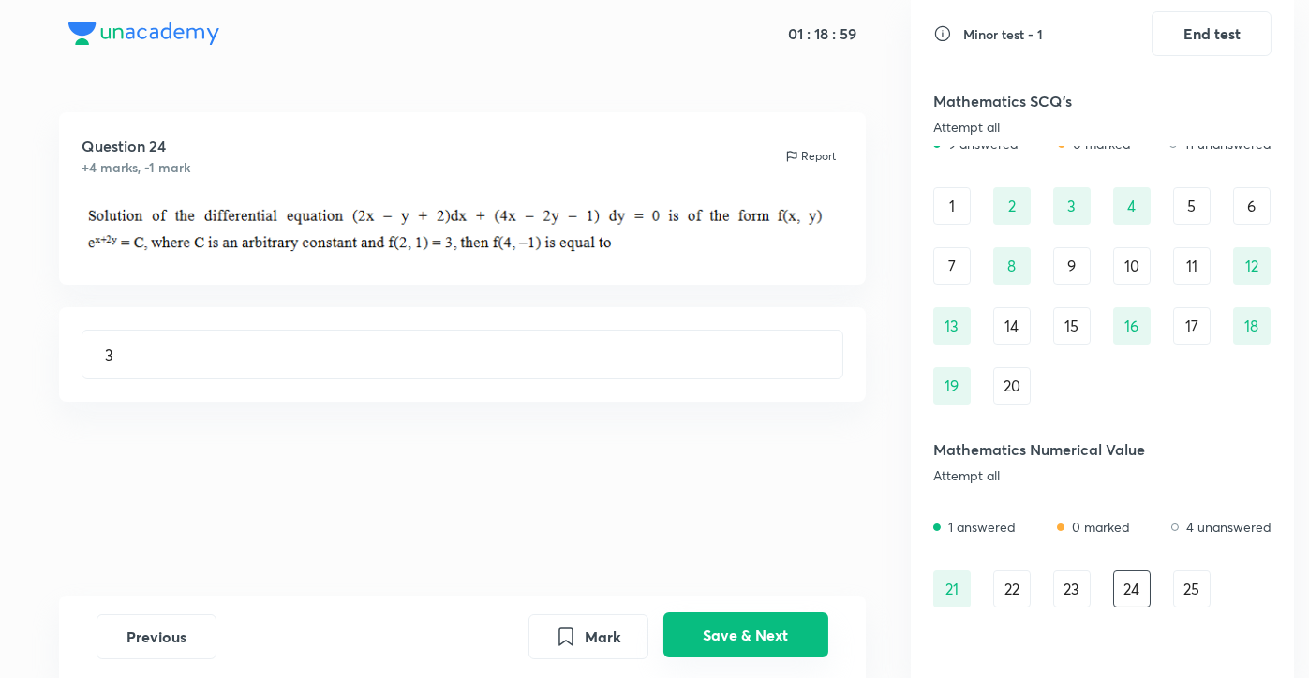
click at [784, 621] on button "Save & Next" at bounding box center [745, 635] width 165 height 45
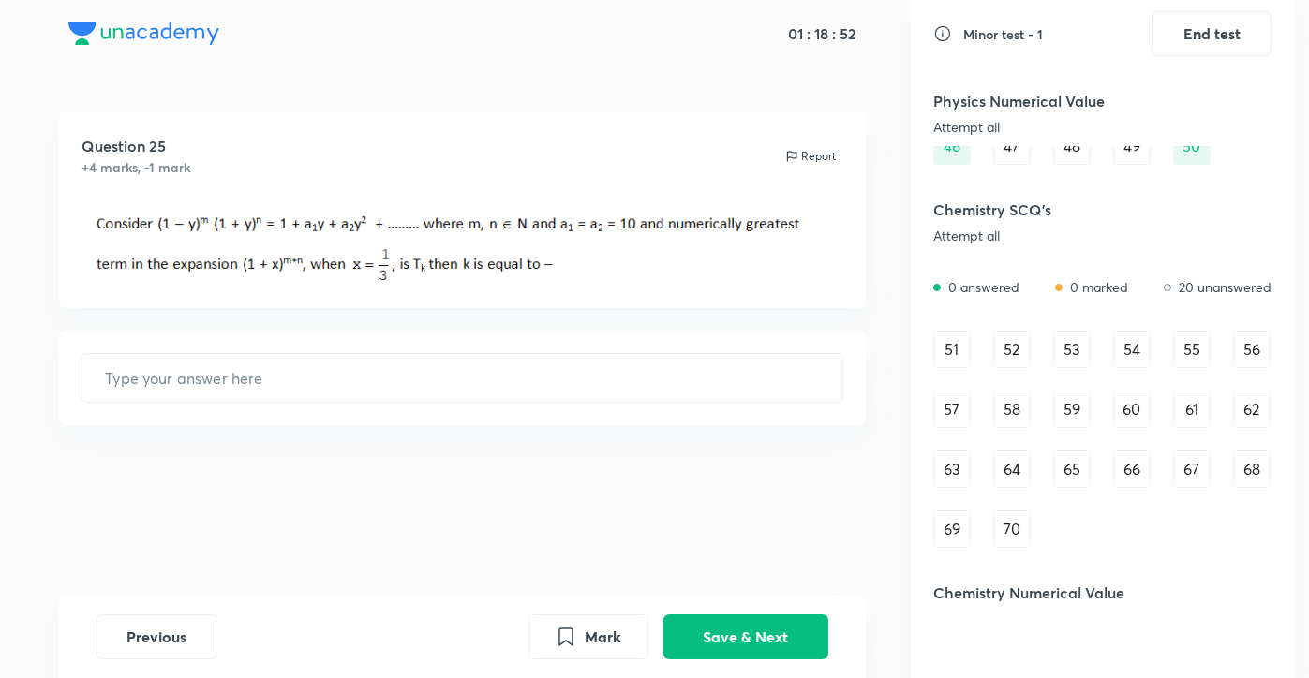
scroll to position [1250, 0]
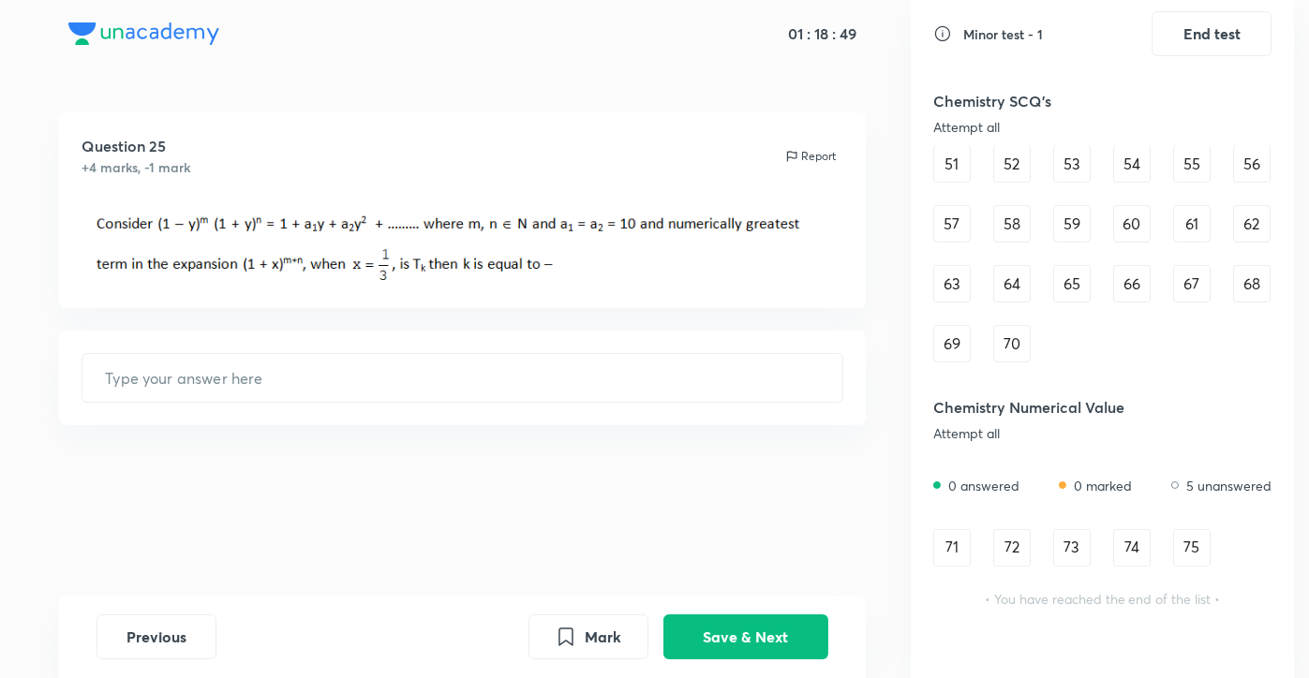
click at [950, 160] on div "51" at bounding box center [951, 163] width 37 height 37
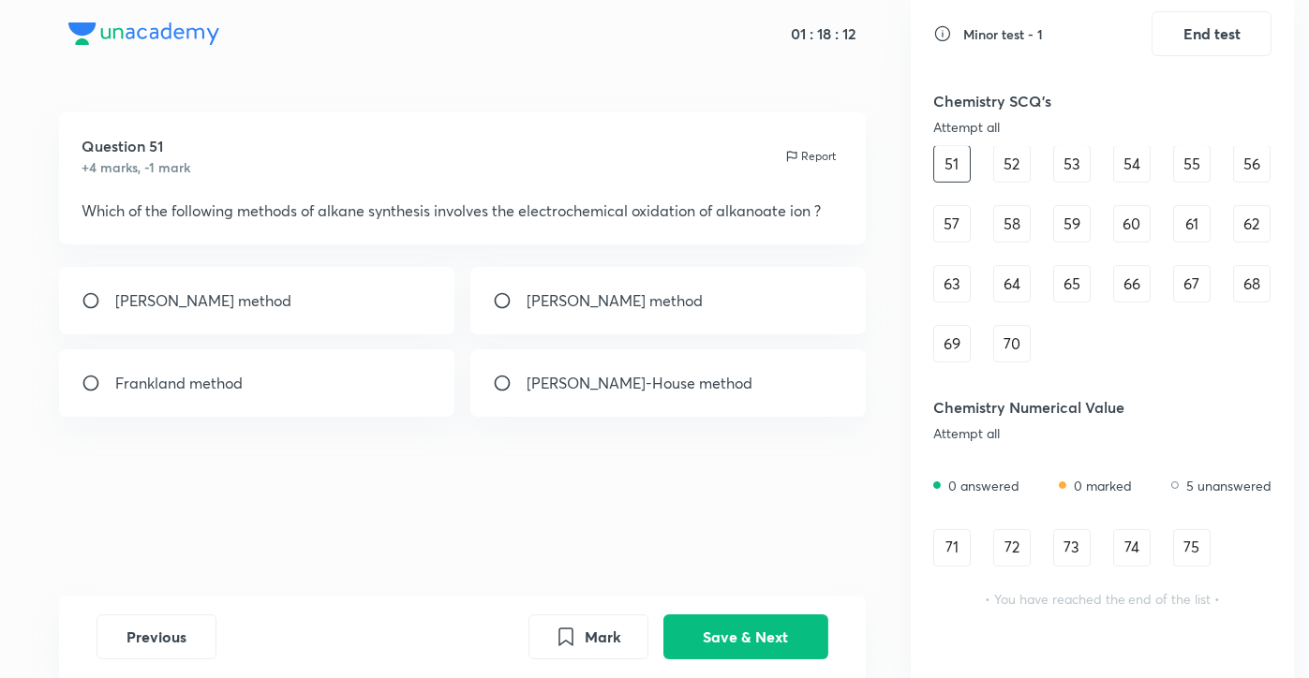
click at [217, 290] on p "[PERSON_NAME] method" at bounding box center [203, 301] width 176 height 22
radio input "true"
click at [733, 618] on button "Save & Next" at bounding box center [745, 635] width 165 height 45
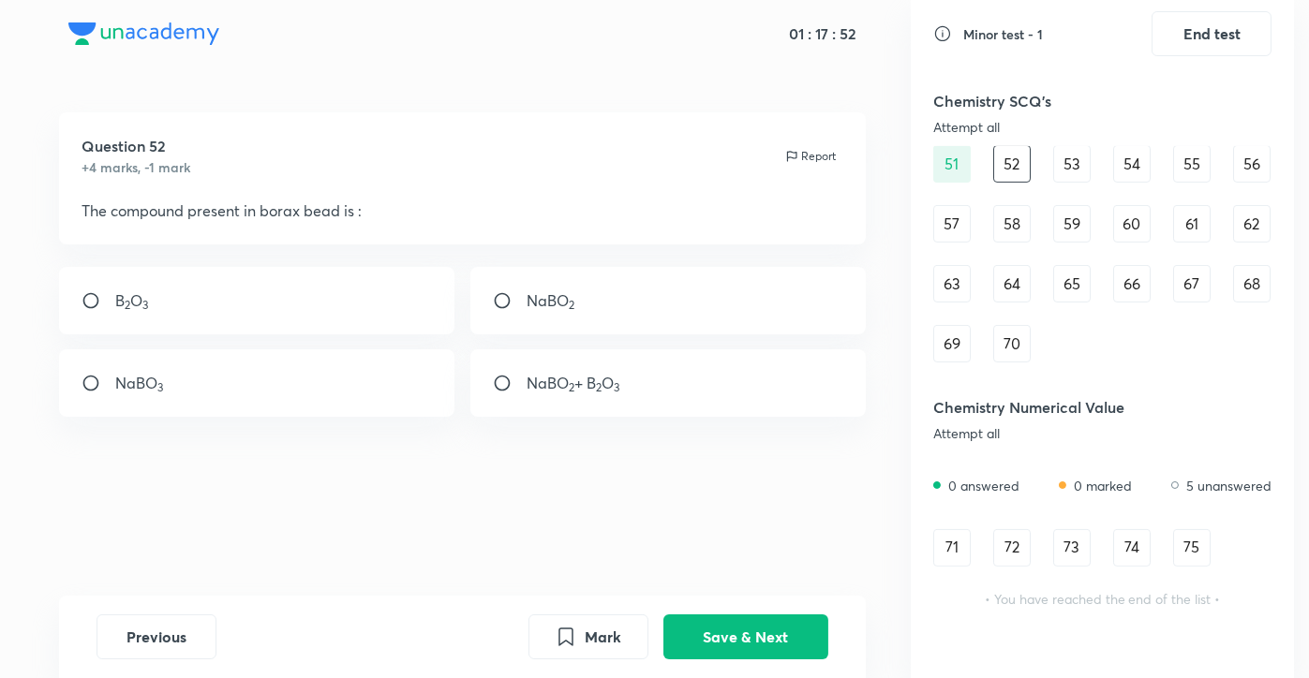
click at [509, 384] on input "radio" at bounding box center [510, 383] width 34 height 19
radio input "true"
click at [780, 645] on button "Save & Next" at bounding box center [745, 635] width 165 height 45
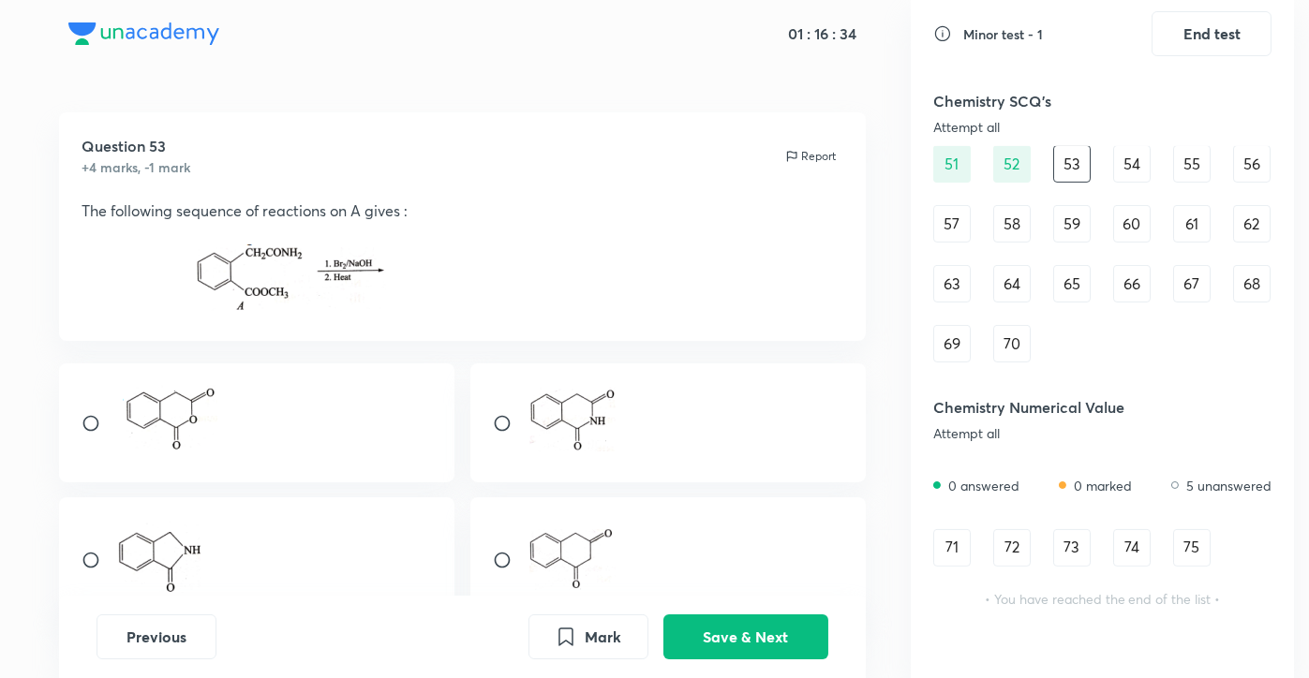
drag, startPoint x: 245, startPoint y: 494, endPoint x: 165, endPoint y: 525, distance: 85.4
click at [165, 525] on img at bounding box center [157, 557] width 85 height 71
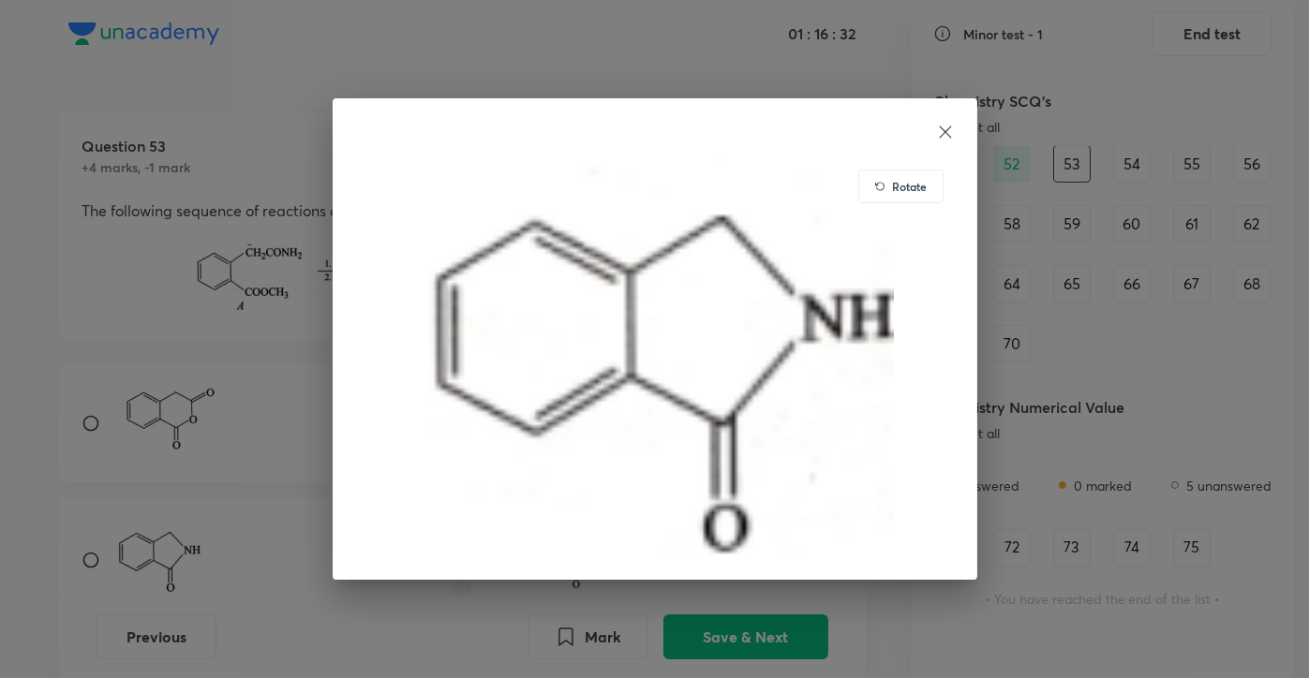
click at [936, 134] on icon at bounding box center [945, 132] width 19 height 19
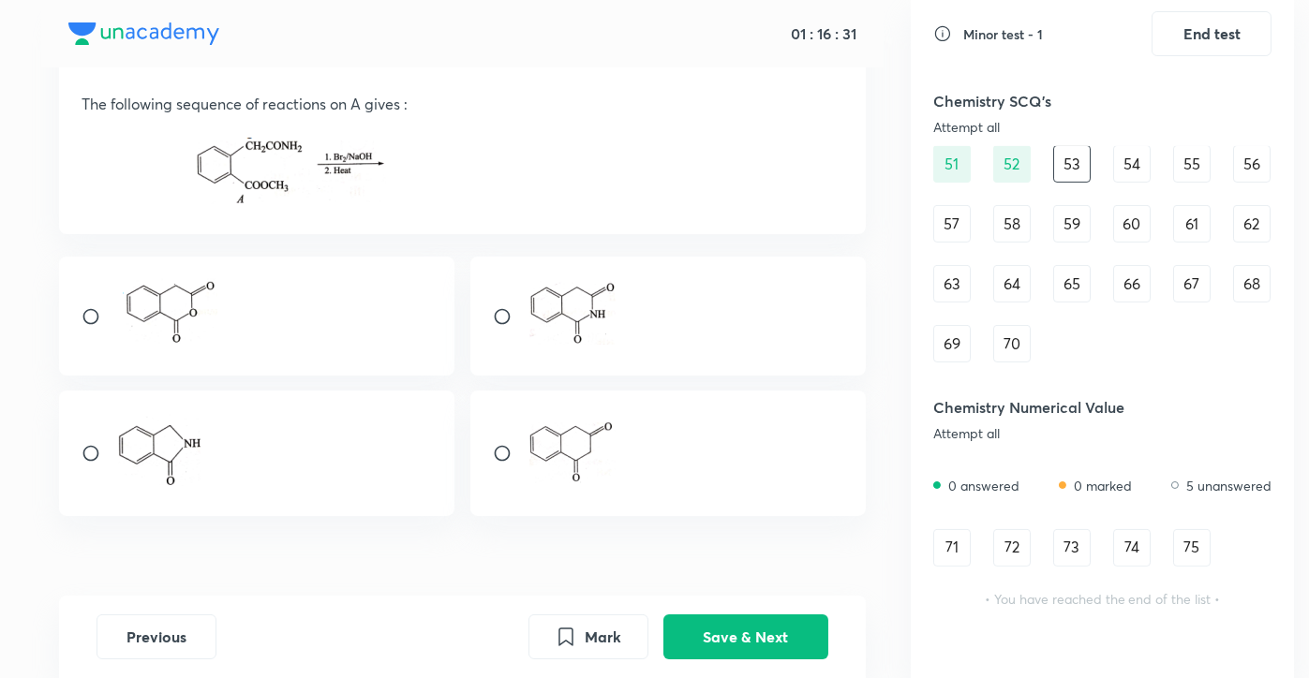
scroll to position [119, 0]
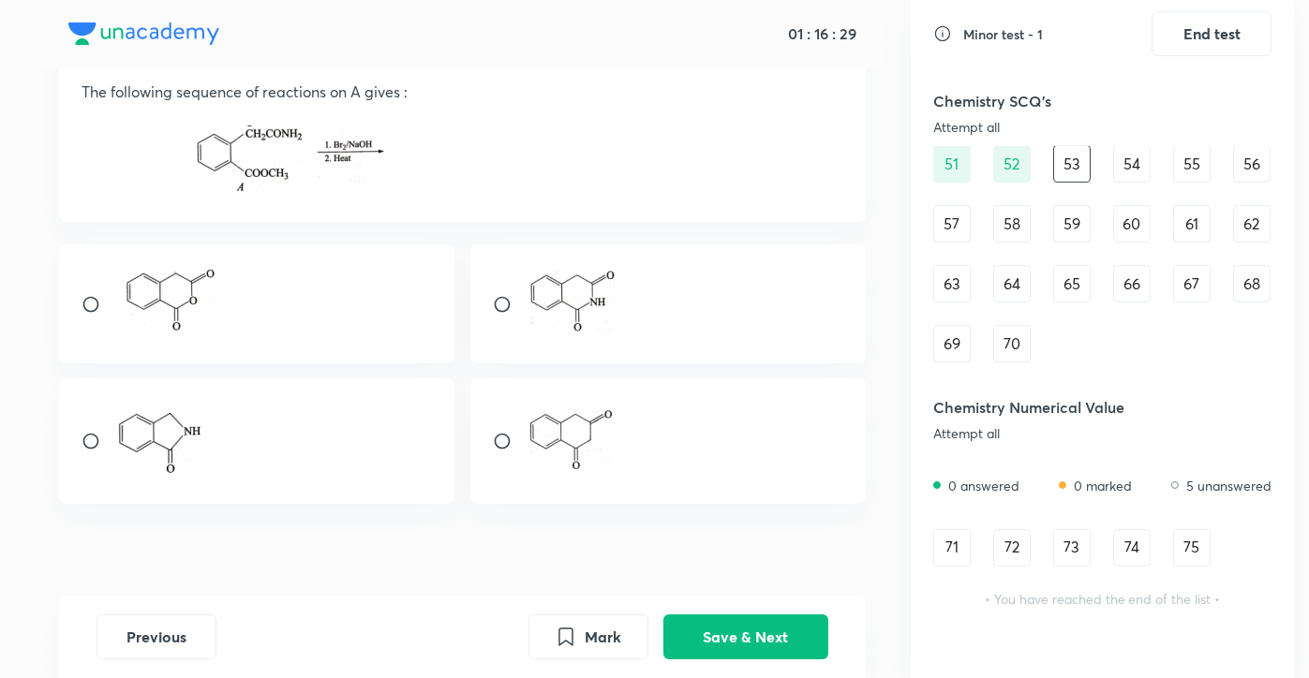
click at [87, 449] on input "radio" at bounding box center [99, 441] width 34 height 19
radio input "true"
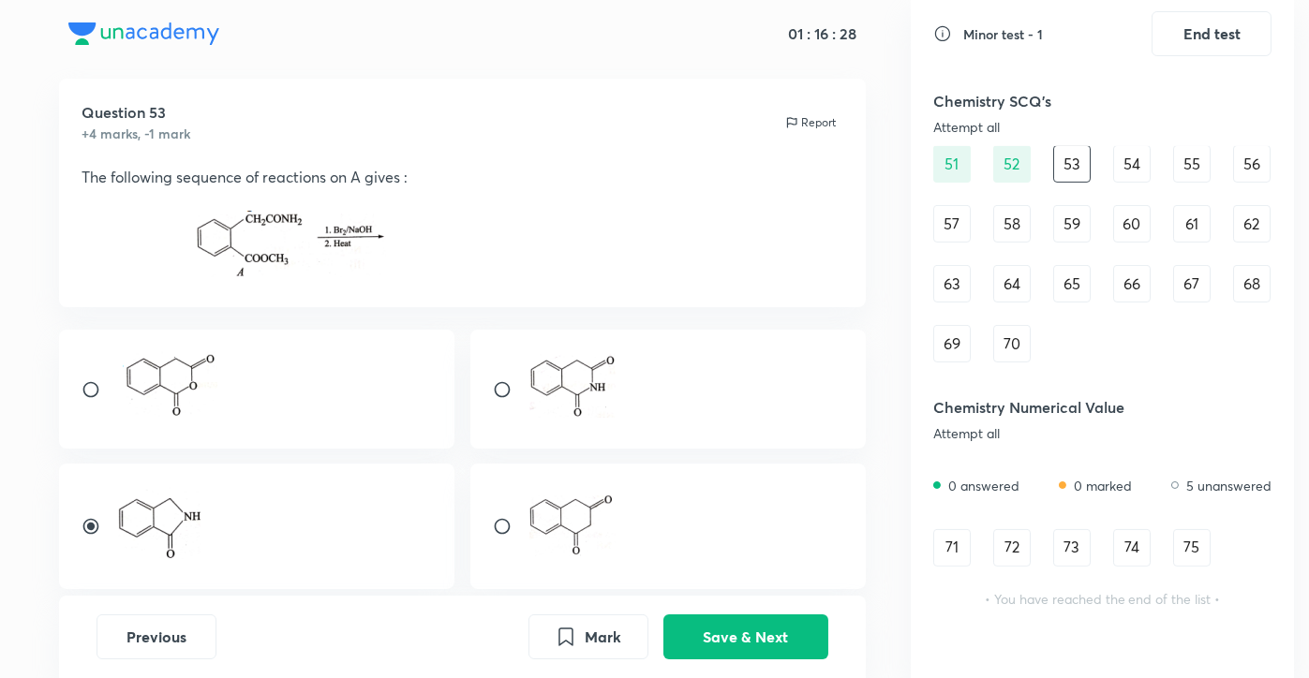
scroll to position [30, 0]
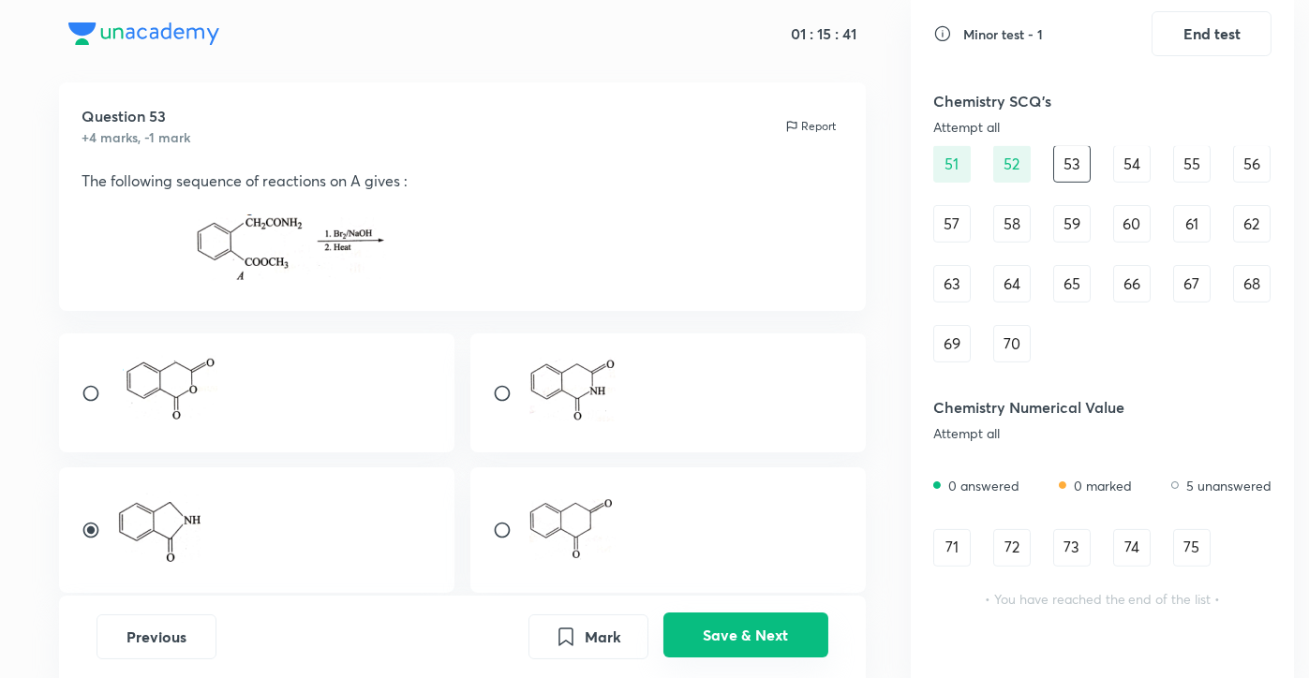
click at [765, 643] on button "Save & Next" at bounding box center [745, 635] width 165 height 45
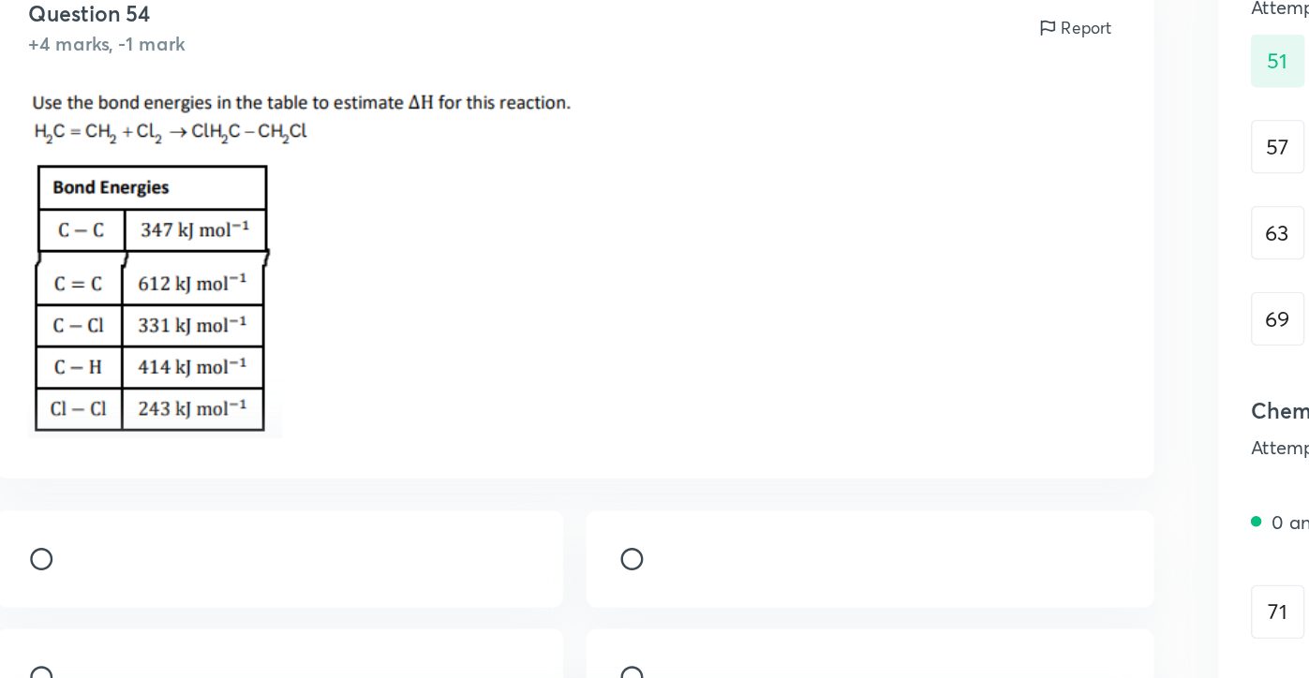
scroll to position [0, 0]
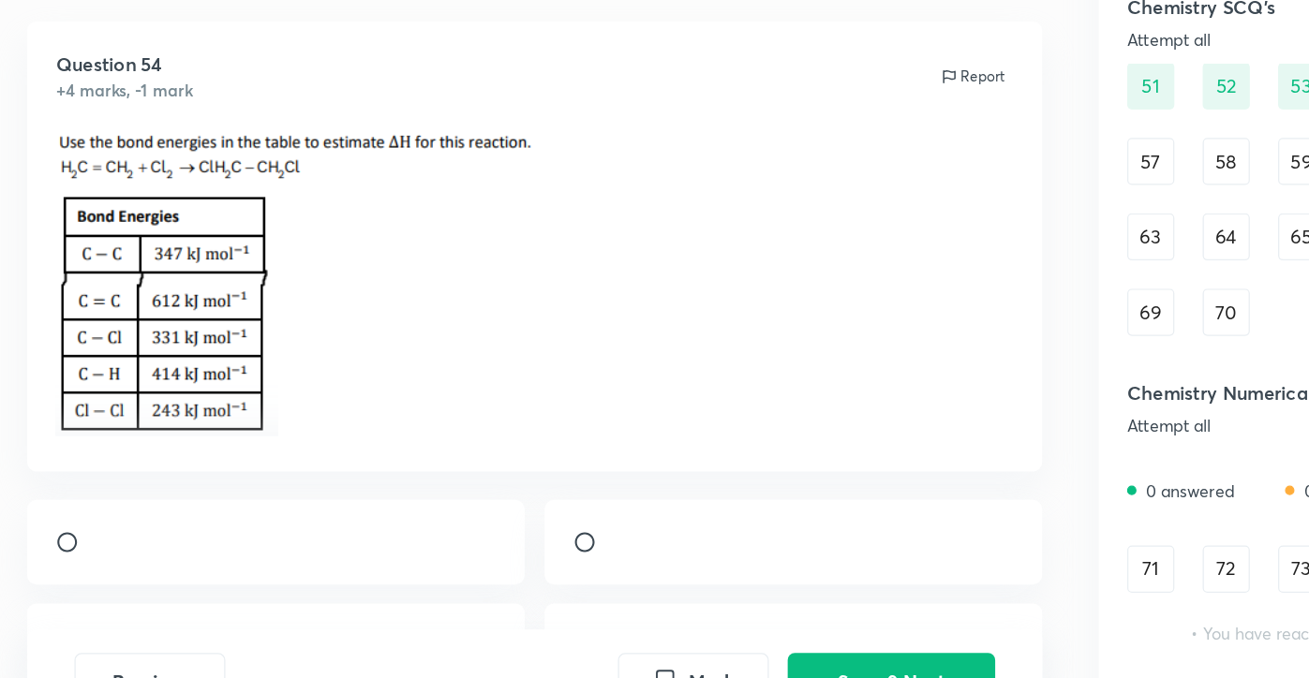
click at [235, 311] on img at bounding box center [170, 344] width 177 height 195
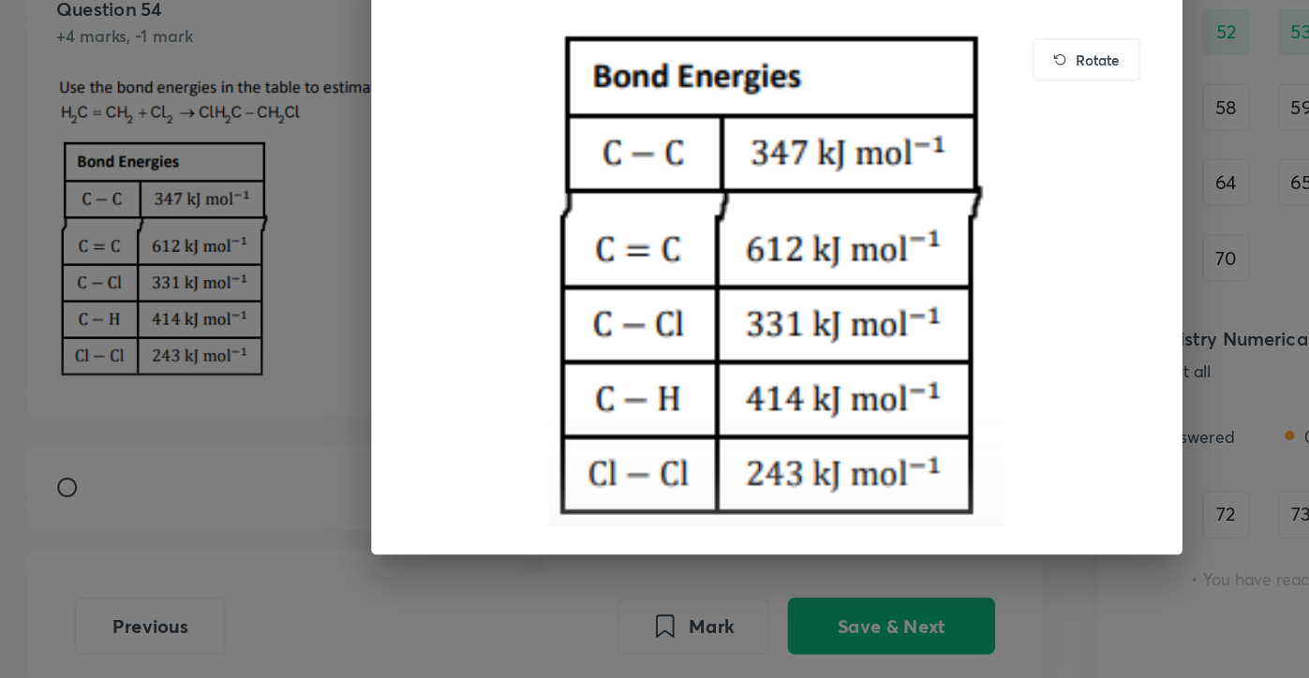
click at [233, 397] on div "Rotate" at bounding box center [654, 339] width 1309 height 678
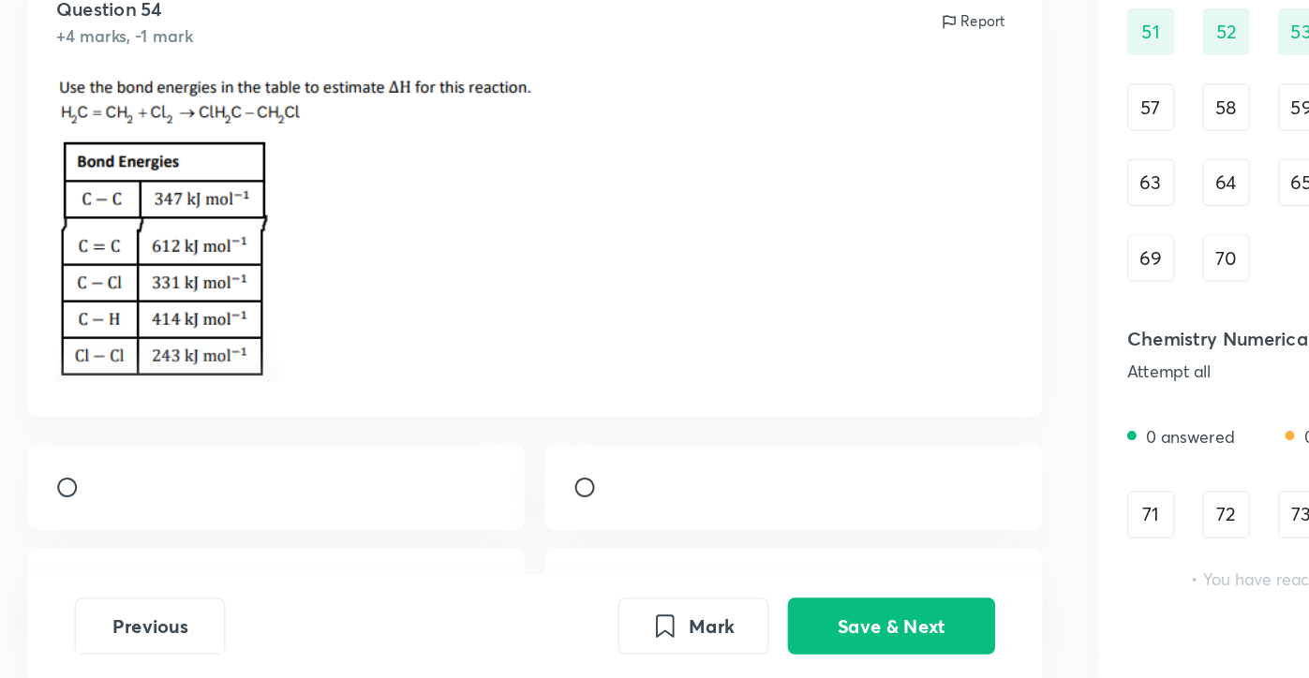
click at [515, 514] on div at bounding box center [667, 526] width 395 height 67
radio input "true"
click at [778, 629] on button "Save & Next" at bounding box center [745, 635] width 165 height 45
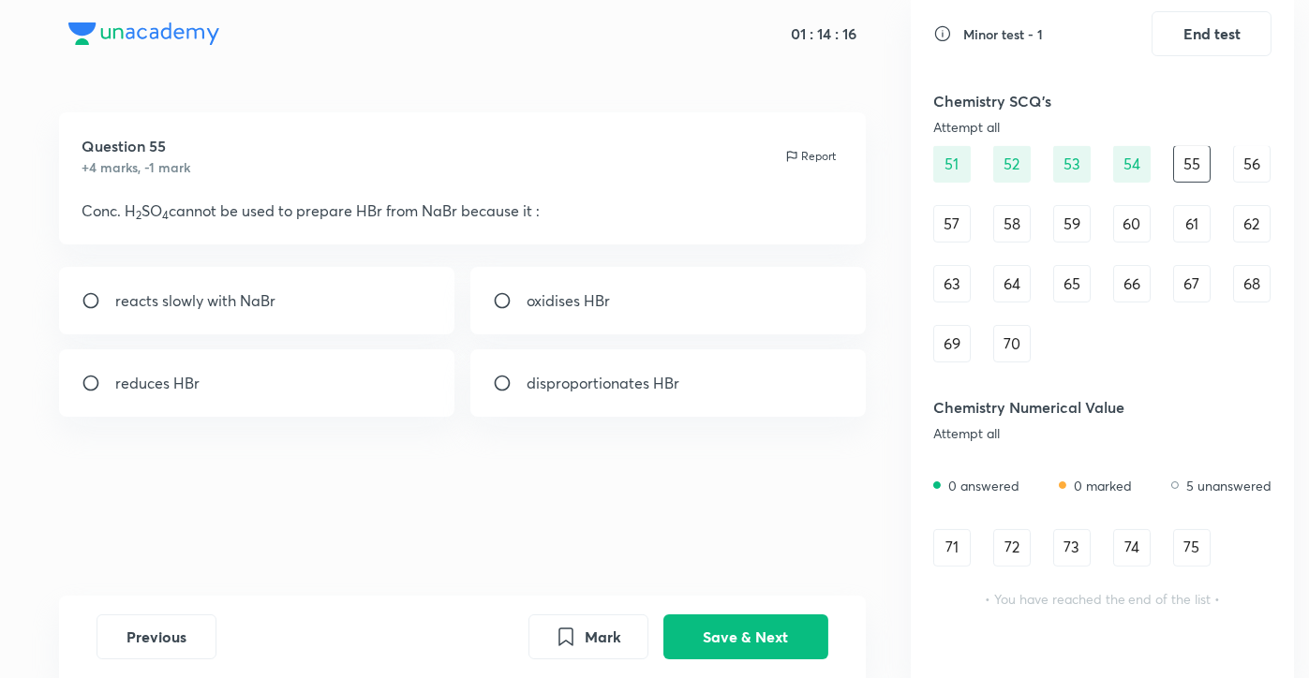
click at [528, 390] on p "disproportionates HBr" at bounding box center [603, 383] width 153 height 22
radio input "true"
click at [782, 636] on button "Save & Next" at bounding box center [745, 635] width 165 height 45
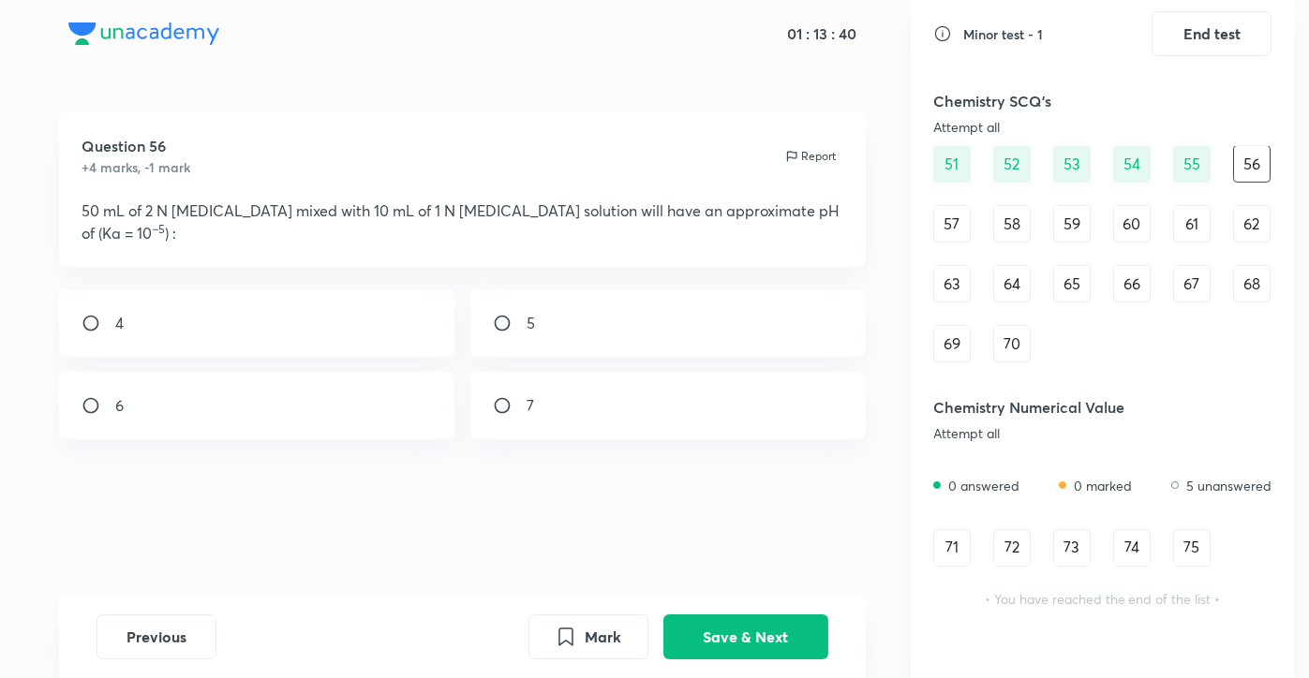
click at [304, 334] on div "4" at bounding box center [256, 323] width 395 height 67
radio input "true"
click at [737, 643] on button "Save & Next" at bounding box center [745, 635] width 165 height 45
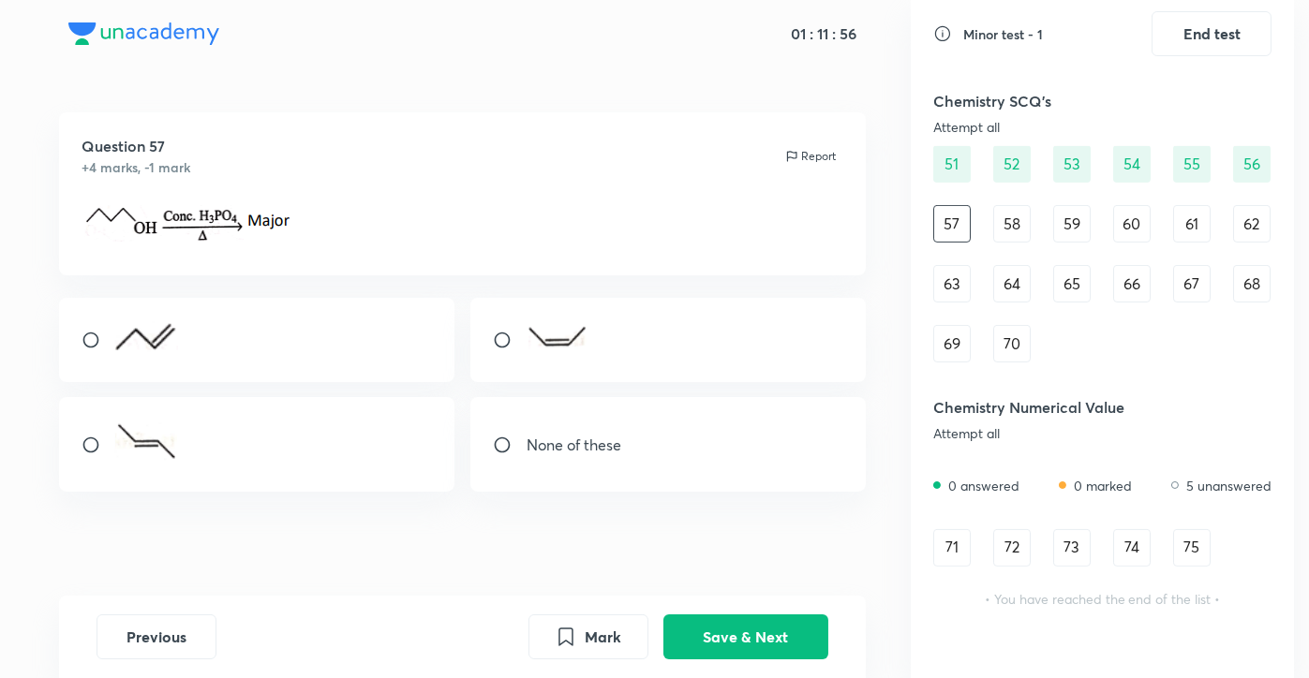
click at [192, 472] on div at bounding box center [256, 444] width 395 height 95
radio input "true"
click at [94, 336] on input "radio" at bounding box center [99, 340] width 34 height 19
radio input "true"
radio input "false"
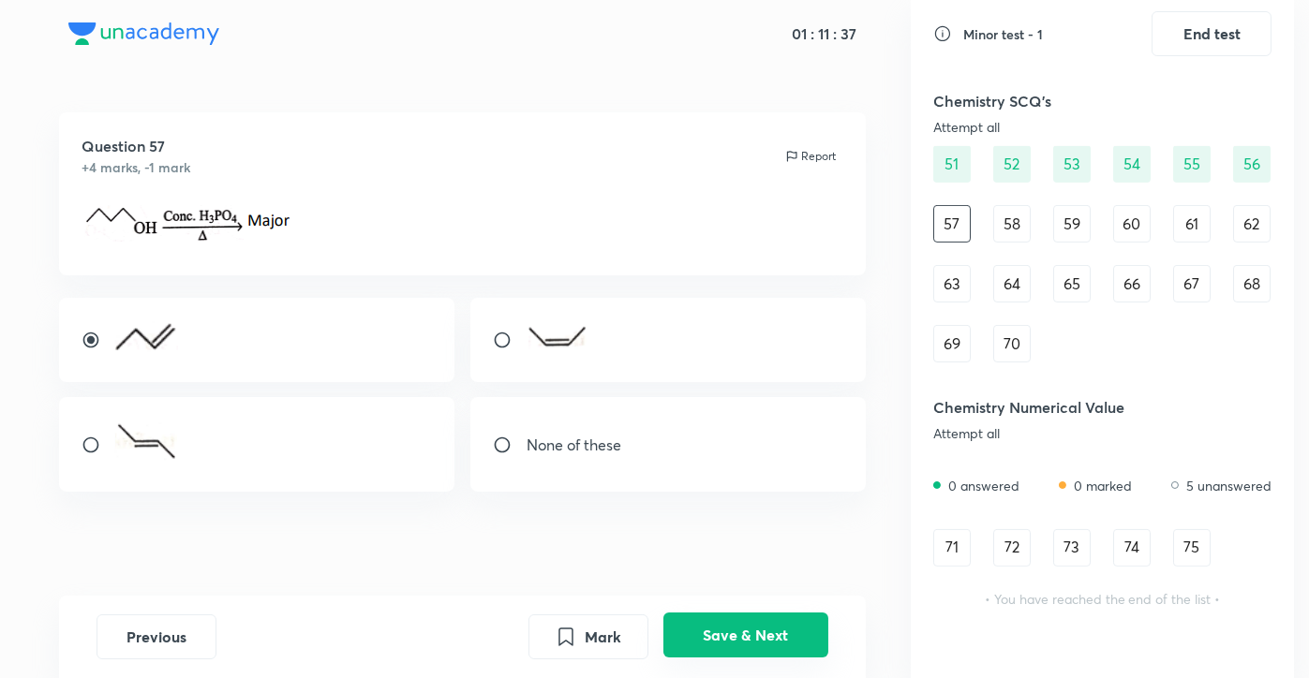
click at [734, 634] on button "Save & Next" at bounding box center [745, 635] width 165 height 45
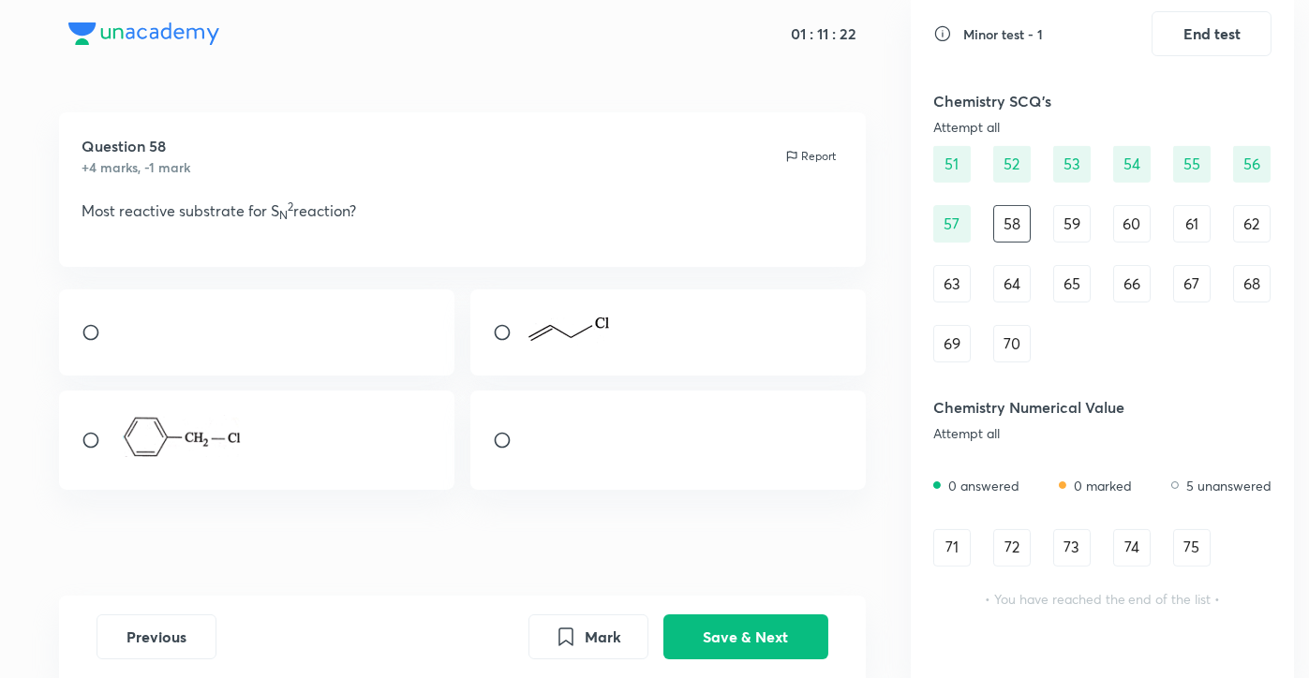
click at [342, 466] on div at bounding box center [256, 440] width 395 height 99
radio input "true"
click at [749, 644] on button "Save & Next" at bounding box center [745, 635] width 165 height 45
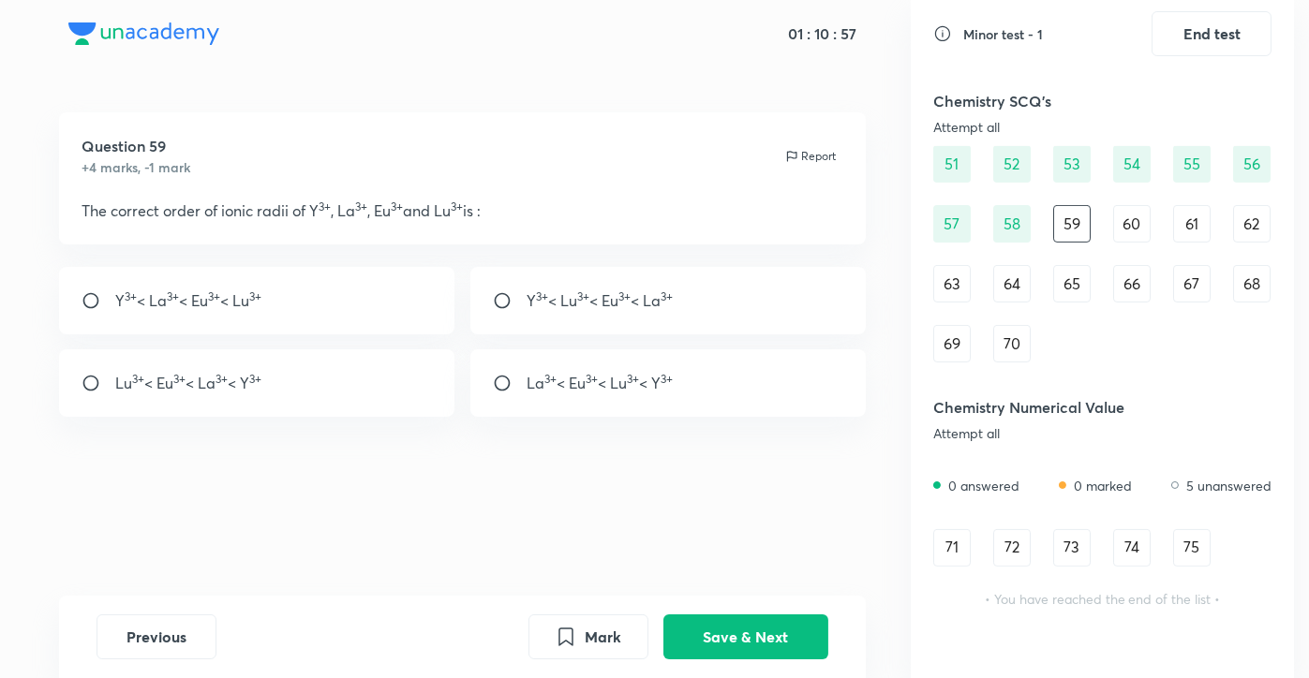
click at [345, 297] on div "Y 3+ < La 3+ < Eu 3+ < Lu 3+" at bounding box center [256, 300] width 395 height 67
radio input "true"
click at [707, 641] on button "Save & Next" at bounding box center [745, 635] width 165 height 45
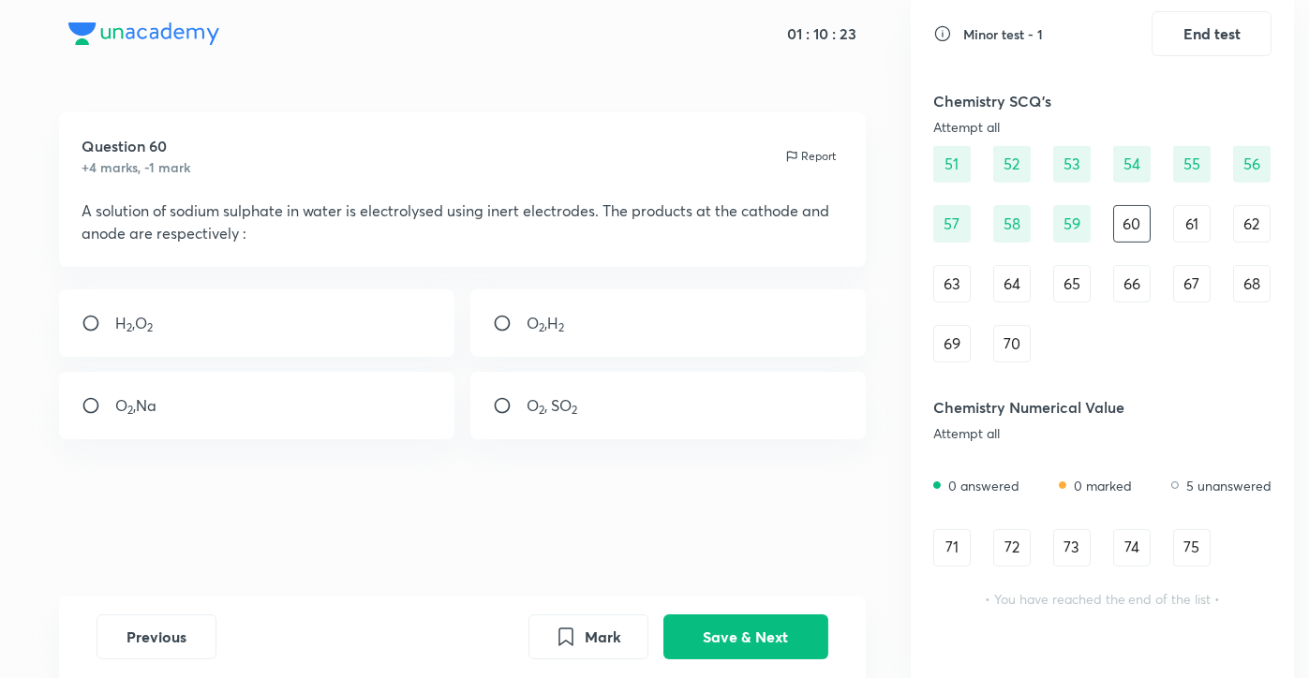
click at [257, 339] on div "H 2 ,O 2" at bounding box center [256, 323] width 395 height 67
radio input "true"
click at [749, 614] on div "Previous Mark Save & Next" at bounding box center [462, 637] width 807 height 82
click at [758, 640] on button "Save & Next" at bounding box center [745, 635] width 165 height 45
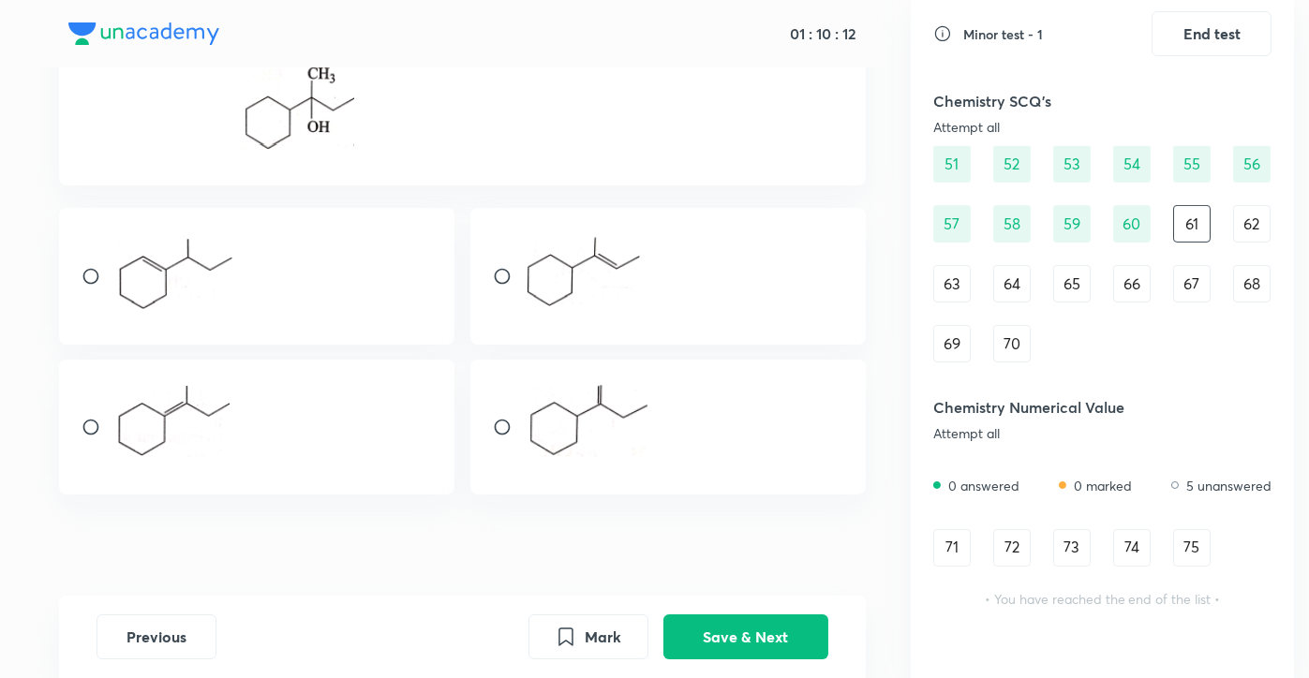
scroll to position [120, 0]
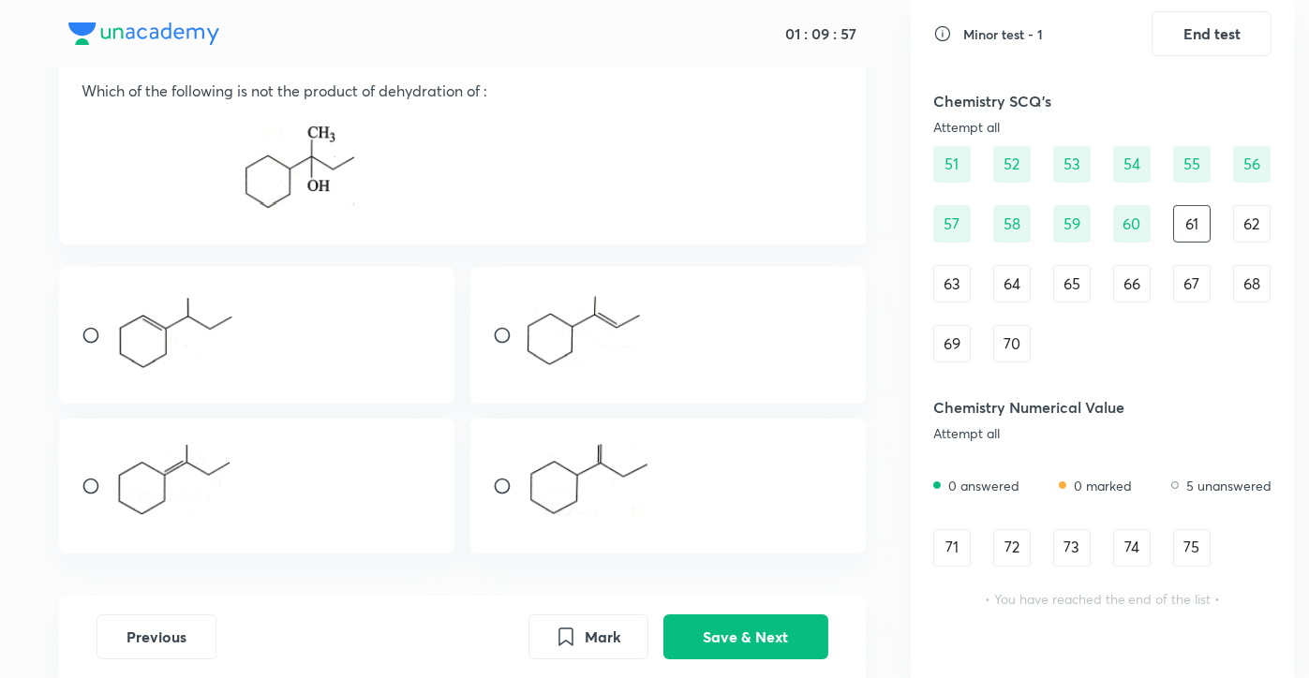
click at [342, 480] on div at bounding box center [256, 486] width 395 height 135
radio input "true"
click at [712, 635] on button "Save & Next" at bounding box center [745, 635] width 165 height 45
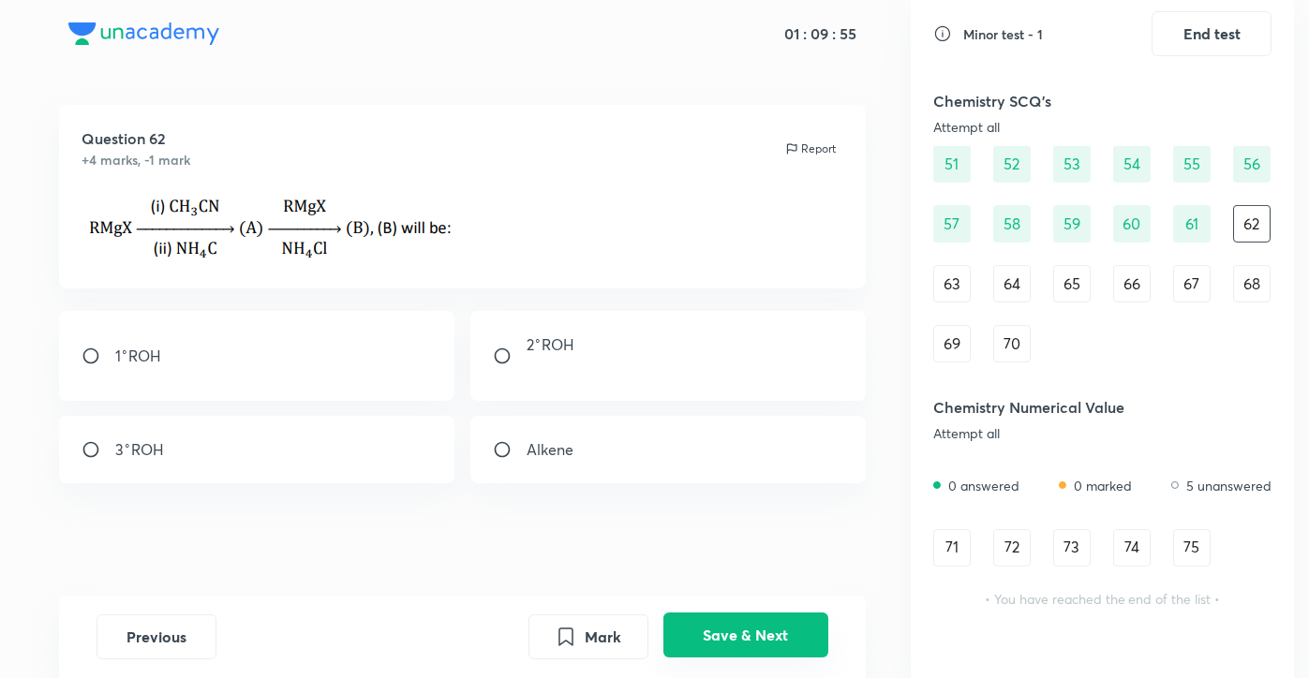
scroll to position [0, 0]
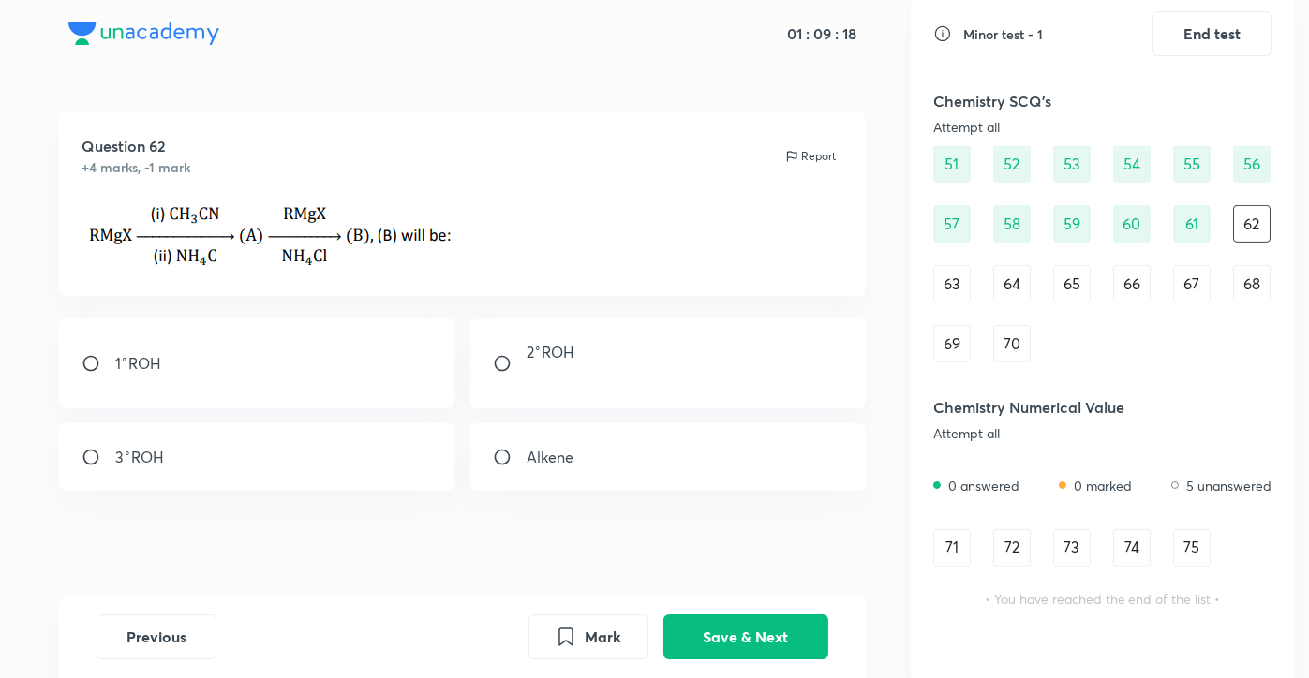
click at [538, 382] on p at bounding box center [551, 375] width 48 height 22
radio input "true"
drag, startPoint x: 538, startPoint y: 382, endPoint x: 730, endPoint y: 536, distance: 246.0
click at [730, 536] on div "Question 62 +4 marks, -1 mark Report 1 ∘ ROH 2 ∘ ROH 3 ∘ ROH Alkene" at bounding box center [463, 357] width 896 height 491
click at [753, 653] on button "Save & Next" at bounding box center [745, 635] width 165 height 45
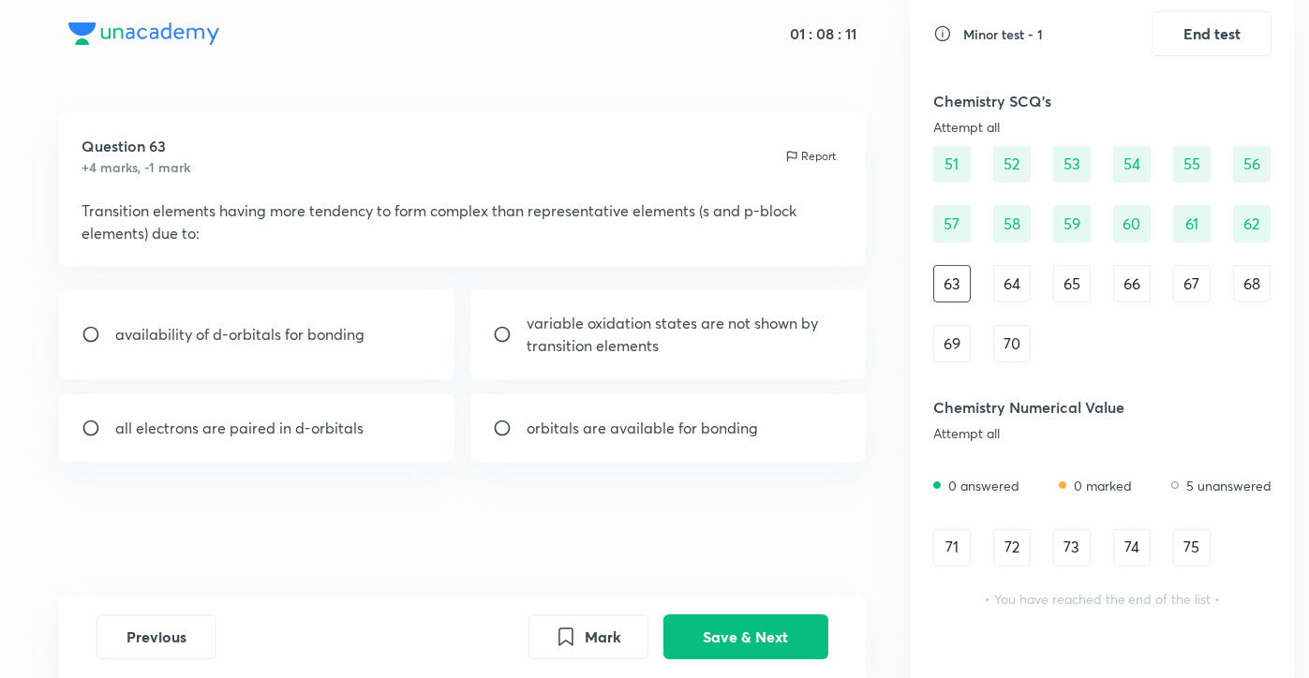
click at [252, 456] on div "all electrons are paired in d-orbitals" at bounding box center [256, 428] width 395 height 67
radio input "true"
click at [705, 622] on button "Save & Next" at bounding box center [745, 635] width 165 height 45
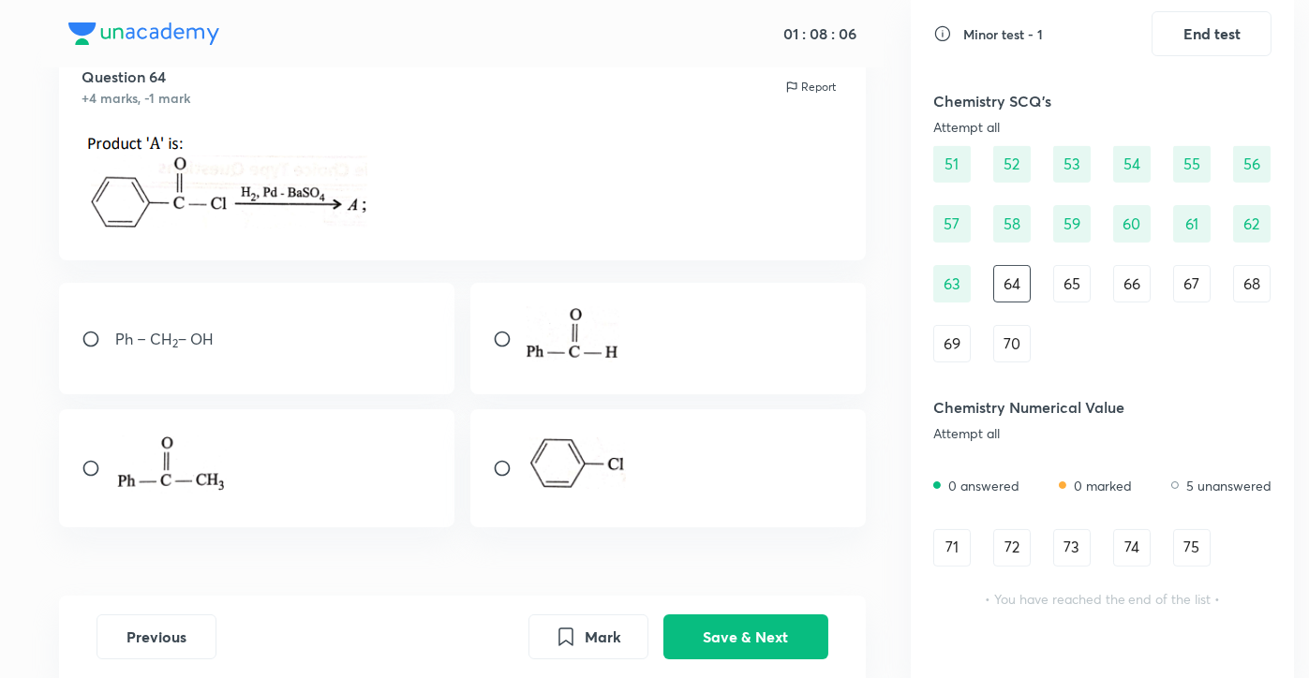
scroll to position [72, 0]
click at [297, 346] on div "Ph − CH 2 − OH" at bounding box center [256, 336] width 395 height 112
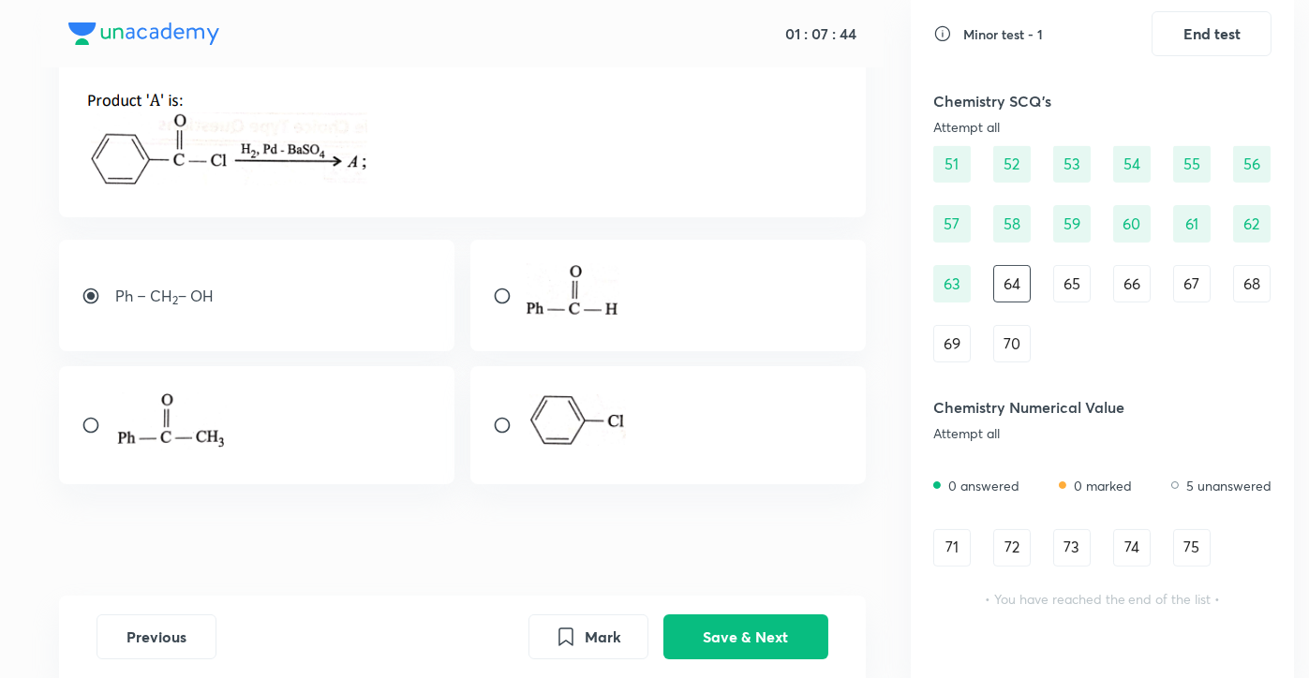
click at [685, 295] on div at bounding box center [667, 296] width 395 height 112
radio input "false"
click at [621, 293] on div at bounding box center [667, 296] width 395 height 112
radio input "true"
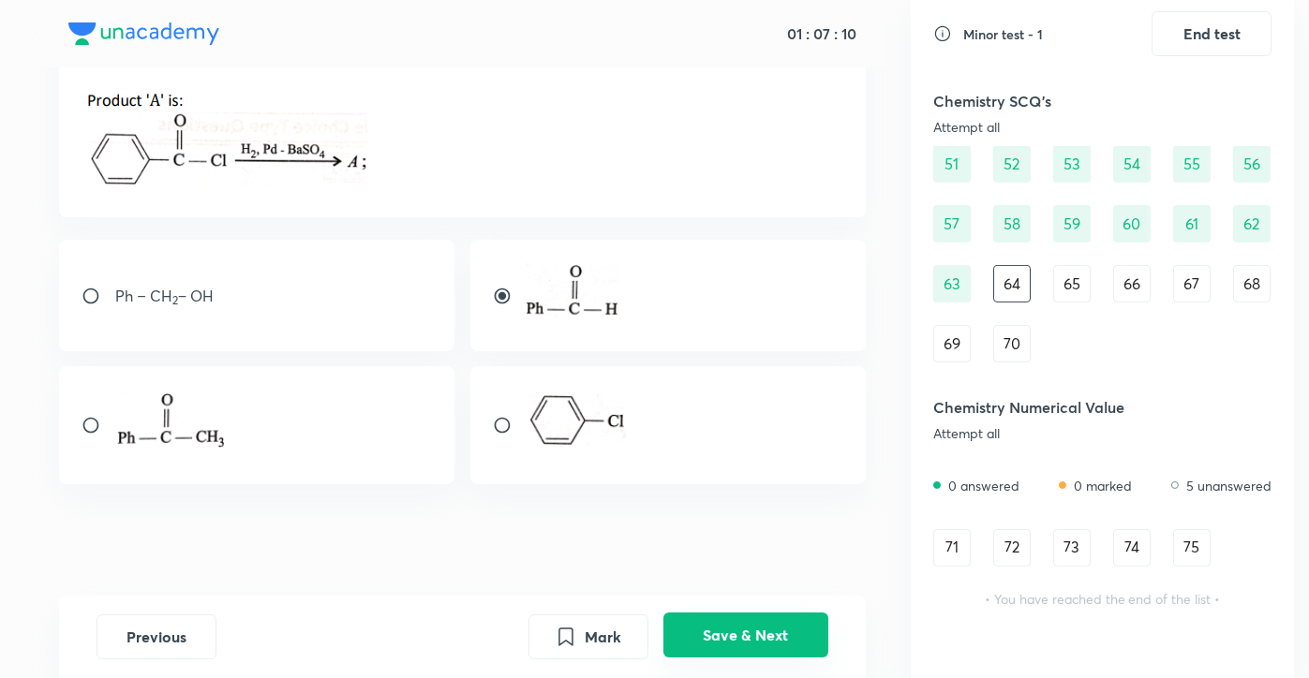
click at [717, 637] on button "Save & Next" at bounding box center [745, 635] width 165 height 45
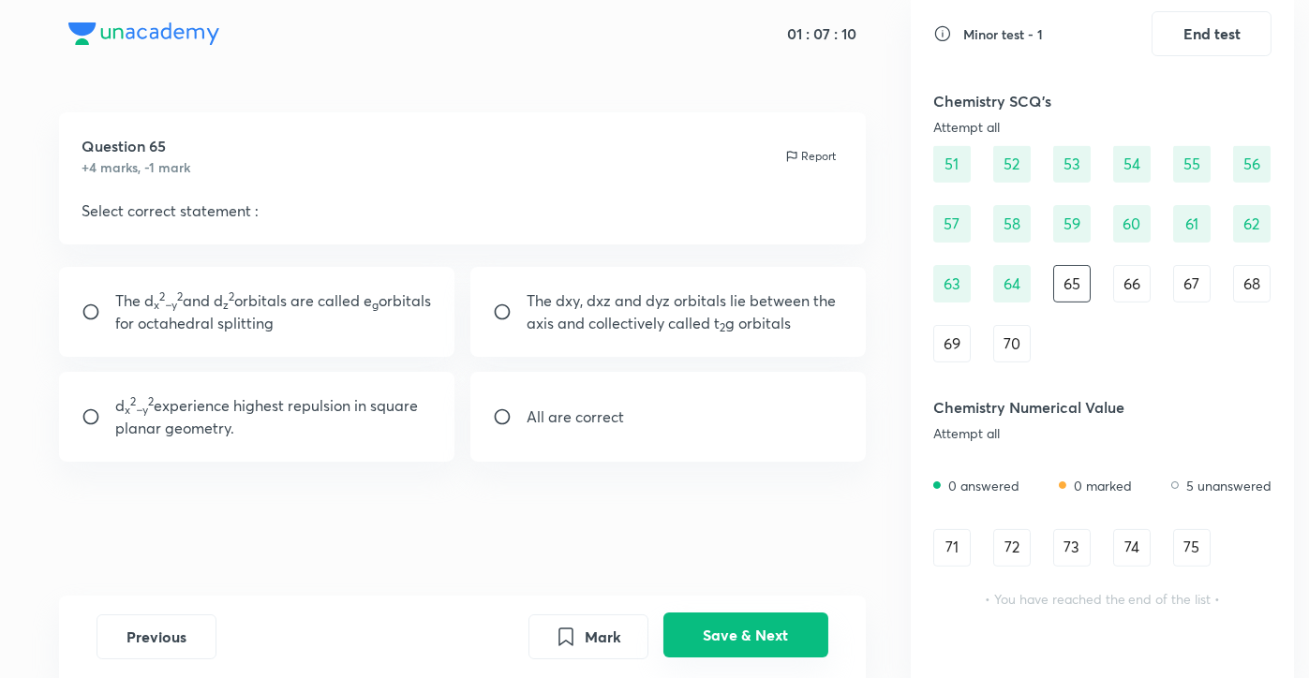
scroll to position [0, 0]
click at [775, 638] on button "Save & Next" at bounding box center [745, 635] width 165 height 45
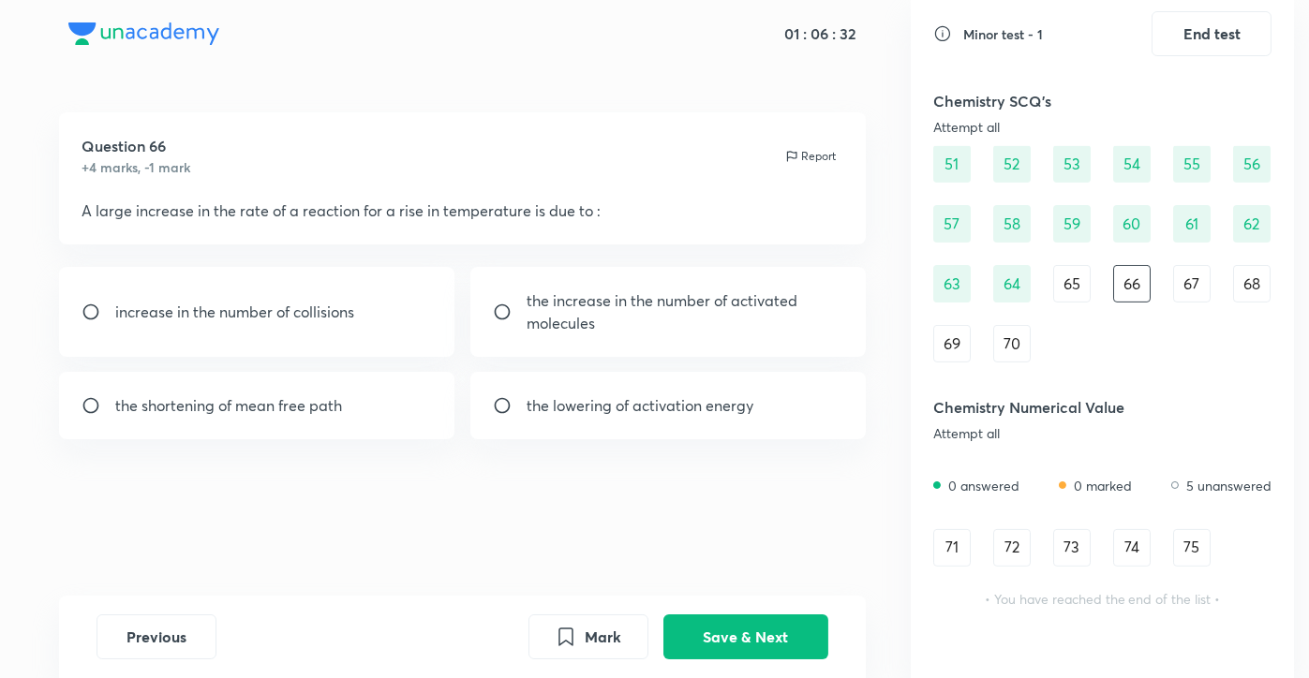
click at [559, 341] on div "the increase in the number of activated molecules" at bounding box center [667, 312] width 395 height 90
radio input "true"
click at [714, 628] on button "Save & Next" at bounding box center [745, 635] width 165 height 45
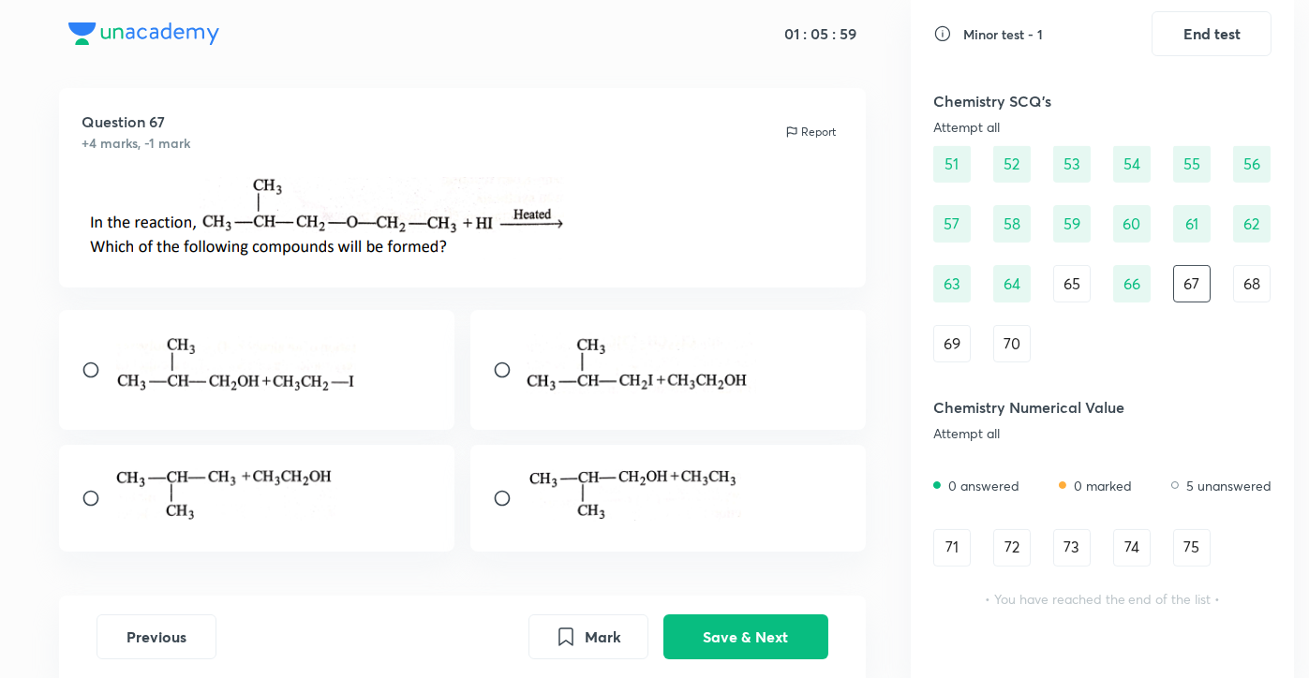
scroll to position [30, 0]
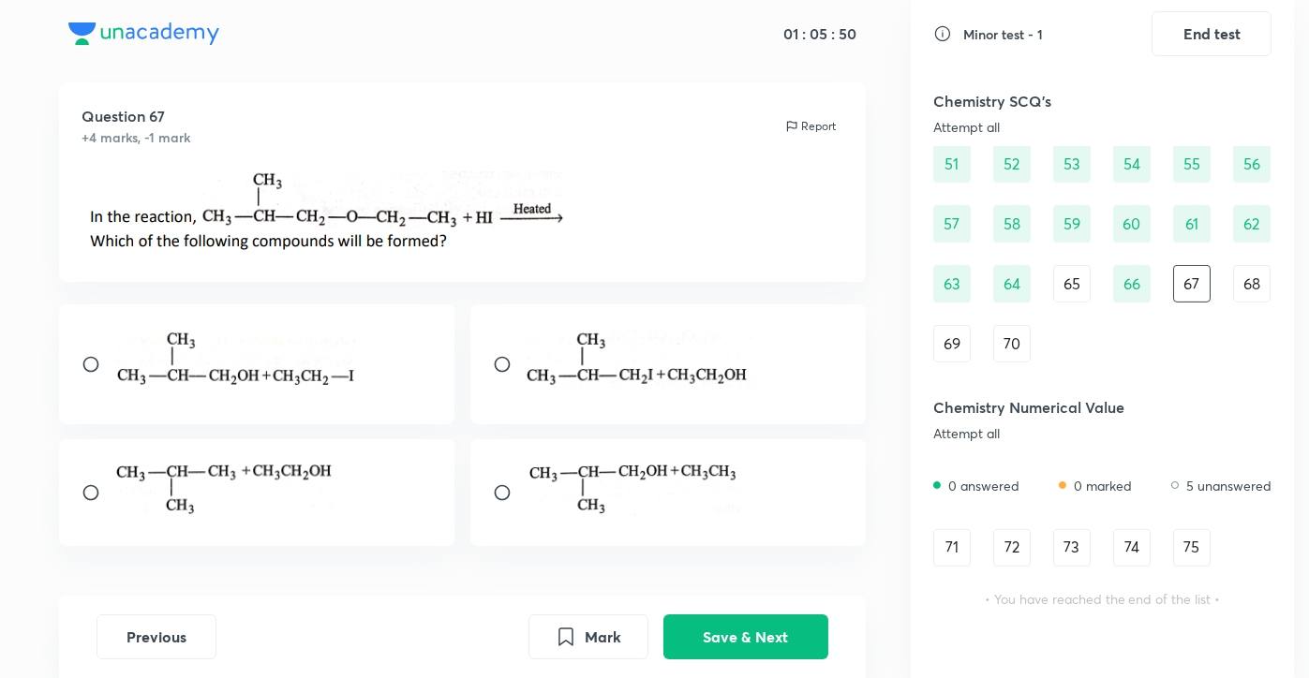
click at [341, 478] on div at bounding box center [256, 492] width 395 height 107
radio input "true"
click at [759, 643] on button "Save & Next" at bounding box center [745, 635] width 165 height 45
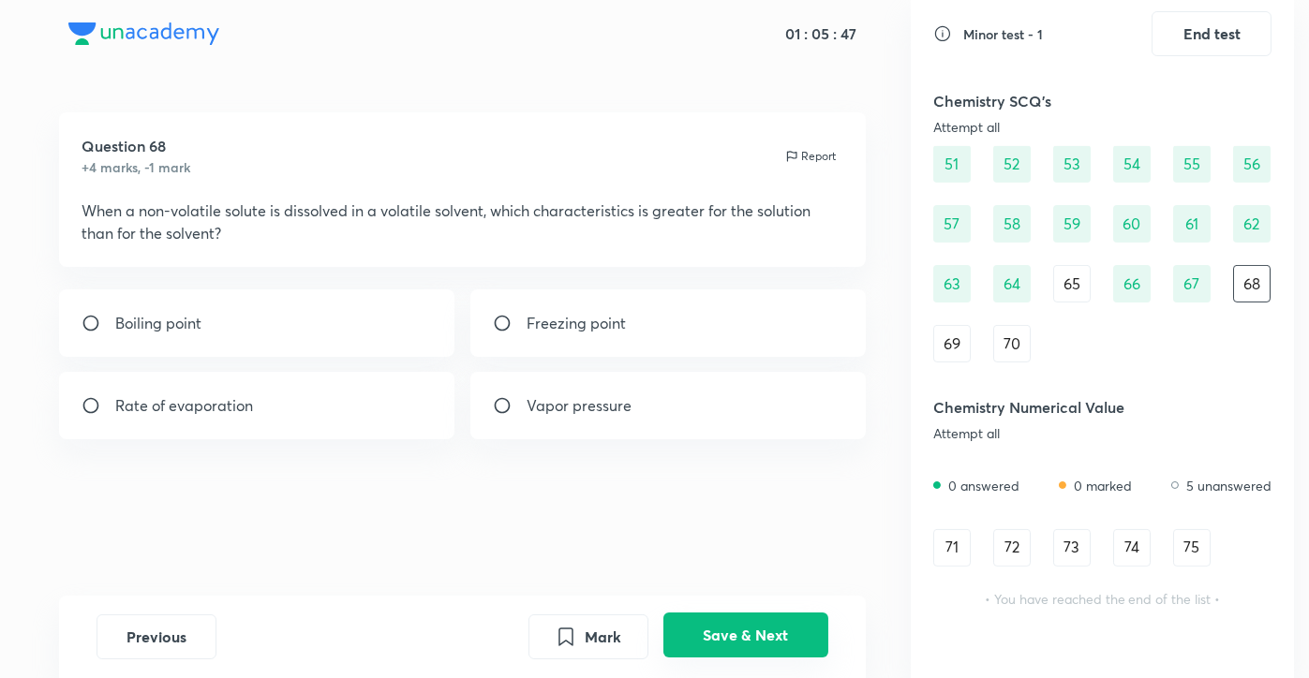
scroll to position [0, 0]
click at [592, 379] on div "Vapor pressure" at bounding box center [667, 405] width 395 height 67
radio input "true"
click at [394, 319] on div "Boiling point" at bounding box center [256, 323] width 395 height 67
radio input "true"
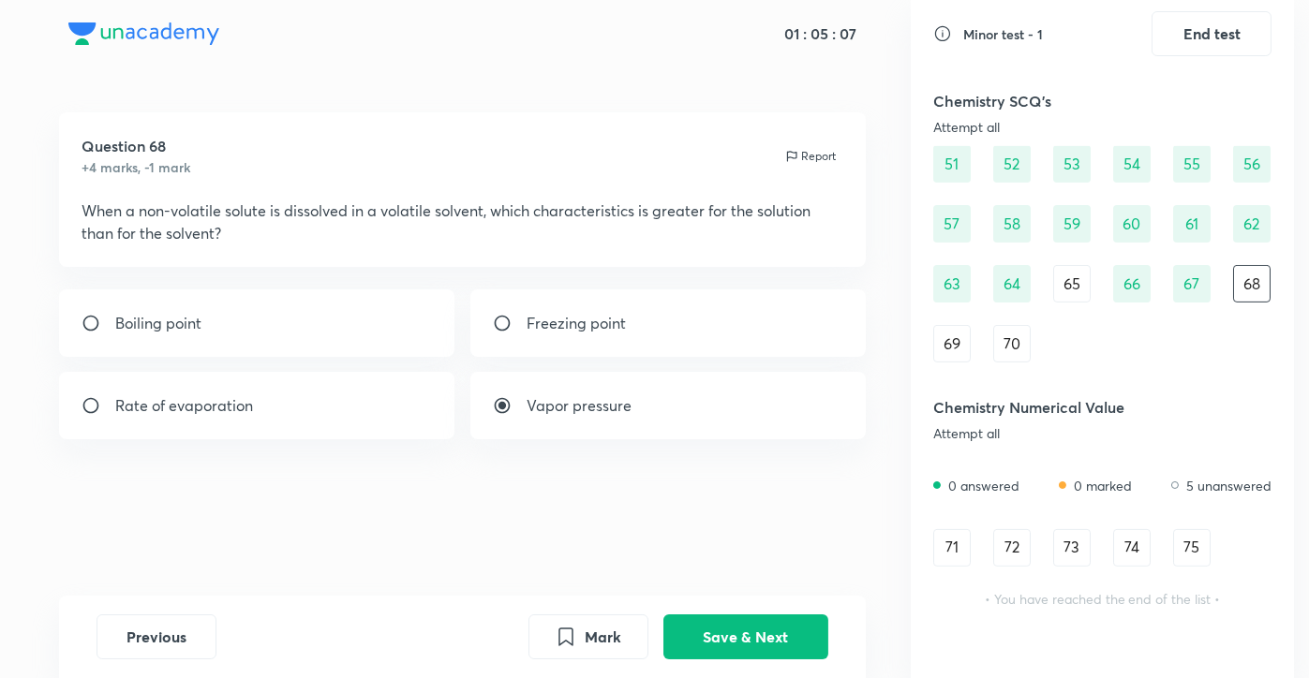
radio input "false"
click at [708, 621] on button "Save & Next" at bounding box center [745, 635] width 165 height 45
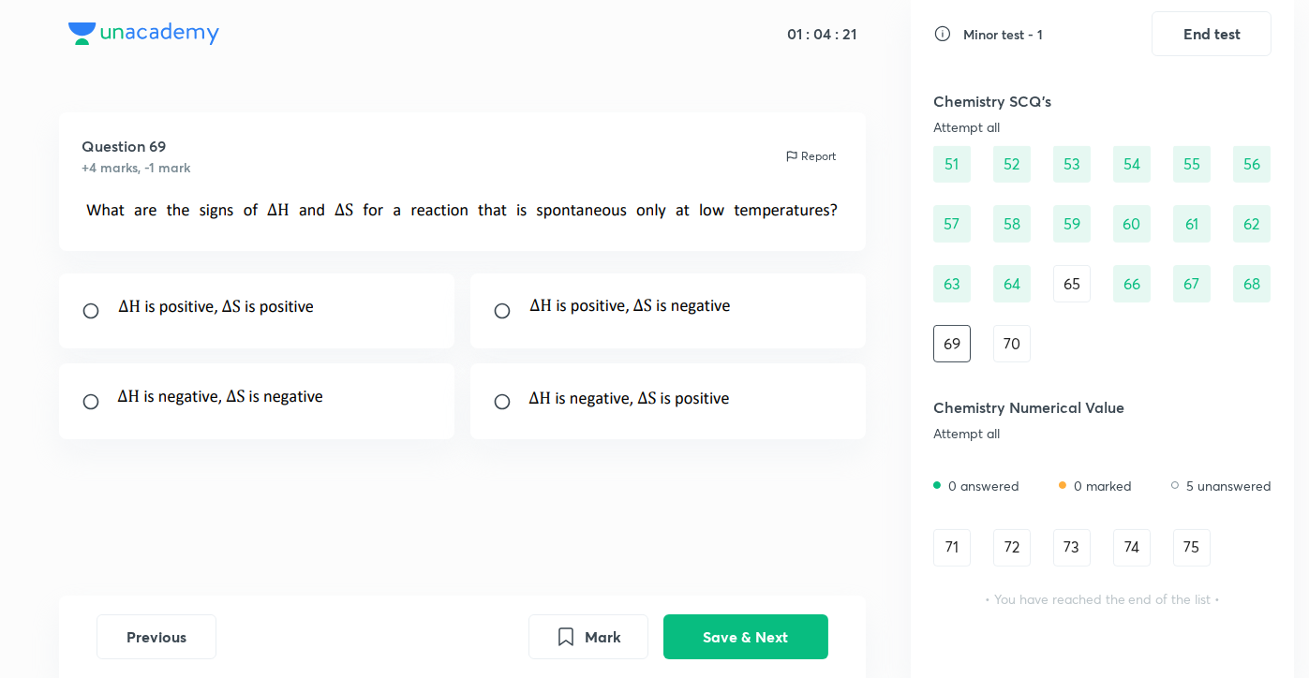
click at [337, 400] on div at bounding box center [256, 402] width 395 height 76
radio input "true"
click at [773, 648] on button "Save & Next" at bounding box center [745, 635] width 165 height 45
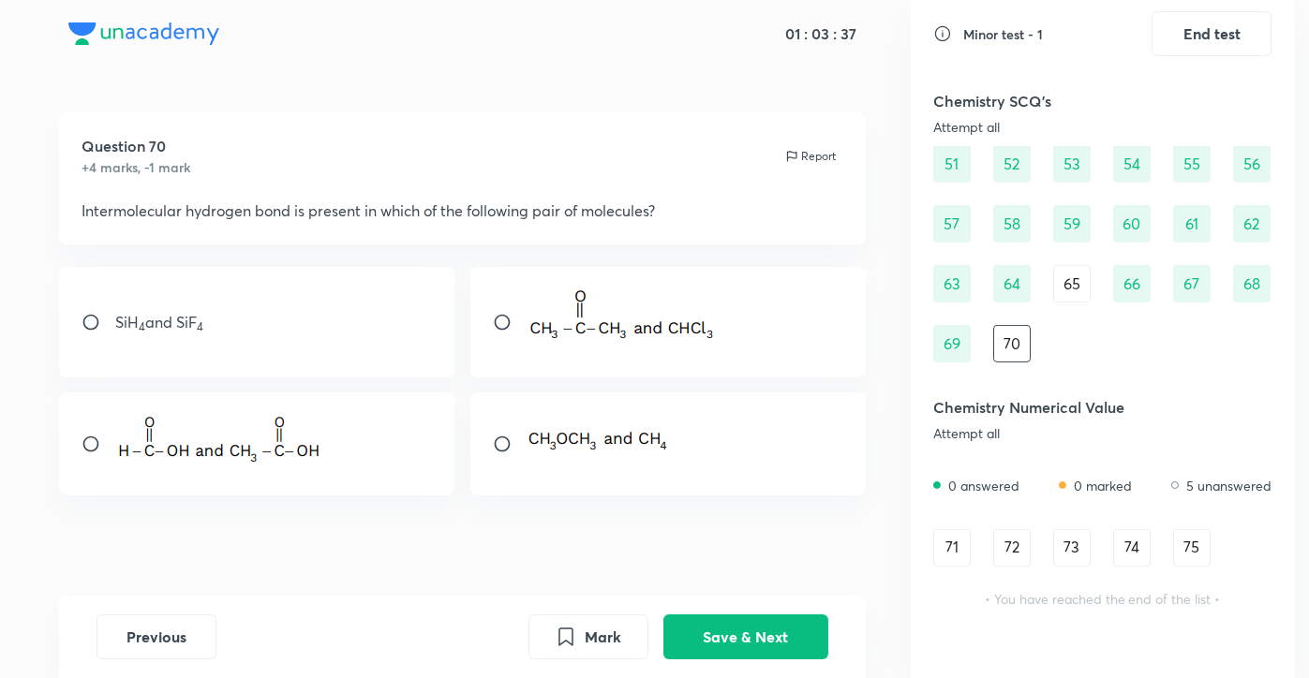
click at [307, 459] on img at bounding box center [222, 441] width 215 height 52
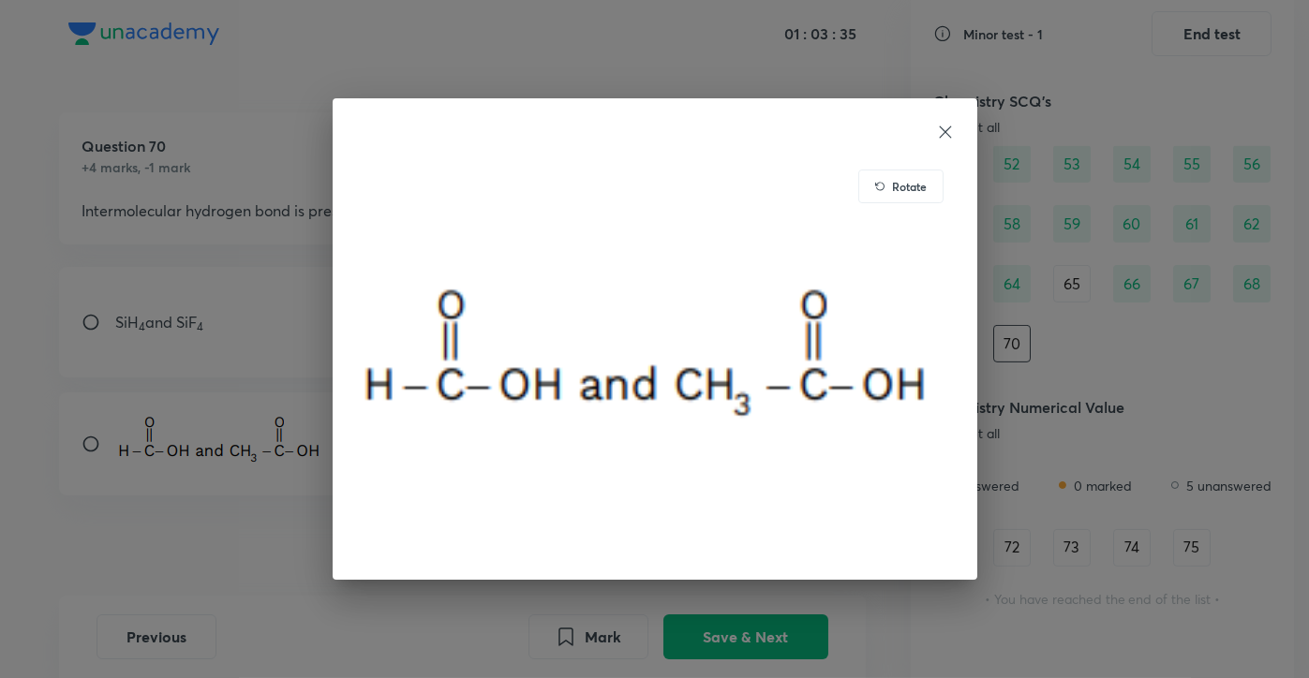
click at [942, 138] on icon at bounding box center [945, 132] width 19 height 19
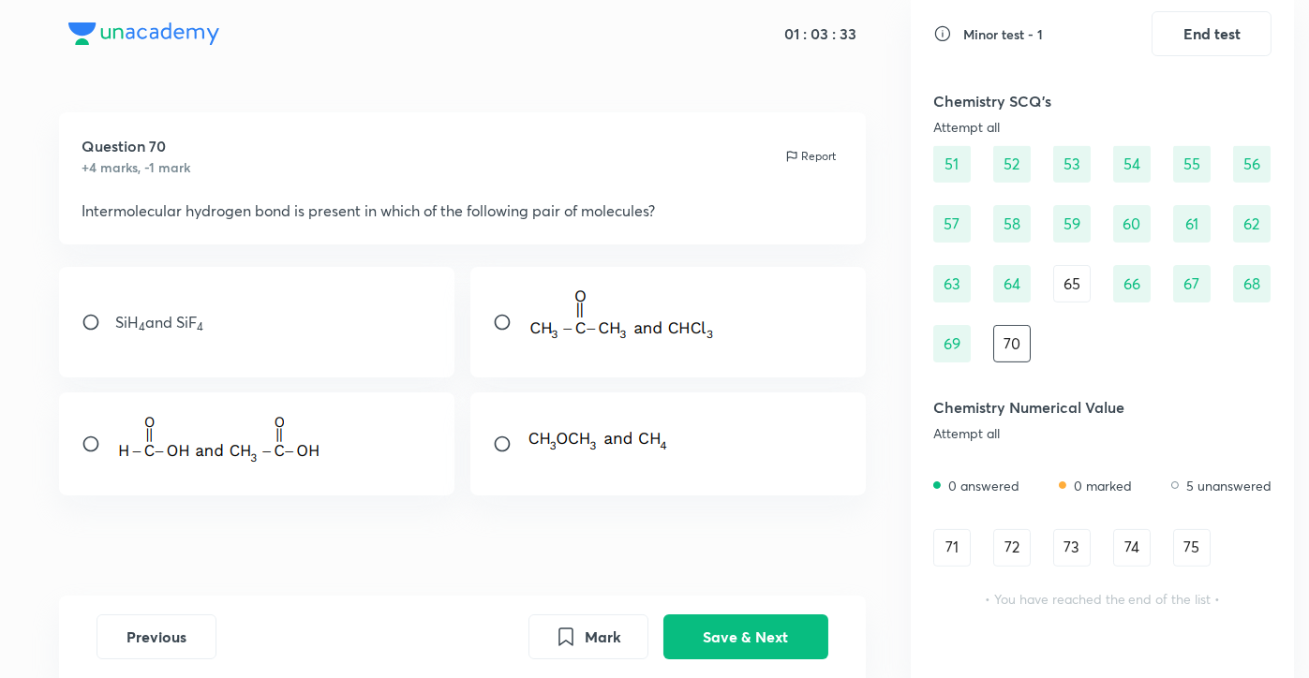
click at [78, 445] on div at bounding box center [256, 444] width 395 height 103
radio input "true"
click at [762, 651] on button "Save & Next" at bounding box center [745, 635] width 165 height 45
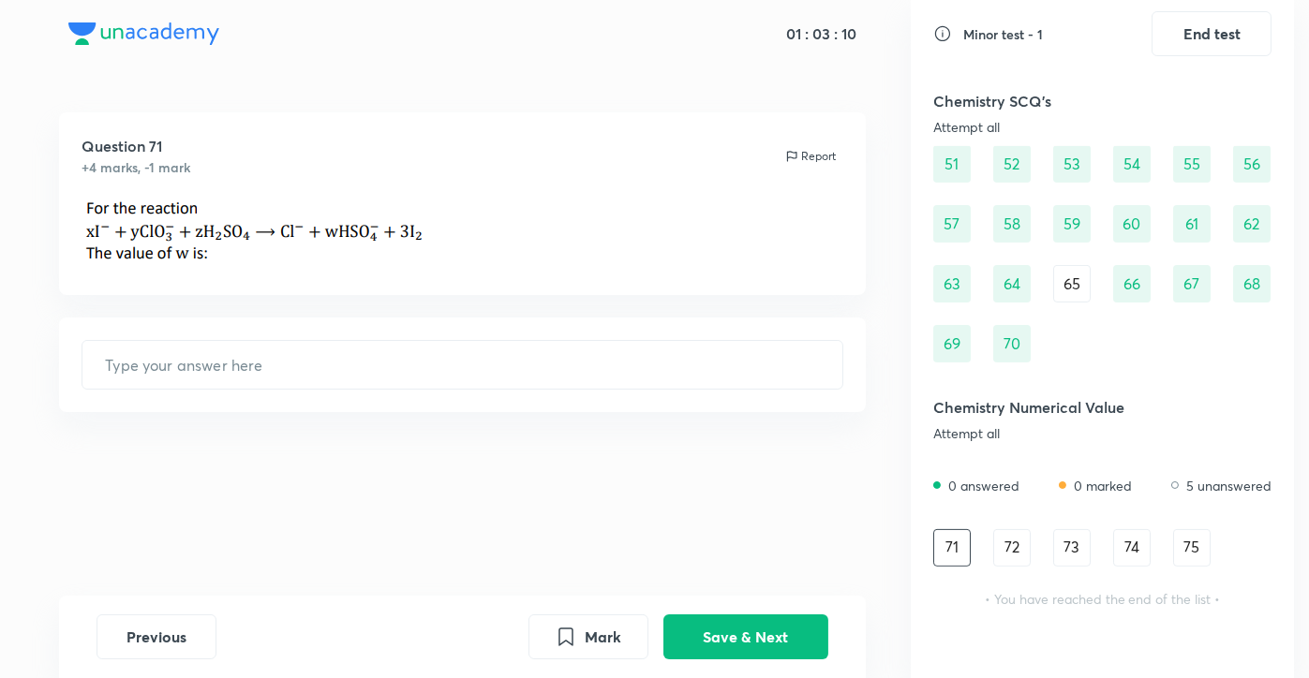
click at [174, 460] on div "Question 71 +4 marks, -1 mark Report ​" at bounding box center [463, 354] width 896 height 484
click at [245, 382] on input "text" at bounding box center [462, 365] width 760 height 48
click at [333, 244] on img at bounding box center [255, 233] width 346 height 67
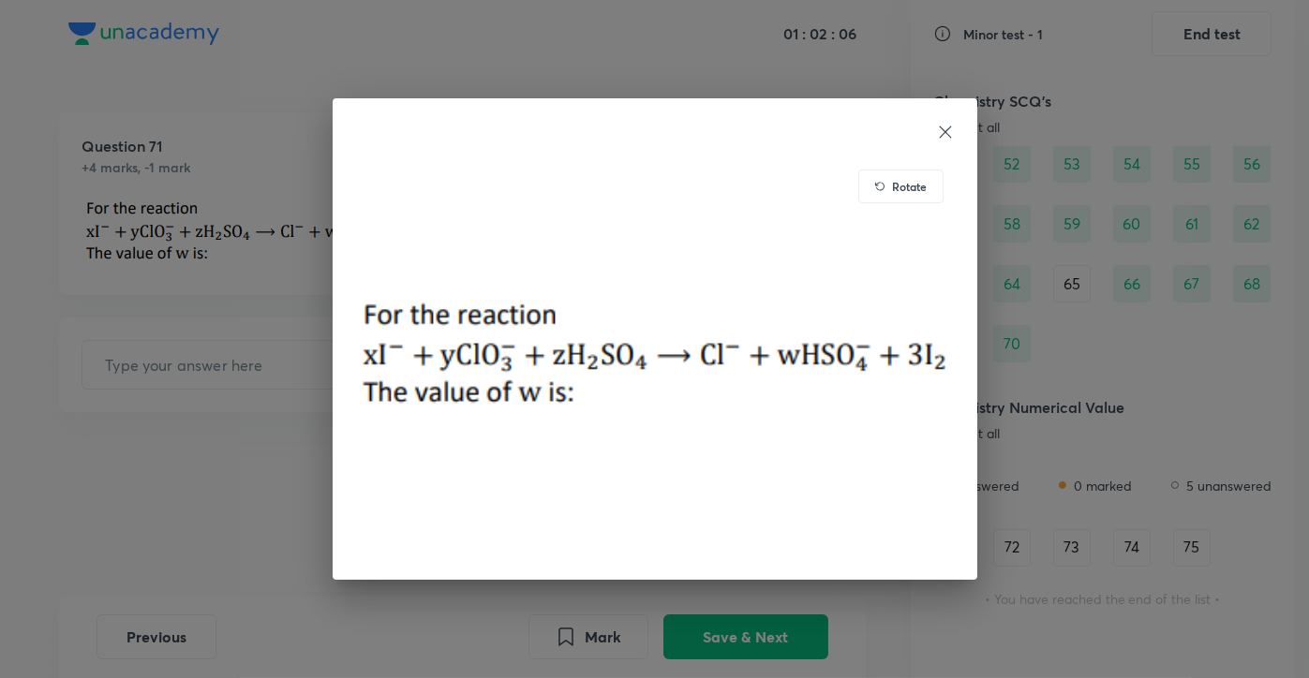
click at [949, 127] on icon at bounding box center [945, 132] width 19 height 19
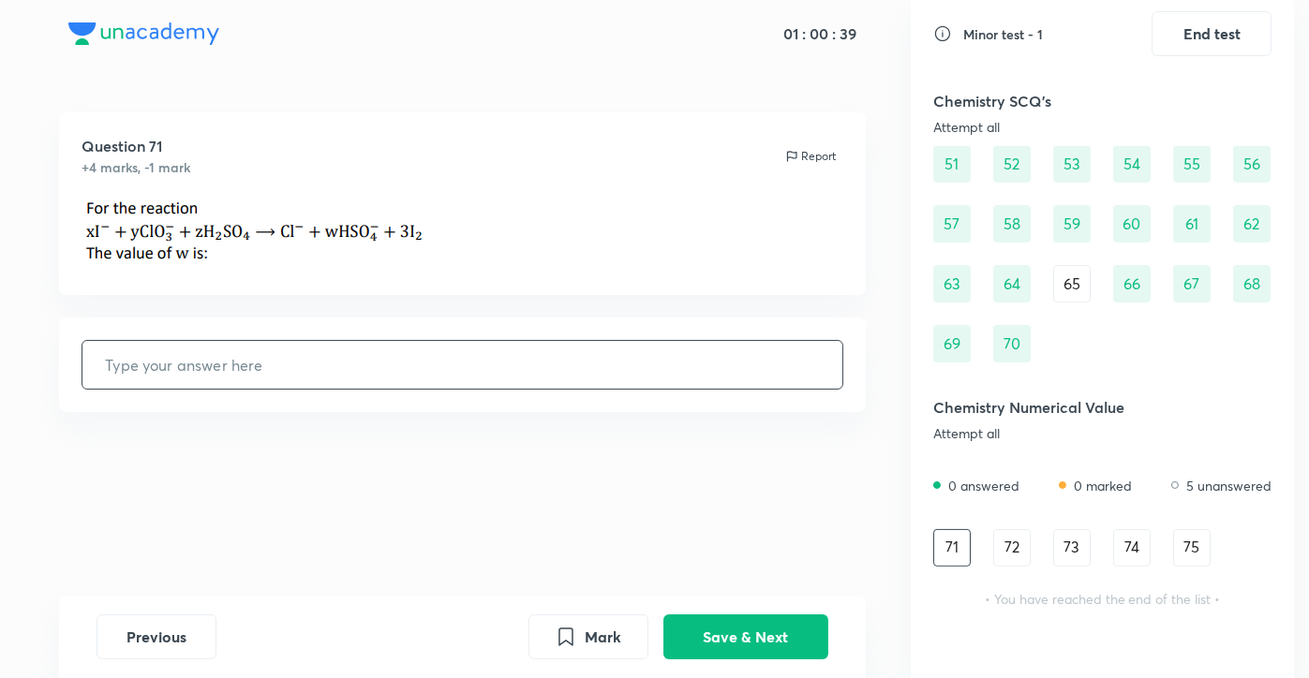
click at [245, 361] on input "text" at bounding box center [462, 365] width 760 height 48
type input "6"
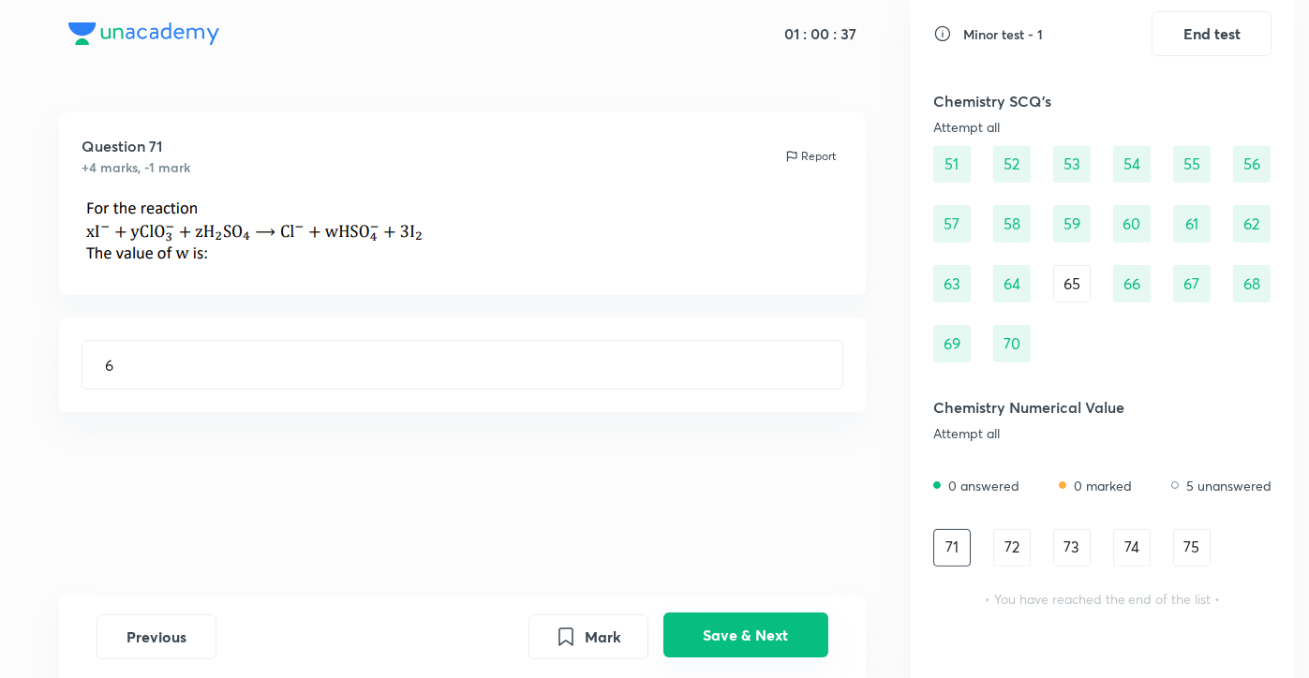
click at [717, 637] on button "Save & Next" at bounding box center [745, 635] width 165 height 45
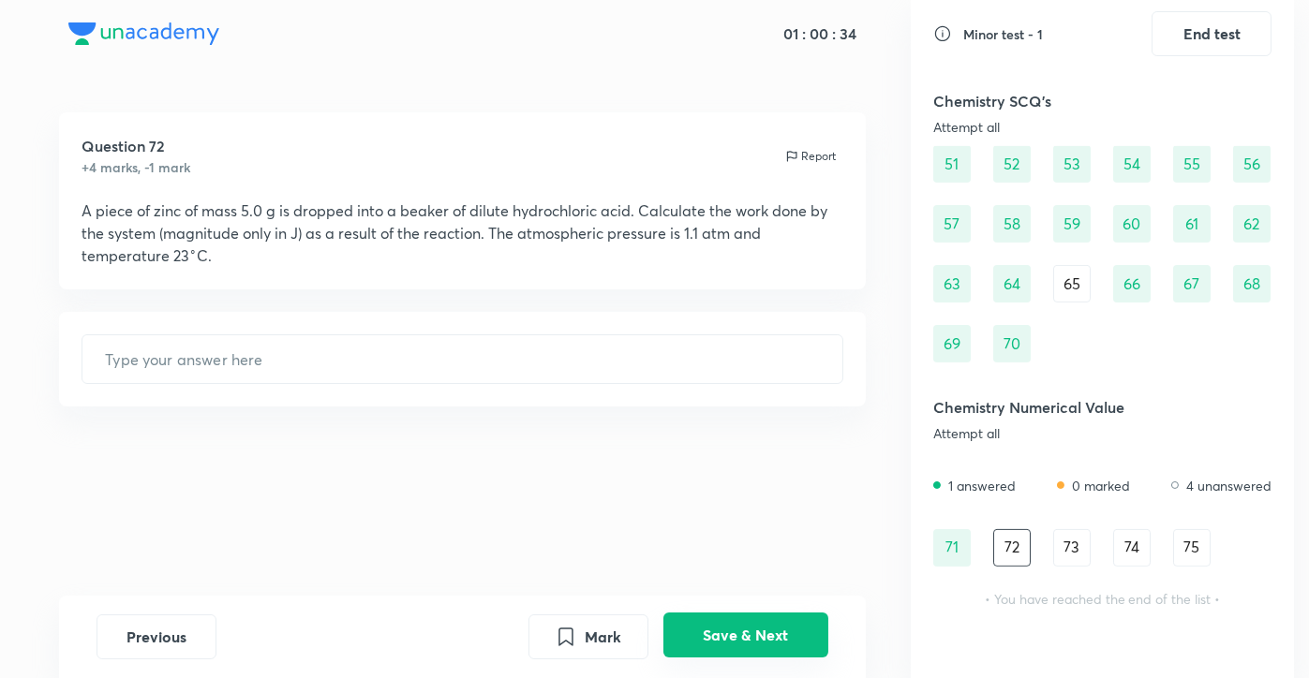
click at [717, 637] on button "Save & Next" at bounding box center [745, 635] width 165 height 45
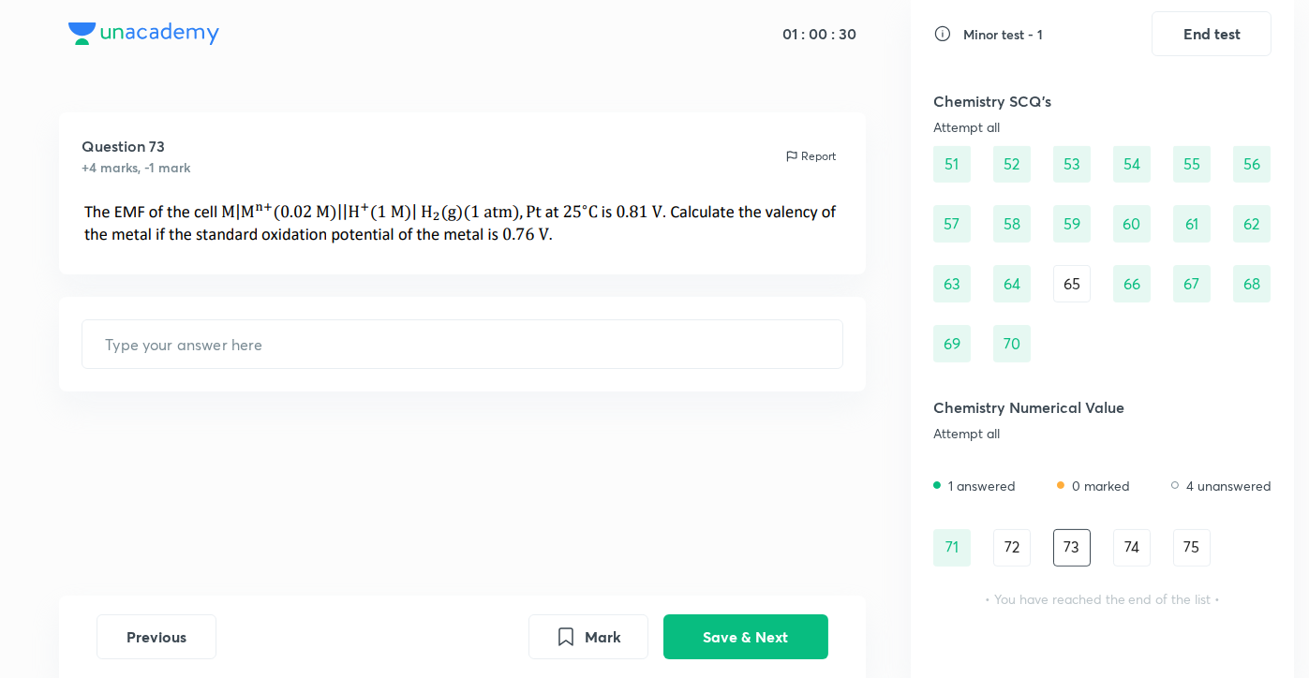
click at [679, 458] on div "Question 73 +4 marks, -1 mark Report ​" at bounding box center [463, 354] width 896 height 484
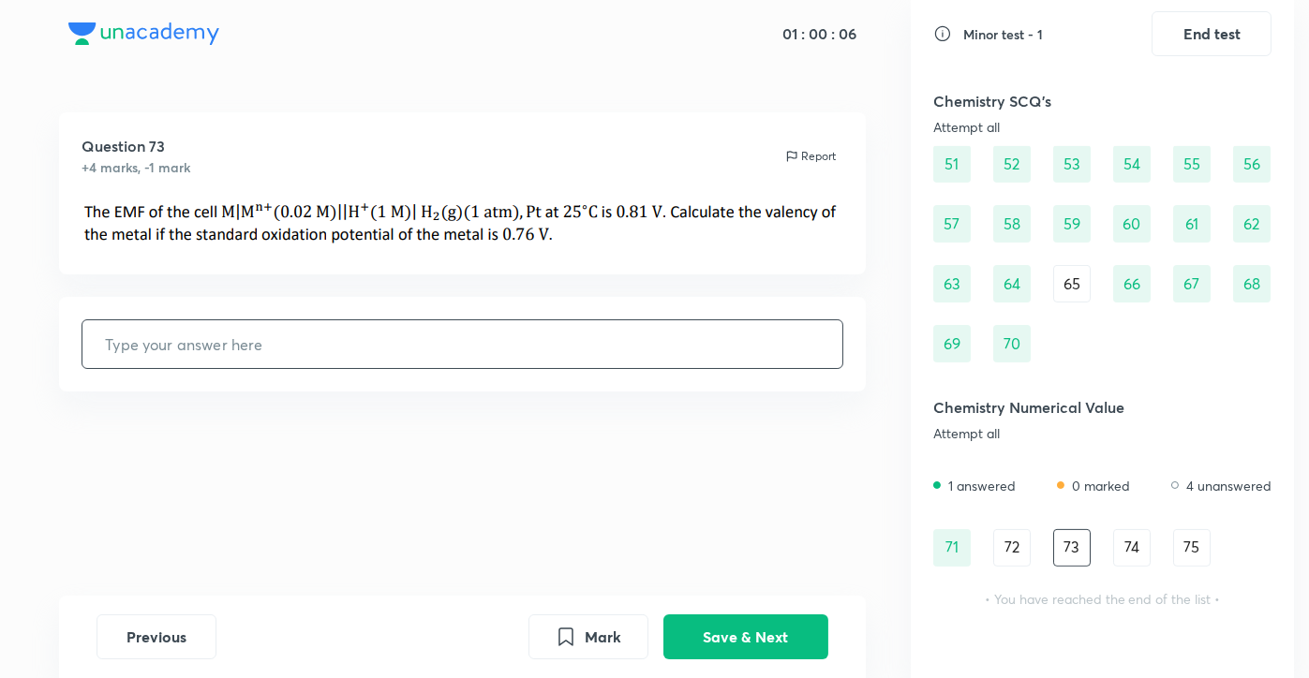
click at [648, 330] on input "text" at bounding box center [462, 344] width 760 height 48
type input "2"
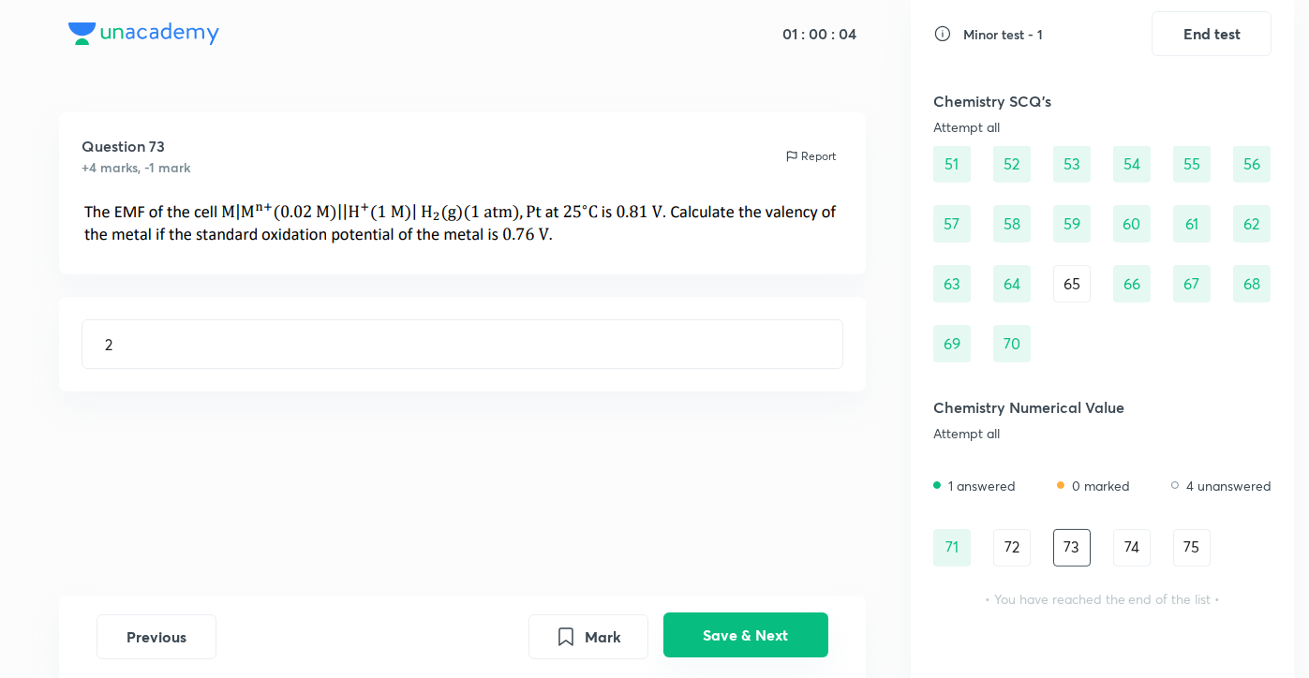
click at [791, 659] on div "Mark Save & Next" at bounding box center [679, 637] width 300 height 45
click at [784, 633] on button "Save & Next" at bounding box center [745, 635] width 165 height 45
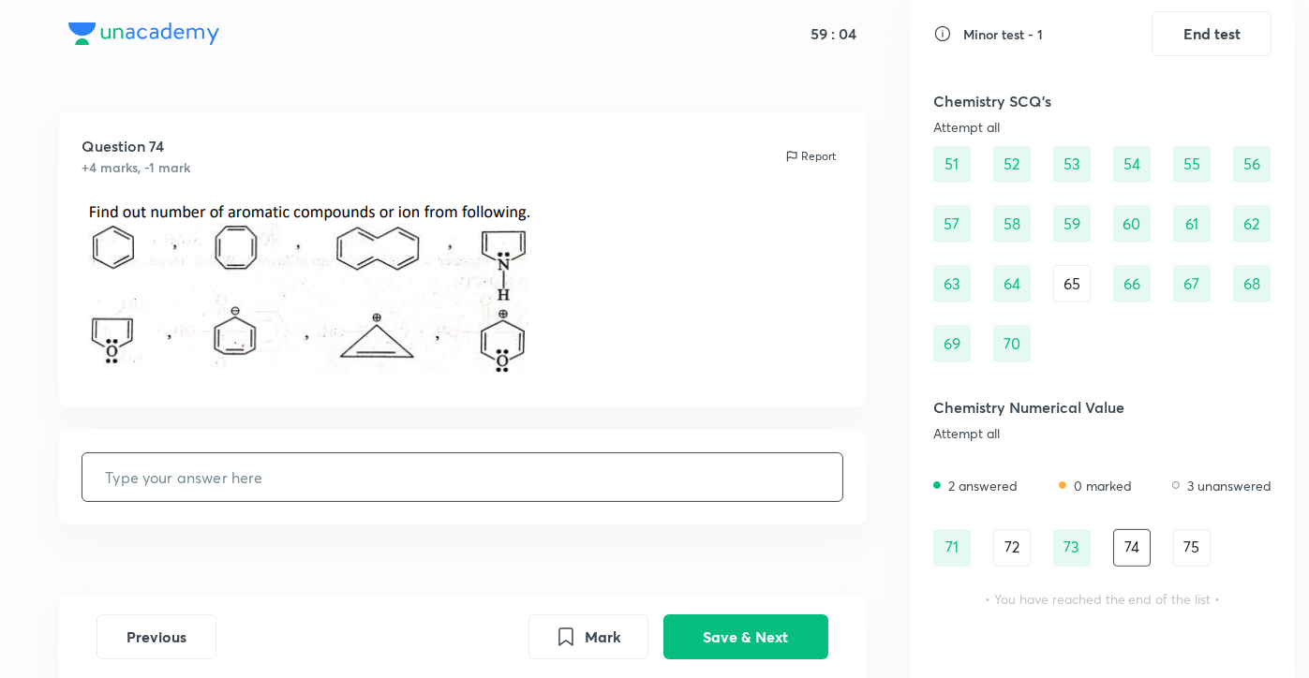
click at [360, 481] on input "text" at bounding box center [462, 478] width 760 height 48
type input "5"
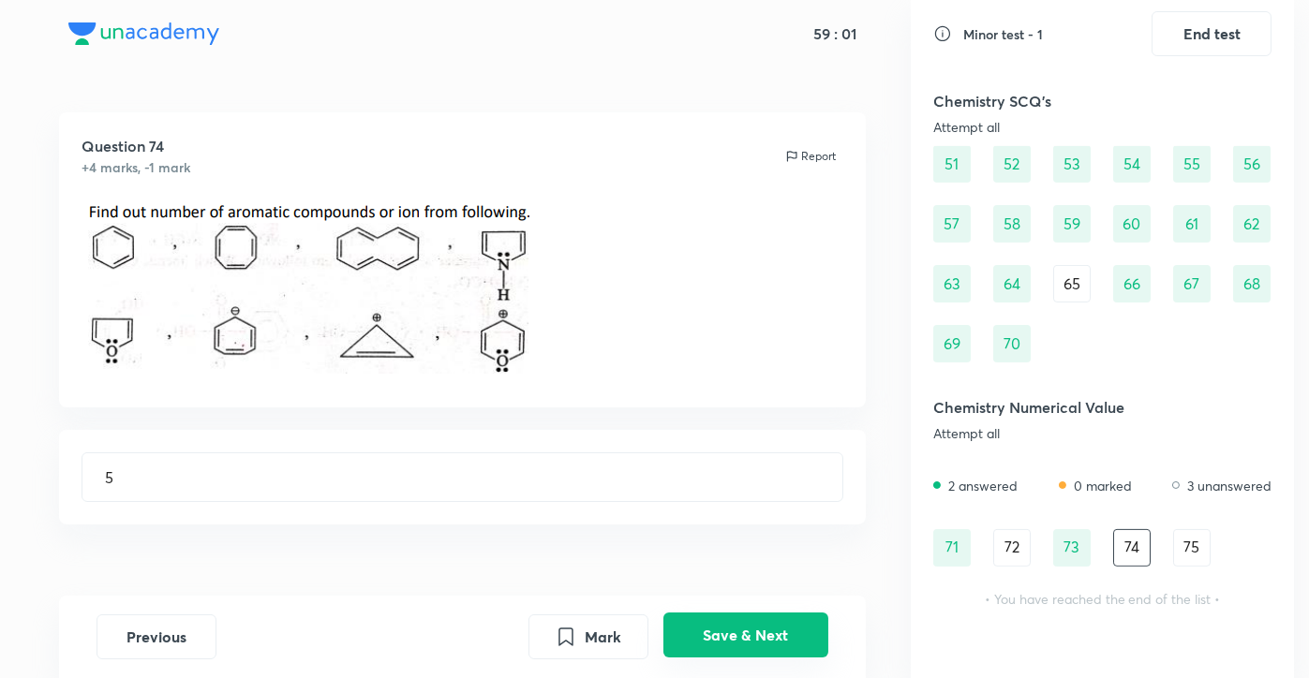
click at [714, 618] on button "Save & Next" at bounding box center [745, 635] width 165 height 45
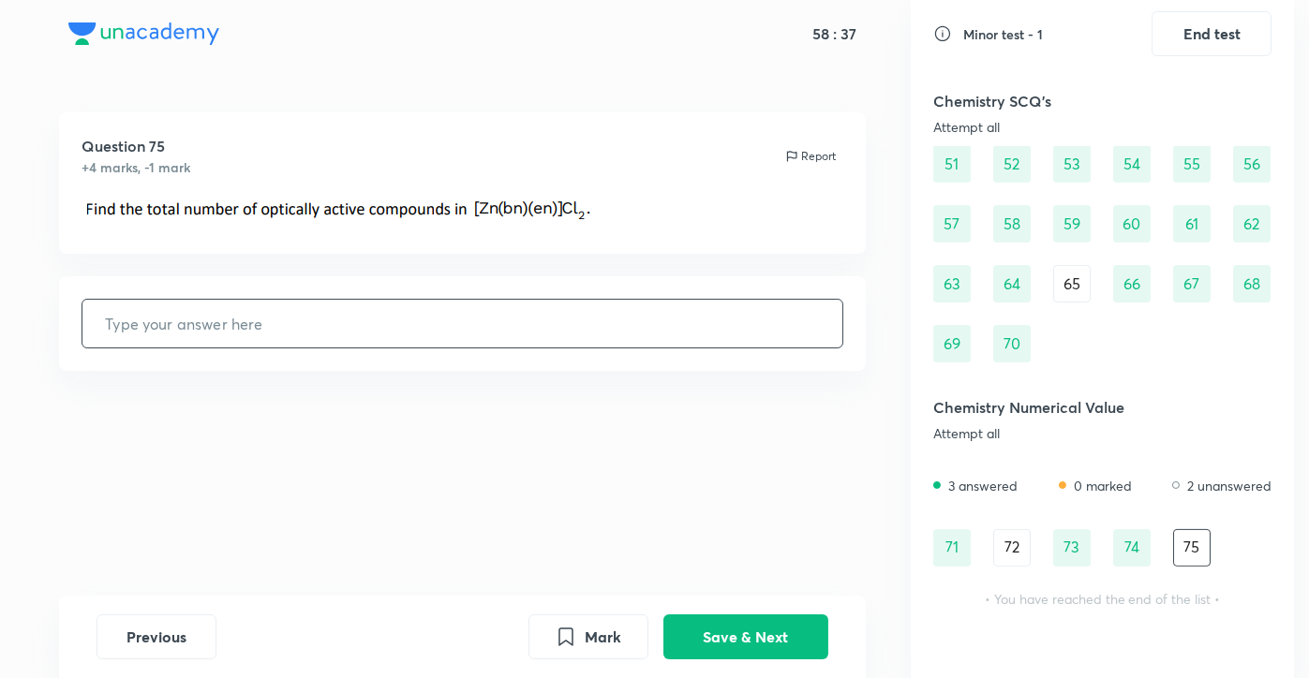
click at [395, 318] on input "text" at bounding box center [462, 324] width 760 height 48
type input "2"
click at [727, 652] on button "Save & Next" at bounding box center [745, 635] width 165 height 45
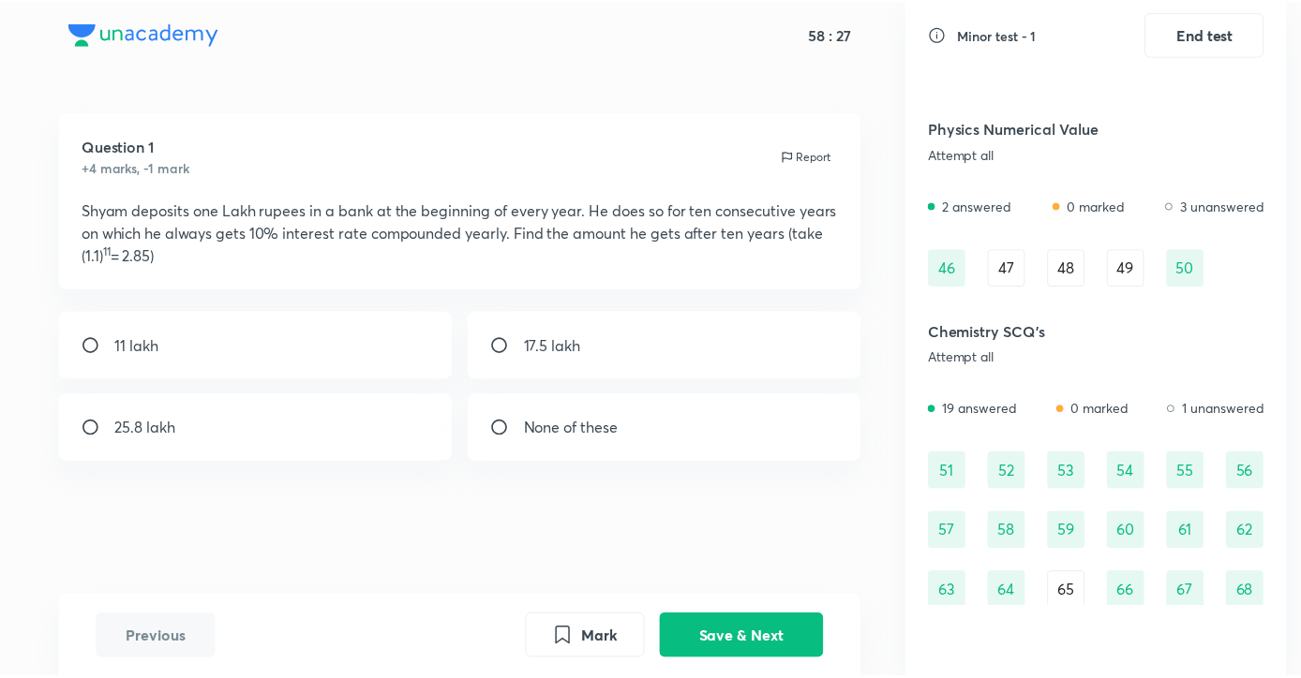
scroll to position [1250, 0]
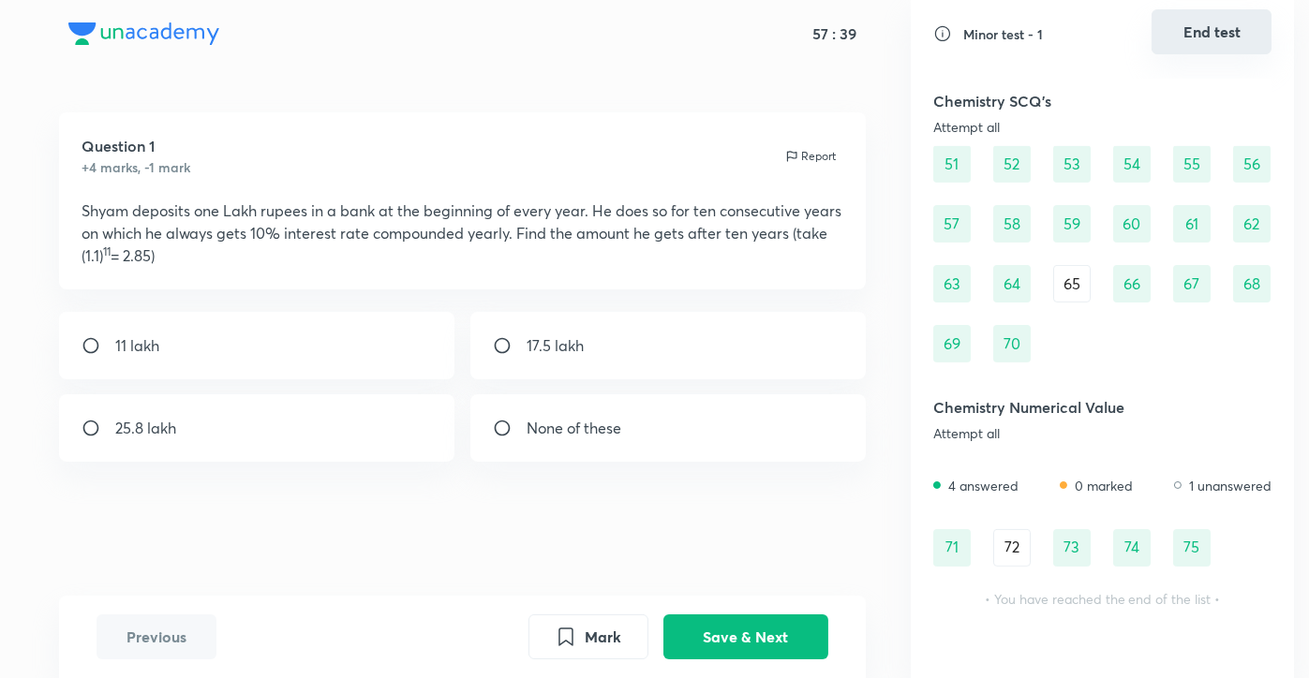
click at [1218, 36] on button "End test" at bounding box center [1212, 31] width 120 height 45
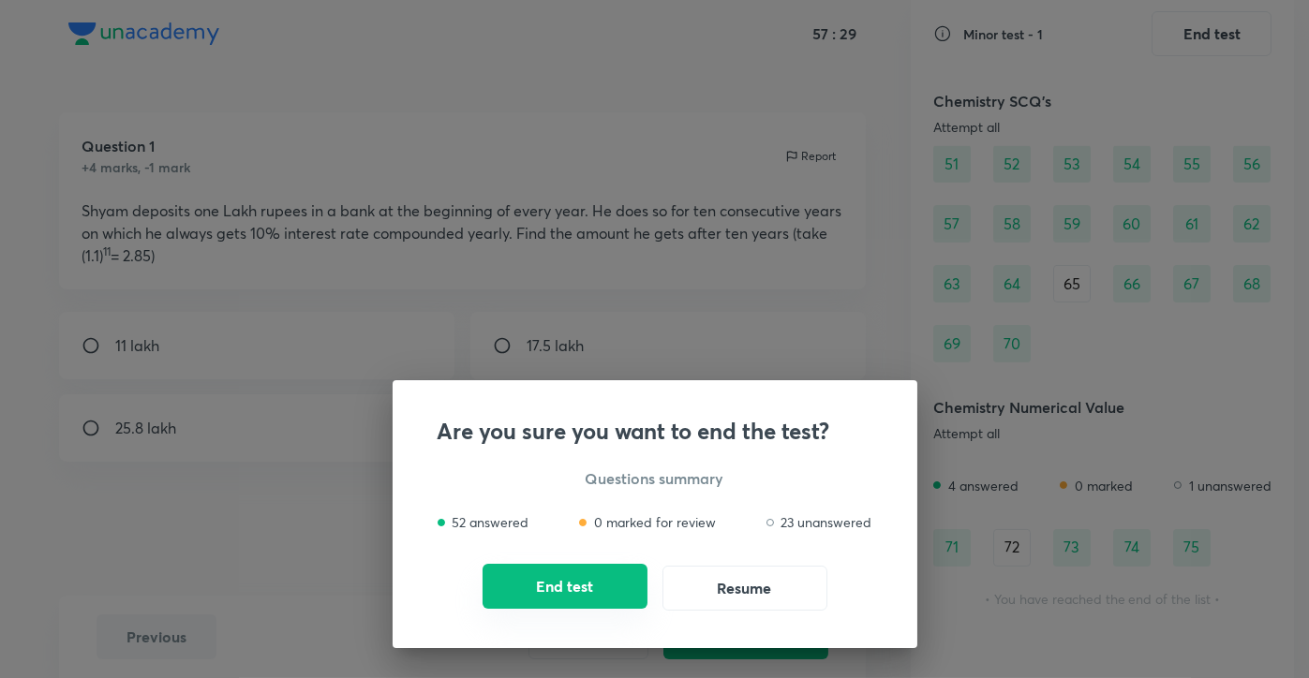
click at [581, 588] on button "End test" at bounding box center [565, 586] width 165 height 45
